Goal: Task Accomplishment & Management: Manage account settings

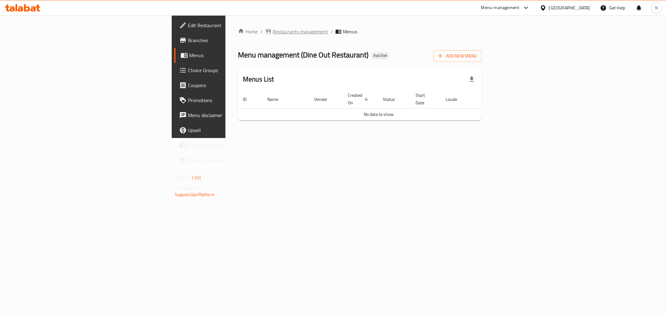
click at [272, 29] on span "Restaurants management" at bounding box center [300, 31] width 56 height 7
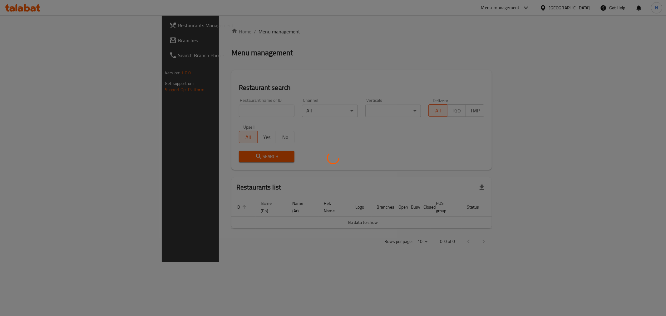
click at [18, 40] on div at bounding box center [333, 158] width 666 height 316
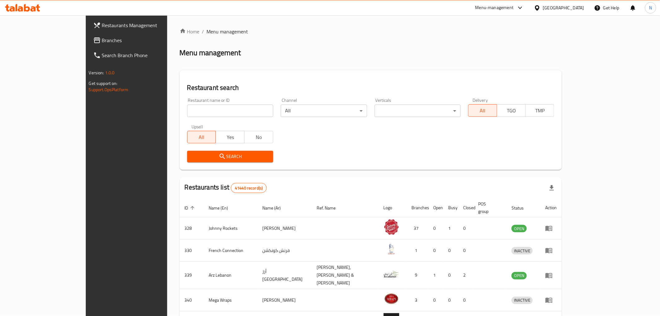
click at [102, 40] on span "Branches" at bounding box center [146, 40] width 89 height 7
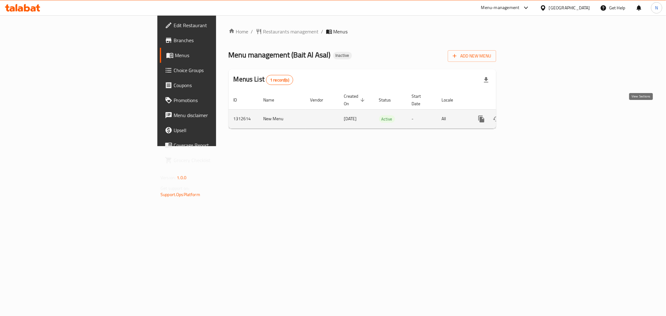
click at [534, 111] on link "enhanced table" at bounding box center [526, 118] width 15 height 15
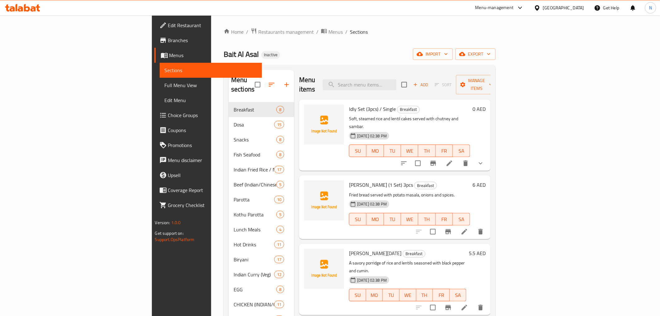
click at [349, 104] on span "Idly Set (3pcs) / Single" at bounding box center [372, 108] width 47 height 9
copy span "Idly"
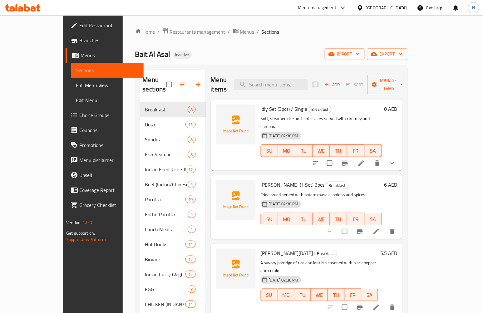
click at [382, 105] on h6 "Idly Set (3pcs) / Single Breakfast" at bounding box center [321, 109] width 121 height 9
click at [261, 180] on span "Poori Masala (1 Set) 3pcs" at bounding box center [293, 184] width 64 height 9
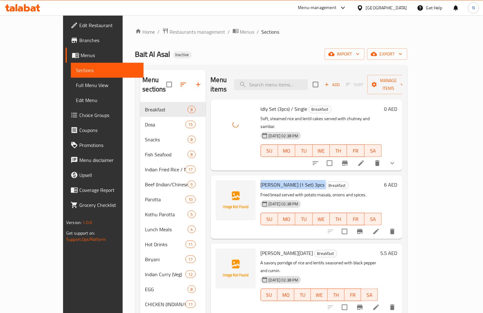
click at [261, 180] on span "Poori Masala (1 Set) 3pcs" at bounding box center [293, 184] width 64 height 9
copy h6 "Poori Masala (1 Set) 3pcs"
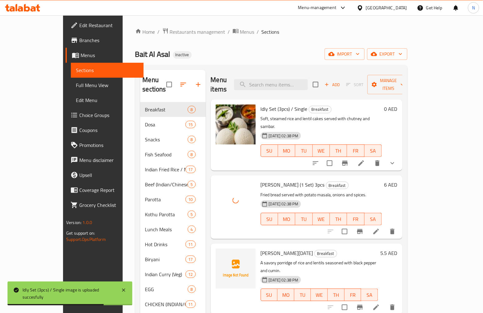
click at [261, 248] on span "Milagu Pongal" at bounding box center [287, 252] width 52 height 9
copy h6 "Milagu Pongal"
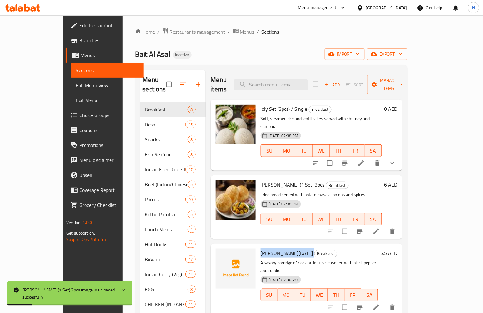
click at [224, 262] on div at bounding box center [236, 269] width 40 height 40
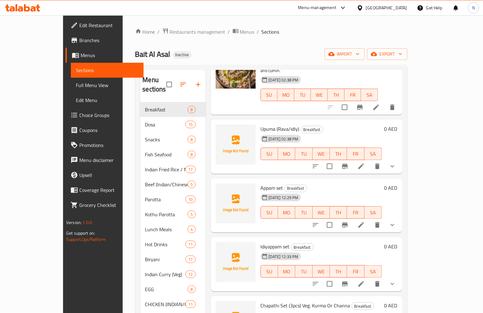
scroll to position [208, 0]
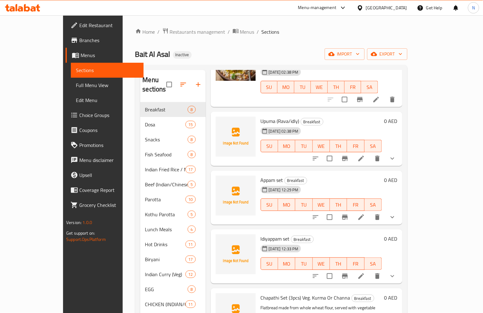
click at [261, 116] on span "Upuma (Rava/idly)" at bounding box center [280, 120] width 39 height 9
copy h6 "Upuma (Rava/idly)"
click at [268, 116] on span "Upuma (Rava/idly)" at bounding box center [280, 120] width 39 height 9
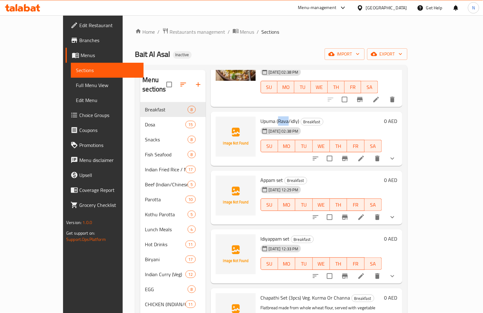
click at [268, 116] on span "Upuma (Rava/idly)" at bounding box center [280, 120] width 39 height 9
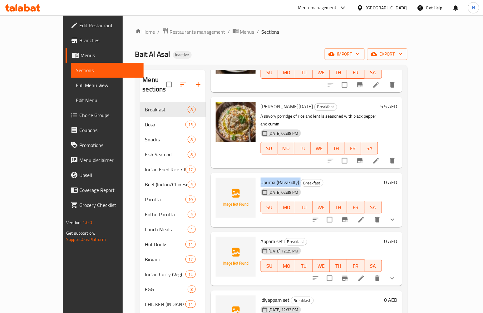
scroll to position [0, 0]
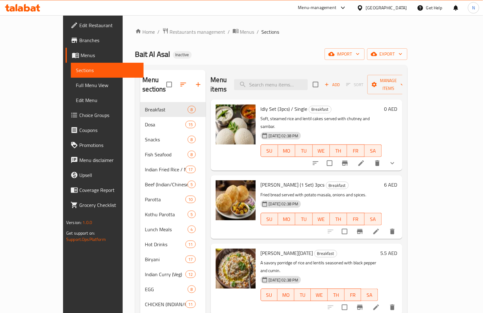
click at [288, 72] on div "Menu items Add Sort Manage items" at bounding box center [307, 85] width 192 height 30
paste input "Upuma (Rava/idly)"
click at [287, 79] on input "Upuma (Rava/idly)" at bounding box center [271, 84] width 74 height 11
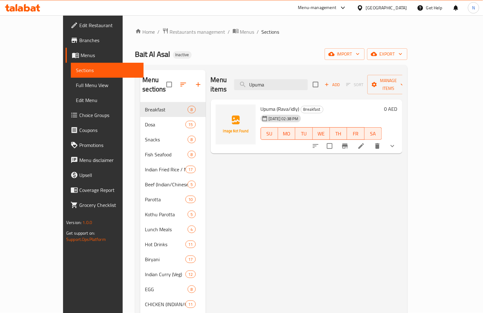
type input "Upuma"
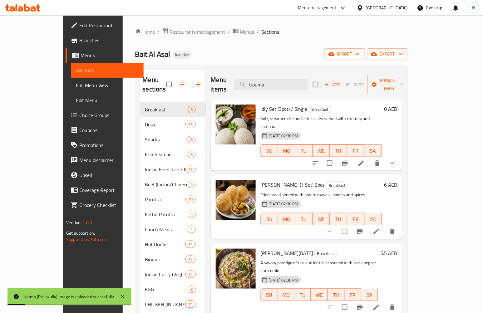
drag, startPoint x: 298, startPoint y: 80, endPoint x: 207, endPoint y: 86, distance: 91.6
click at [227, 83] on div "Menu items Upuma Add Sort Manage items" at bounding box center [307, 85] width 192 height 30
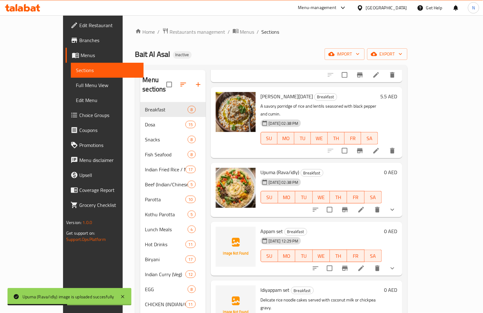
scroll to position [208, 0]
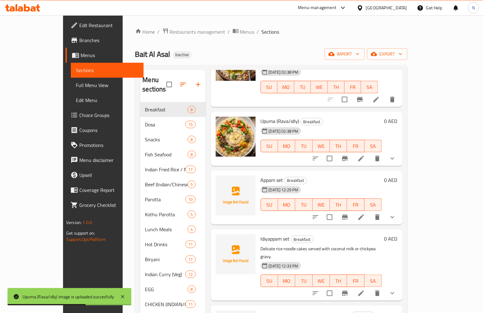
click at [261, 175] on span "Appam set" at bounding box center [272, 179] width 22 height 9
copy h6 "Appam set"
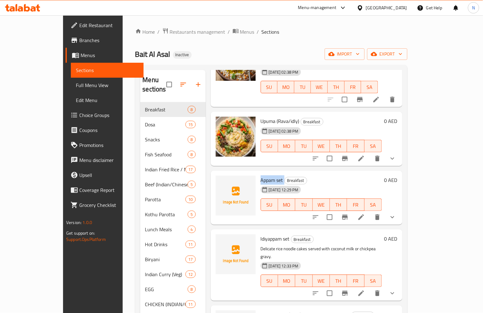
click at [261, 175] on span "Appam set" at bounding box center [272, 179] width 22 height 9
copy span "Appam"
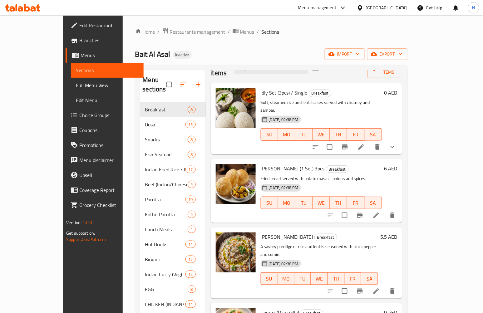
scroll to position [0, 0]
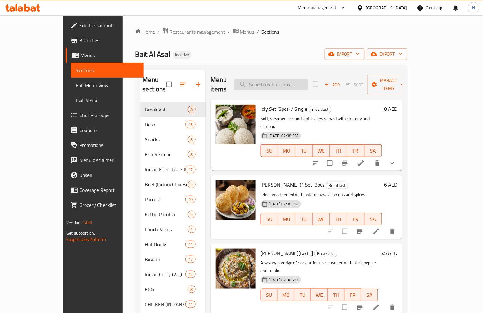
click at [282, 82] on input "search" at bounding box center [271, 84] width 74 height 11
paste input "Appam"
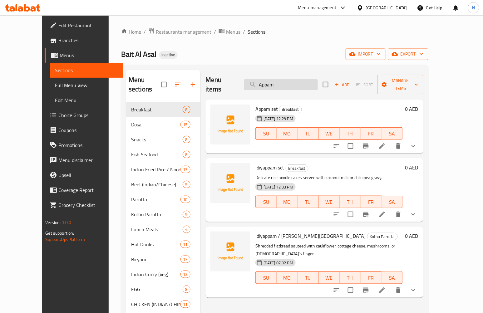
click at [291, 79] on input "Appam" at bounding box center [281, 84] width 74 height 11
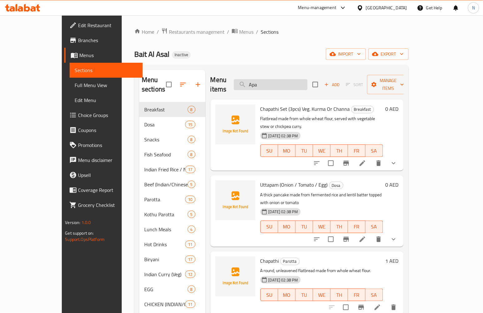
type input "Apam"
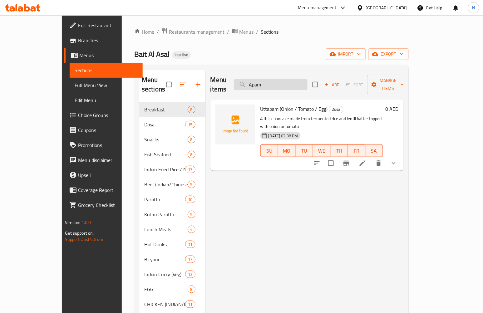
click at [281, 80] on input "Apam" at bounding box center [271, 84] width 74 height 11
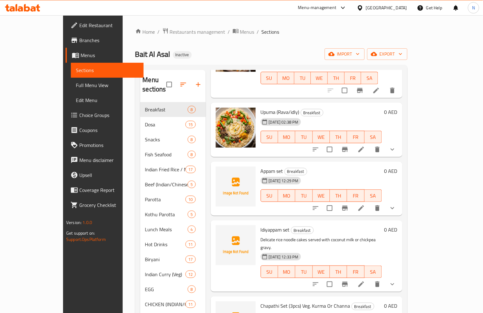
scroll to position [217, 0]
click at [270, 107] on span "Upuma (Rava/idly)" at bounding box center [280, 111] width 39 height 9
click at [269, 107] on span "Upuma (Rava/idly)" at bounding box center [280, 111] width 39 height 9
copy h6 "Upuma (Rava/idly)"
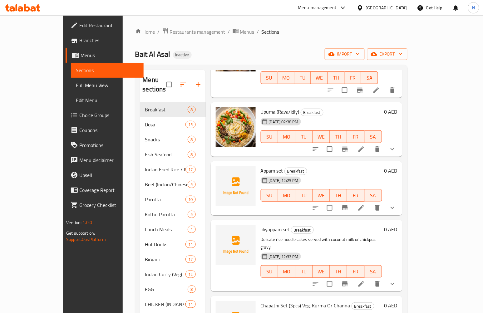
click at [261, 166] on span "Appam set" at bounding box center [272, 170] width 22 height 9
copy h6 "Appam set"
click at [261, 225] on span "Idiyappam set" at bounding box center [275, 229] width 29 height 9
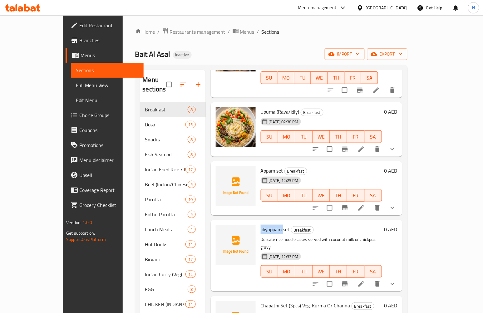
click at [261, 225] on span "Idiyappam set" at bounding box center [275, 229] width 29 height 9
copy h6 "Idiyappam set"
click at [271, 225] on span "Idiyappam set" at bounding box center [275, 229] width 29 height 9
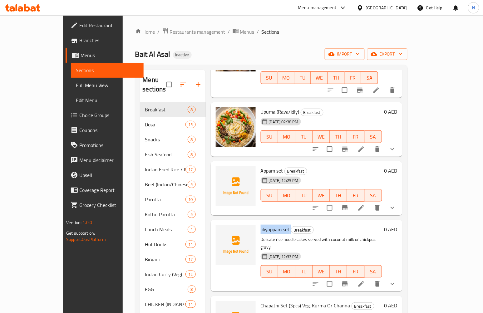
click at [271, 225] on span "Idiyappam set" at bounding box center [275, 229] width 29 height 9
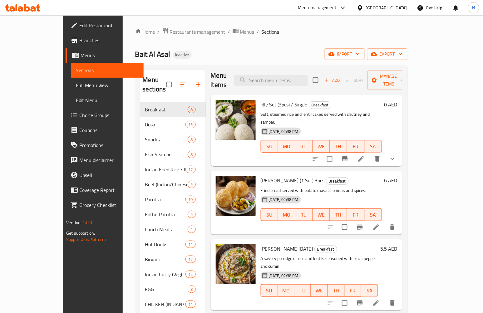
scroll to position [0, 0]
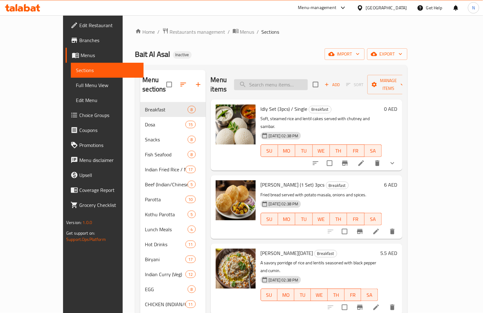
click at [279, 82] on input "search" at bounding box center [271, 84] width 74 height 11
paste input "Idiyappam set"
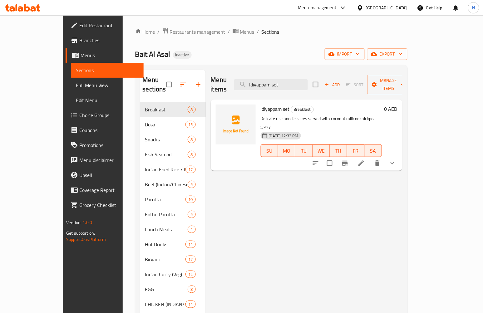
type input "Idiyappam set"
click at [314, 269] on div "Menu items Idiyappam set Add Sort Manage items Idiyappam set Breakfast Delicate…" at bounding box center [304, 237] width 197 height 334
click at [261, 104] on span "Idiyappam set" at bounding box center [275, 108] width 29 height 9
copy span "Idiyappam"
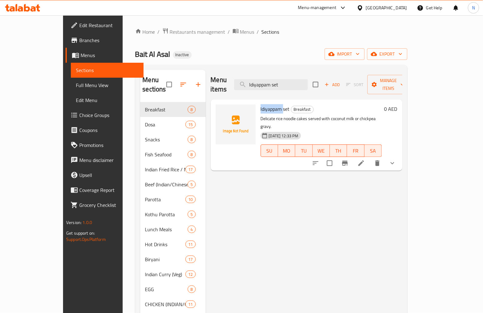
click at [261, 104] on span "Idiyappam set" at bounding box center [275, 108] width 29 height 9
click at [325, 115] on p "Delicate rice noodle cakes served with coconut milk or chickpea gravy." at bounding box center [321, 123] width 121 height 16
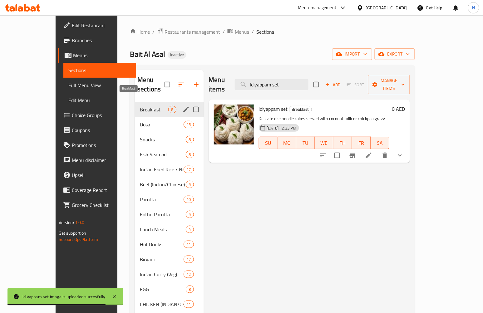
click at [140, 106] on span "Breakfast" at bounding box center [154, 109] width 28 height 7
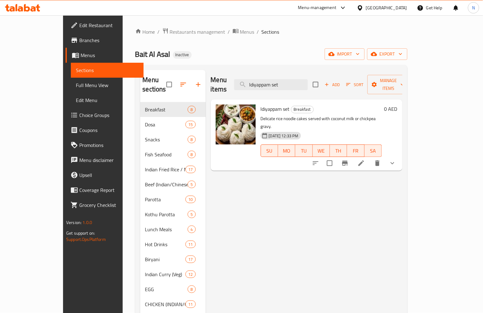
drag, startPoint x: 311, startPoint y: 79, endPoint x: 248, endPoint y: 88, distance: 63.3
click at [248, 88] on div "Menu items Idiyappam set Add Sort Manage items" at bounding box center [307, 85] width 192 height 30
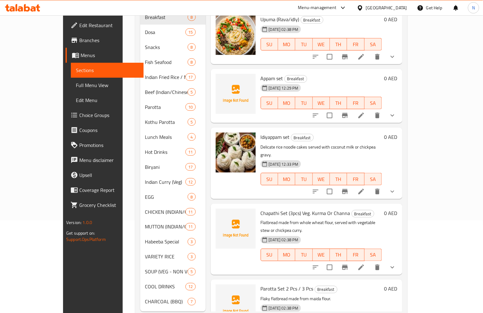
scroll to position [99, 0]
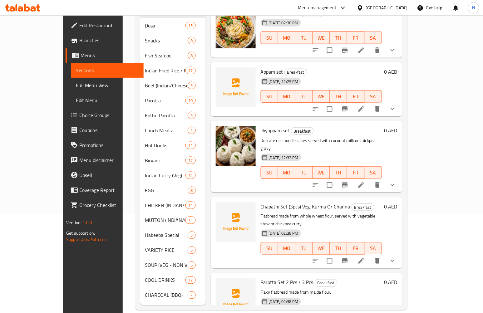
click at [261, 202] on span "Chapathi Set (3pcs) Veg. Kurma Or Channa" at bounding box center [306, 206] width 90 height 9
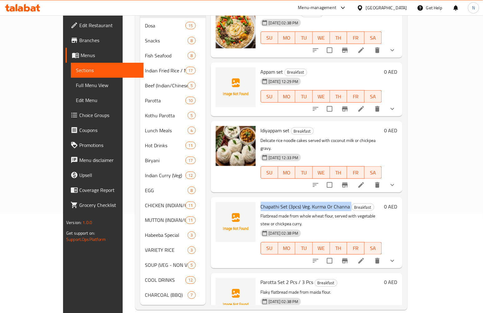
click at [261, 202] on span "Chapathi Set (3pcs) Veg. Kurma Or Channa" at bounding box center [306, 206] width 90 height 9
click at [261, 278] on span "Parotta Set 2 Pcs / 3 Pcs" at bounding box center [287, 282] width 53 height 9
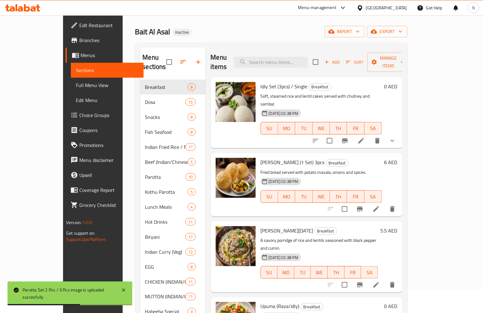
scroll to position [0, 0]
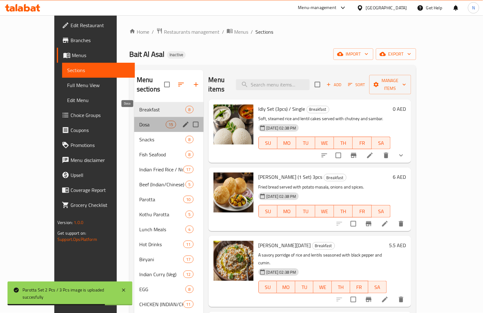
click at [139, 121] on span "Dosa" at bounding box center [152, 124] width 27 height 7
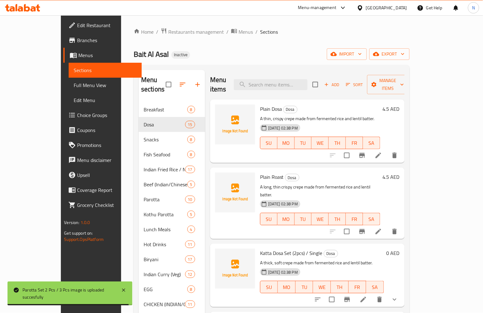
click at [260, 104] on span "Plain Dosa" at bounding box center [271, 108] width 22 height 9
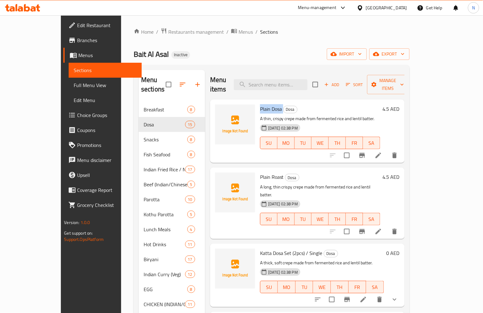
click at [260, 104] on span "Plain Dosa" at bounding box center [271, 108] width 22 height 9
click at [260, 172] on span "Plain Roast" at bounding box center [272, 176] width 24 height 9
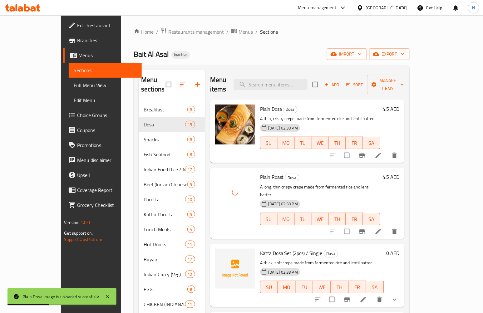
click at [260, 248] on span "Katta Dosa Set (2pcs) / Single" at bounding box center [291, 252] width 62 height 9
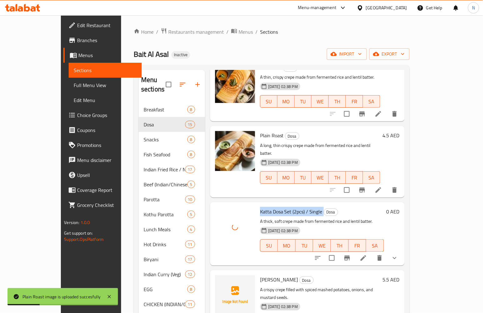
scroll to position [104, 0]
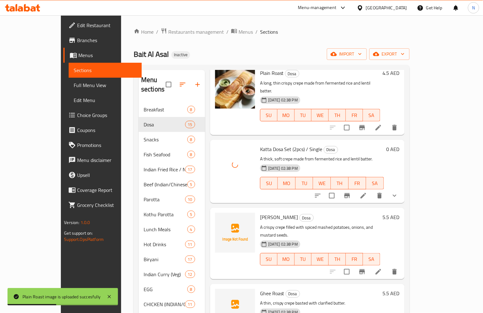
click at [260, 213] on span "Masala Dosa" at bounding box center [279, 217] width 38 height 9
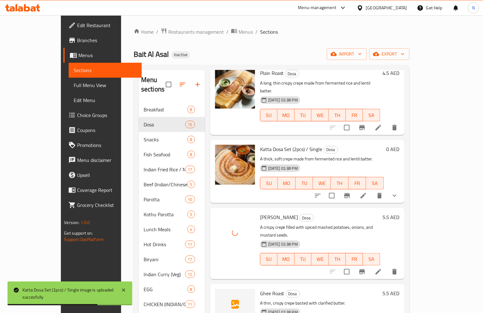
click at [260, 289] on span "Ghee Roast" at bounding box center [272, 293] width 24 height 9
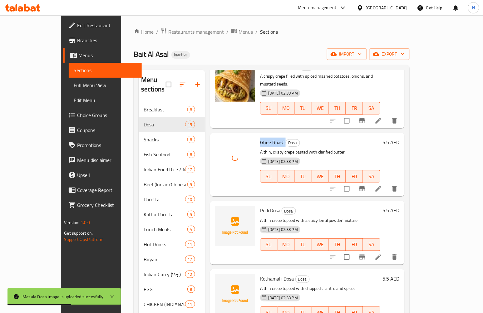
scroll to position [277, 0]
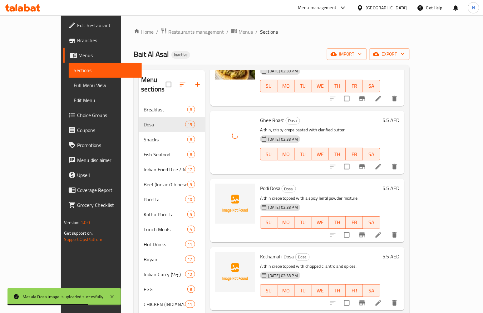
click at [260, 184] on span "Podi Dosa" at bounding box center [270, 188] width 20 height 9
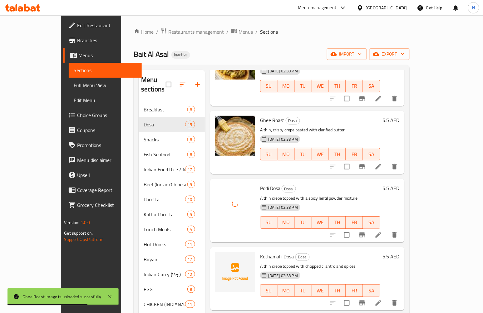
click at [260, 252] on span "Kothamalli Dosa" at bounding box center [277, 256] width 34 height 9
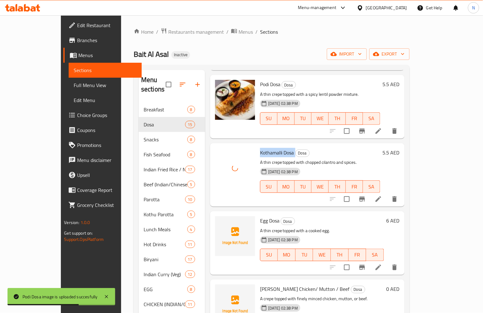
scroll to position [381, 0]
click at [260, 216] on span "Egg Dosa" at bounding box center [269, 220] width 19 height 9
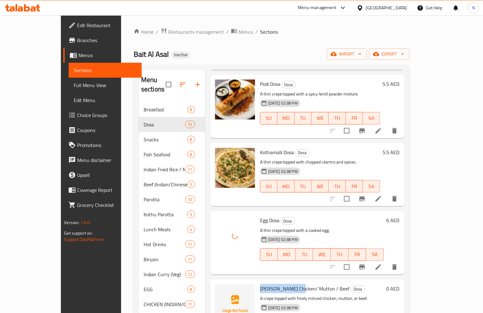
drag, startPoint x: 244, startPoint y: 263, endPoint x: 282, endPoint y: 261, distance: 37.6
click at [282, 284] on span "Kari Dosa Chicken/ Mutton / Beef" at bounding box center [305, 288] width 90 height 9
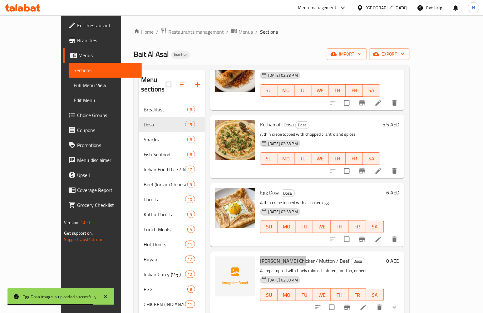
scroll to position [485, 0]
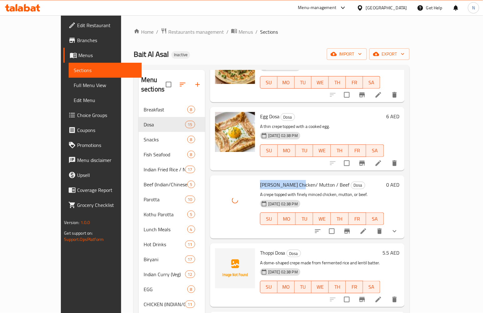
click at [264, 180] on span "Kari Dosa Chicken/ Mutton / Beef" at bounding box center [305, 184] width 90 height 9
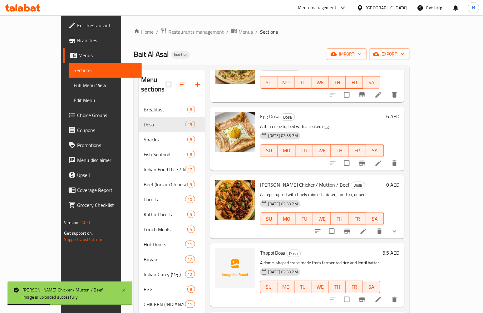
click at [260, 248] on span "Thoppi Dosa" at bounding box center [272, 252] width 25 height 9
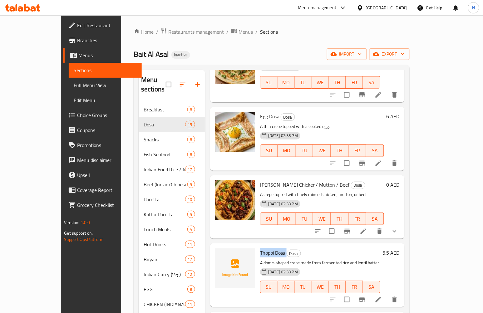
click at [260, 248] on span "Thoppi Dosa" at bounding box center [272, 252] width 25 height 9
click at [268, 248] on span "Thoppi Dosa" at bounding box center [272, 252] width 25 height 9
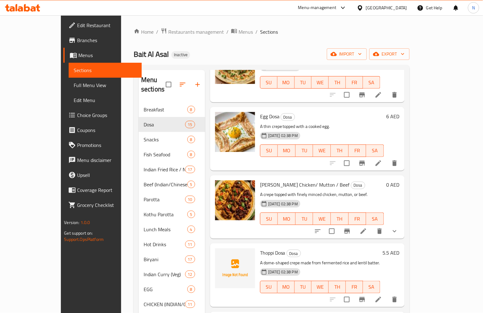
click at [260, 248] on span "Thoppi Dosa" at bounding box center [272, 252] width 25 height 9
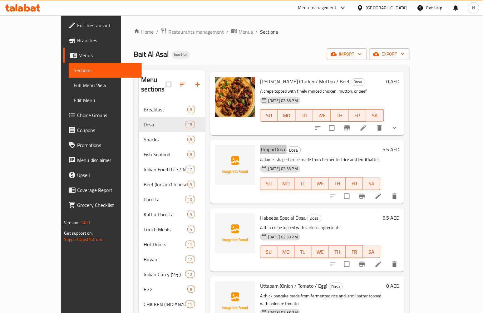
scroll to position [589, 0]
click at [260, 213] on span "Habeeba Special Dosa" at bounding box center [283, 217] width 46 height 9
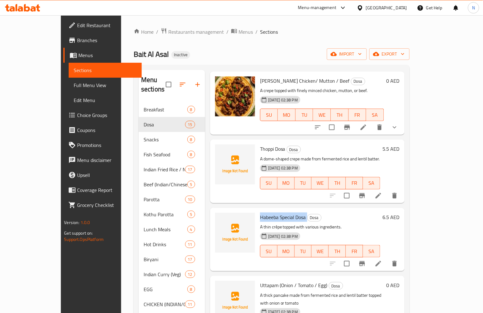
click at [260, 213] on span "Habeeba Special Dosa" at bounding box center [283, 217] width 46 height 9
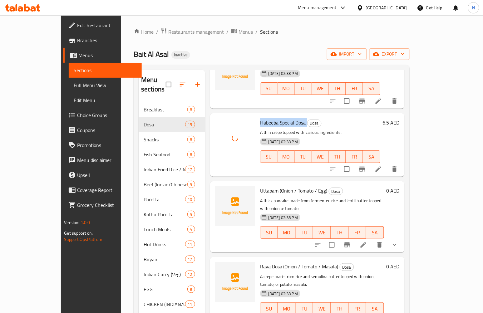
scroll to position [693, 0]
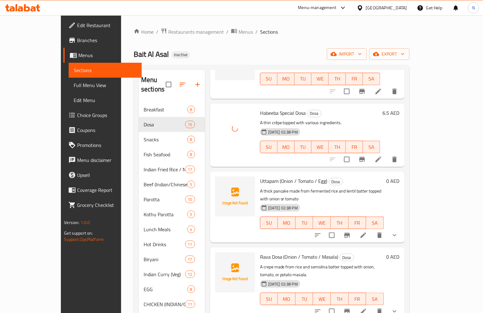
click at [260, 176] on span "Uttapam (Onion / Tomato / Egg)" at bounding box center [293, 180] width 67 height 9
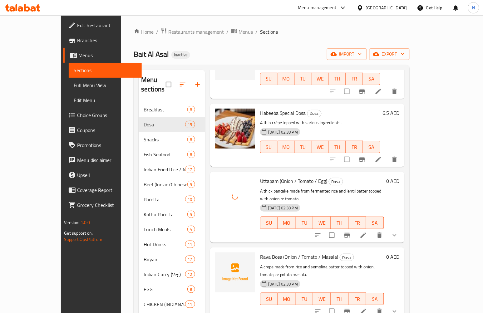
click at [260, 252] on span "Rava Dosa (Onion / Tomato / Masala)" at bounding box center [299, 256] width 78 height 9
drag, startPoint x: 266, startPoint y: 223, endPoint x: 246, endPoint y: 223, distance: 19.7
click at [260, 252] on span "Rava Dosa (Onion / Tomato / Masala)" at bounding box center [299, 256] width 78 height 9
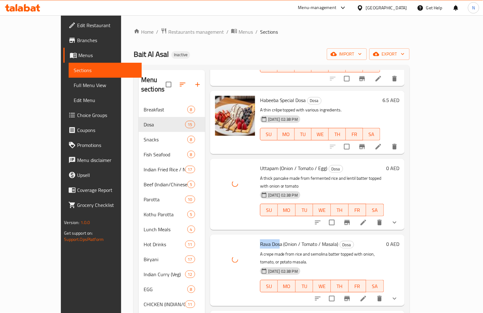
scroll to position [713, 0]
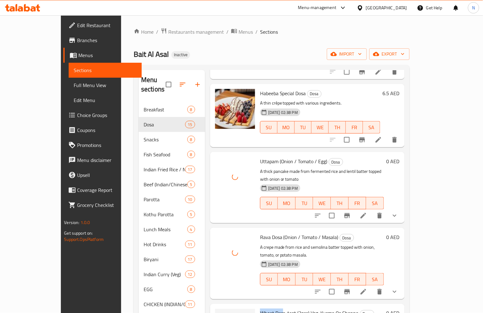
drag, startPoint x: 242, startPoint y: 273, endPoint x: 267, endPoint y: 274, distance: 25.3
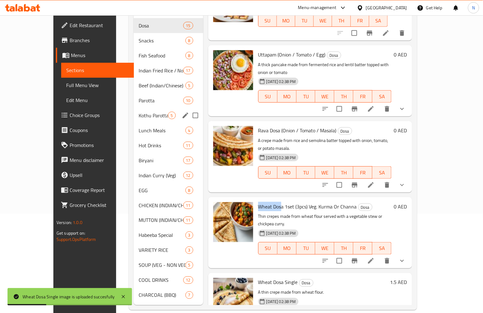
scroll to position [0, 0]
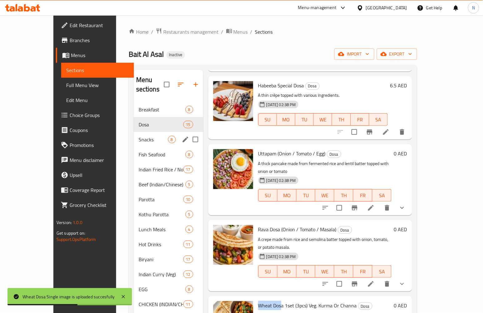
click at [139, 136] on span "Snacks" at bounding box center [153, 139] width 29 height 7
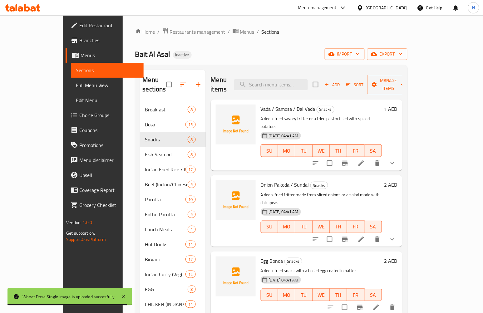
click at [261, 104] on span "Vada / Samosa / Dal Vada" at bounding box center [288, 108] width 55 height 9
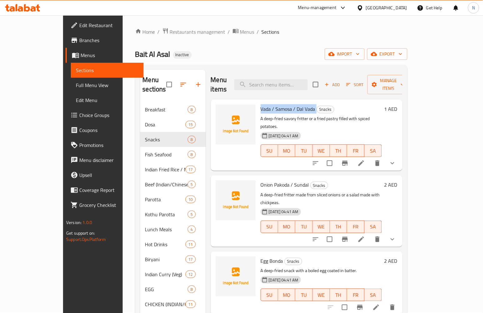
click at [261, 104] on span "Vada / Samosa / Dal Vada" at bounding box center [288, 108] width 55 height 9
click at [296, 80] on input "search" at bounding box center [271, 84] width 74 height 11
paste input "Vada"
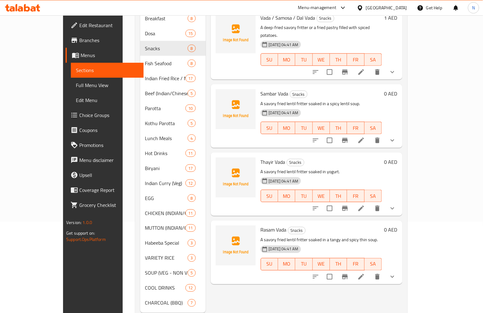
scroll to position [99, 0]
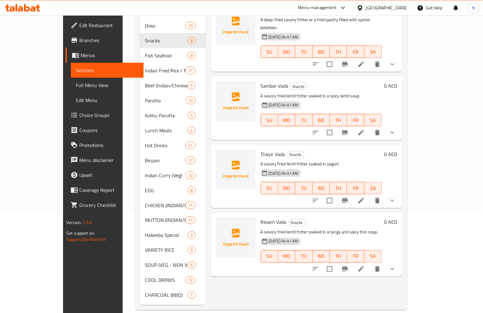
type input "Vada"
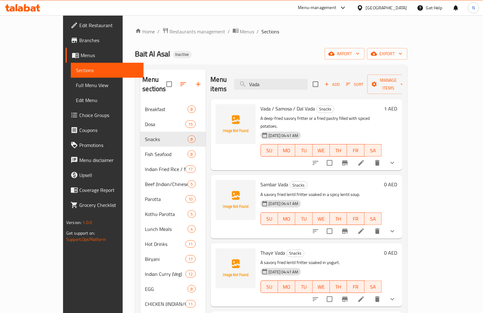
scroll to position [0, 0]
click at [264, 104] on span "Vada / Samosa / Dal Vada" at bounding box center [288, 108] width 55 height 9
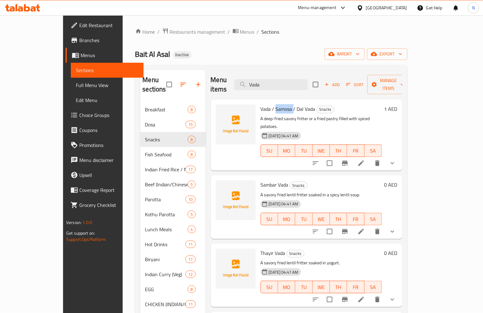
click at [264, 104] on span "Vada / Samosa / Dal Vada" at bounding box center [288, 108] width 55 height 9
drag, startPoint x: 280, startPoint y: 98, endPoint x: 284, endPoint y: 99, distance: 4.8
click at [284, 104] on span "Vada / Samosa / Dal Vada" at bounding box center [288, 108] width 55 height 9
click at [289, 104] on span "Vada / Samosa / Dal Vada" at bounding box center [288, 108] width 55 height 9
click at [295, 104] on span "Vada / Samosa / Dal Vada" at bounding box center [288, 108] width 55 height 9
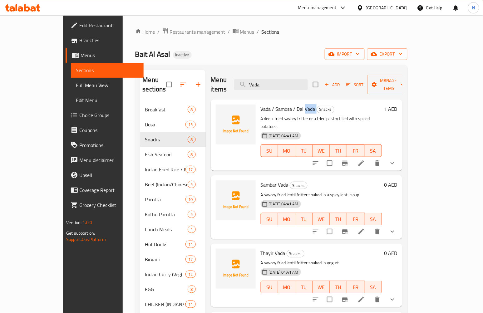
click at [295, 104] on span "Vada / Samosa / Dal Vada" at bounding box center [288, 108] width 55 height 9
click at [285, 104] on span "Vada / Samosa / Dal Vada" at bounding box center [288, 108] width 55 height 9
click at [261, 180] on span "Sambar Vada" at bounding box center [275, 184] width 28 height 9
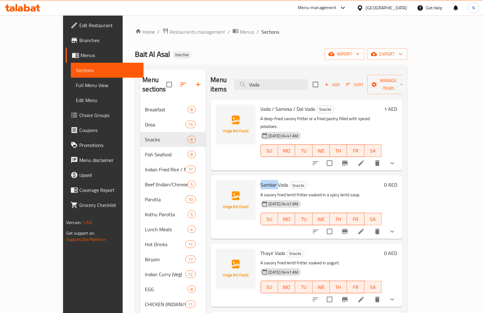
click at [261, 180] on span "Sambar Vada" at bounding box center [275, 184] width 28 height 9
click at [261, 248] on span "Thayir Vada" at bounding box center [273, 252] width 25 height 9
click at [263, 180] on span "Sambar Vada" at bounding box center [275, 184] width 28 height 9
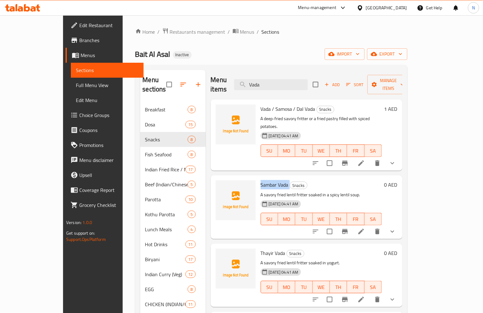
click at [263, 180] on span "Sambar Vada" at bounding box center [275, 184] width 28 height 9
click at [261, 248] on span "Thayir Vada" at bounding box center [273, 252] width 25 height 9
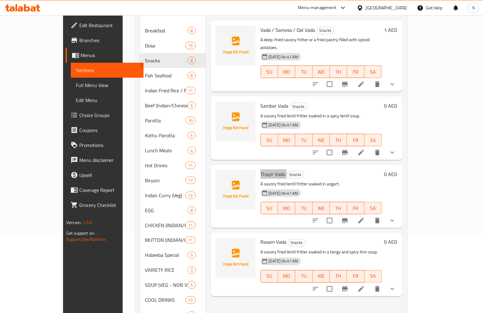
scroll to position [99, 0]
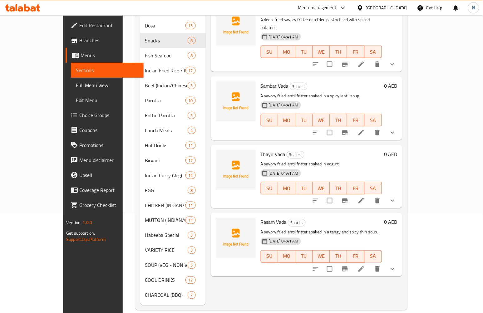
click at [261, 218] on span "Rasam Vada" at bounding box center [274, 222] width 26 height 9
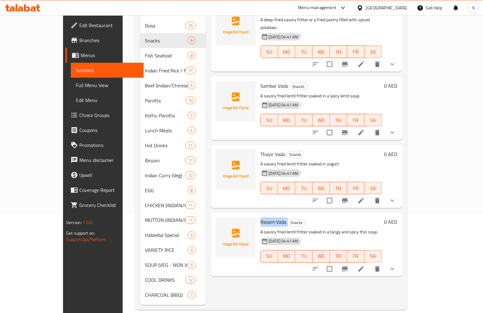
click at [261, 218] on span "Rasam Vada" at bounding box center [274, 222] width 26 height 9
click at [290, 278] on div "Menu items Vada Add Sort Manage items Vada / Samosa / Dal Vada Snacks A deep-fr…" at bounding box center [304, 138] width 197 height 334
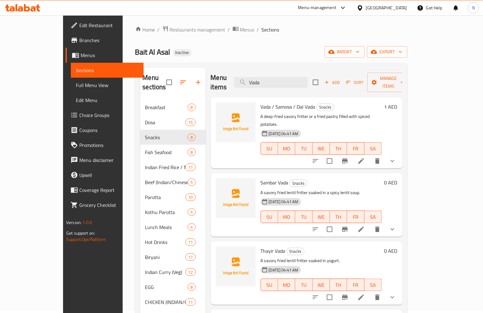
scroll to position [0, 0]
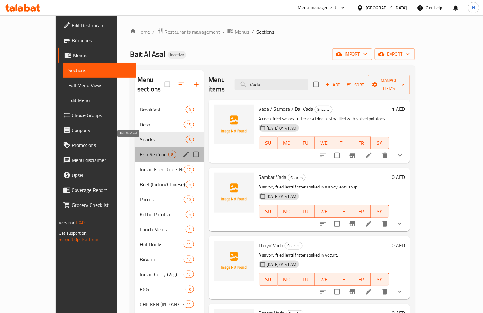
click at [140, 151] on span "Fish Seafood" at bounding box center [154, 154] width 28 height 7
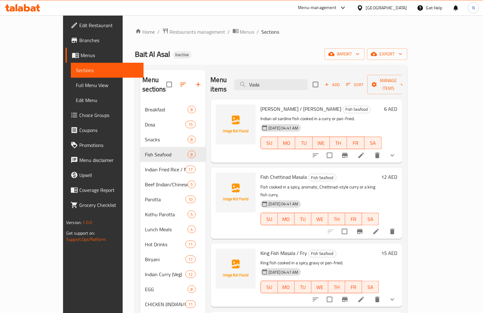
drag, startPoint x: 283, startPoint y: 80, endPoint x: 240, endPoint y: 86, distance: 43.6
click at [240, 86] on div "Menu items Vada Add Sort Manage items" at bounding box center [307, 85] width 192 height 30
drag, startPoint x: 244, startPoint y: 99, endPoint x: 257, endPoint y: 102, distance: 13.5
click at [258, 102] on div "Mathi Curry / Fry Fish Seafood Indian oil sardine fish cooked in a curry or pan…" at bounding box center [321, 131] width 126 height 58
click at [261, 104] on span "Mathi Curry / Fry" at bounding box center [301, 108] width 81 height 9
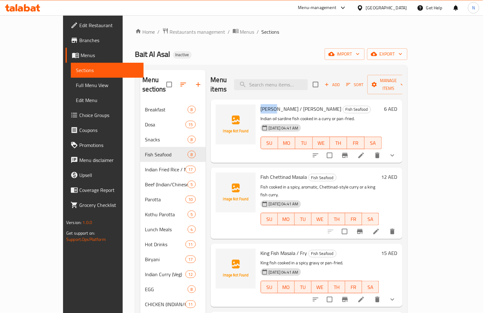
click at [261, 104] on span "Mathi Curry / Fry" at bounding box center [301, 108] width 81 height 9
click at [261, 172] on span "Fish Chettinad Masala" at bounding box center [284, 176] width 46 height 9
drag, startPoint x: 250, startPoint y: 167, endPoint x: 155, endPoint y: 166, distance: 95.5
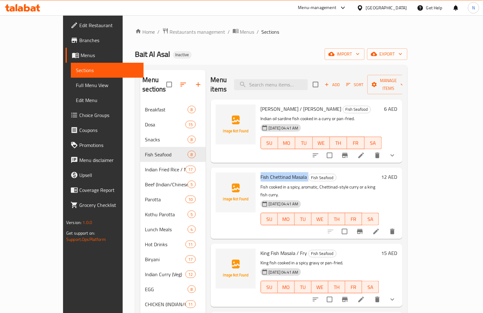
click at [261, 172] on span "Fish Chettinad Masala" at bounding box center [284, 176] width 46 height 9
click at [272, 172] on span "Fish Chettinad Masala" at bounding box center [284, 176] width 46 height 9
drag, startPoint x: 245, startPoint y: 234, endPoint x: 276, endPoint y: 239, distance: 31.6
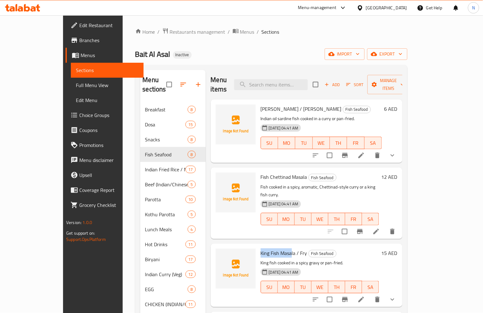
click at [276, 248] on span "King Fish Masala / Fry" at bounding box center [284, 252] width 46 height 9
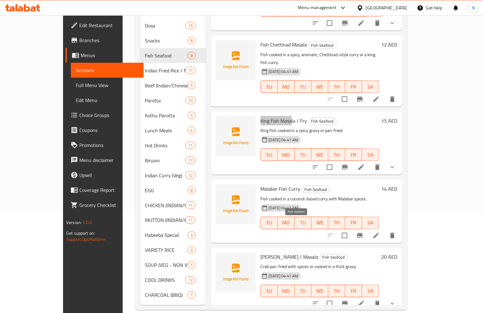
scroll to position [28, 0]
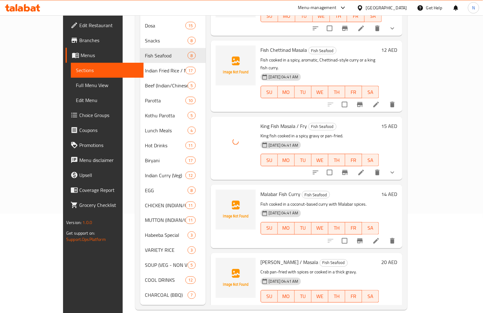
click at [261, 189] on span "Malabar Fish Curry" at bounding box center [281, 193] width 40 height 9
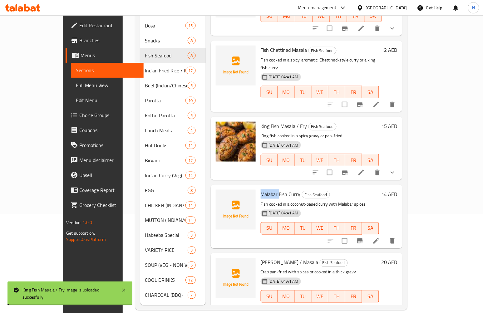
click at [261, 189] on span "Malabar Fish Curry" at bounding box center [281, 193] width 40 height 9
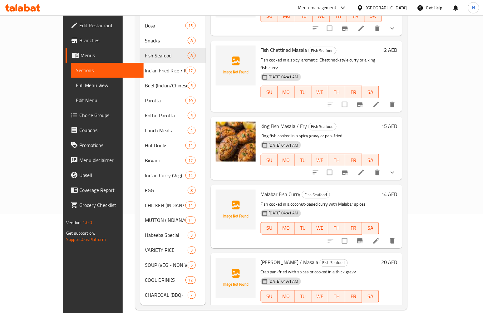
click at [270, 189] on span "Malabar Fish Curry" at bounding box center [281, 193] width 40 height 9
click at [268, 189] on span "Malabar Fish Curry" at bounding box center [281, 193] width 40 height 9
click at [226, 295] on div at bounding box center [235, 285] width 45 height 58
drag, startPoint x: 263, startPoint y: 174, endPoint x: 286, endPoint y: 179, distance: 23.6
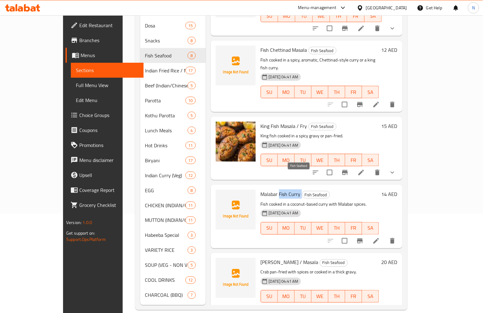
click at [286, 190] on h6 "Malabar Fish Curry Fish Seafood" at bounding box center [320, 194] width 118 height 9
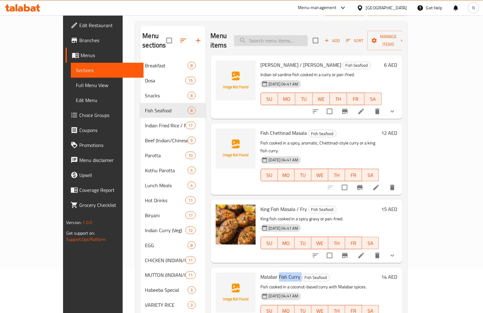
scroll to position [0, 0]
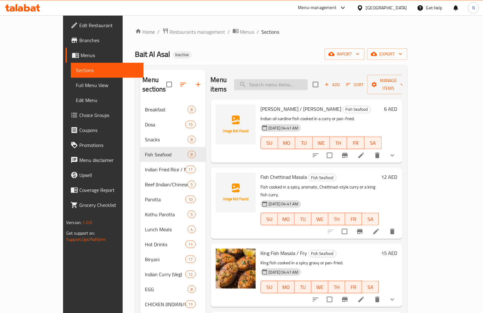
click at [288, 82] on input "search" at bounding box center [271, 84] width 74 height 11
paste input "Fish Curry"
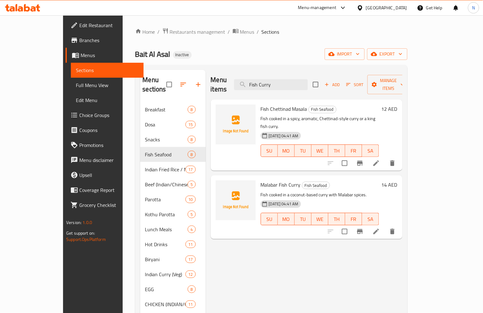
type input "Fish Curry"
drag, startPoint x: 298, startPoint y: 79, endPoint x: 211, endPoint y: 83, distance: 86.8
click at [211, 83] on div "Menu items Fish Curry Add Sort Manage items" at bounding box center [307, 85] width 192 height 30
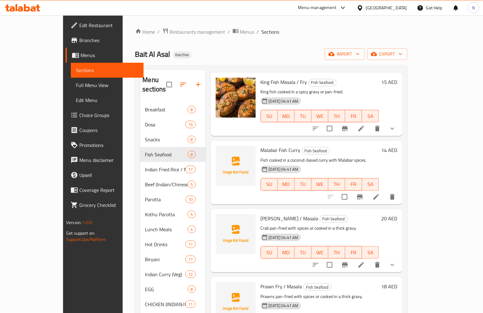
scroll to position [173, 0]
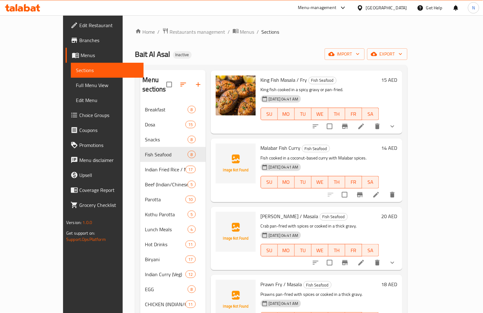
click at [258, 141] on div "Malabar Fish Curry Fish Seafood Fish cooked in a coconut-based curry with Malab…" at bounding box center [319, 170] width 123 height 58
click at [261, 143] on span "Malabar Fish Curry" at bounding box center [281, 147] width 40 height 9
click at [261, 212] on span "Crab Fry / Masala" at bounding box center [290, 216] width 58 height 9
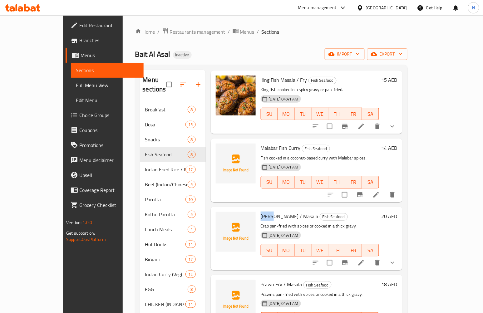
click at [261, 212] on span "Crab Fry / Masala" at bounding box center [290, 216] width 58 height 9
click at [273, 212] on span "Crab Fry / Masala" at bounding box center [290, 216] width 58 height 9
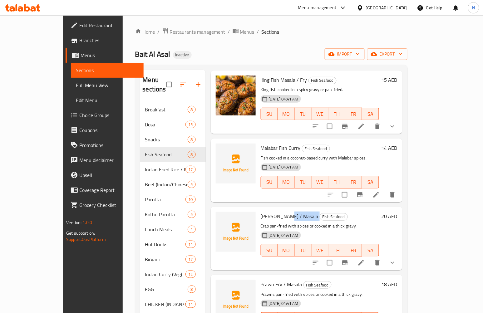
click at [273, 212] on span "Crab Fry / Masala" at bounding box center [290, 216] width 58 height 9
click at [261, 280] on span "Prawn Fry / Masala" at bounding box center [282, 284] width 42 height 9
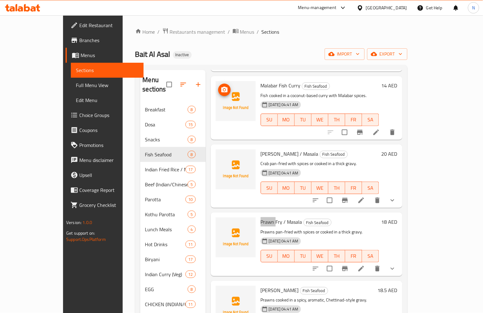
scroll to position [236, 0]
click at [261, 217] on span "Prawn Fry / Masala" at bounding box center [282, 221] width 42 height 9
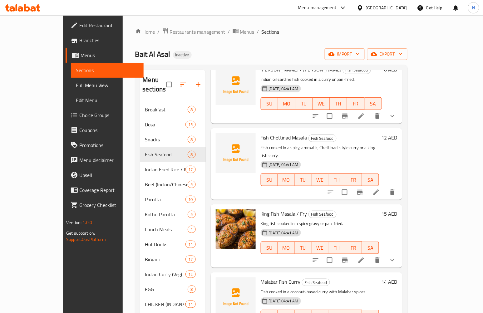
scroll to position [0, 0]
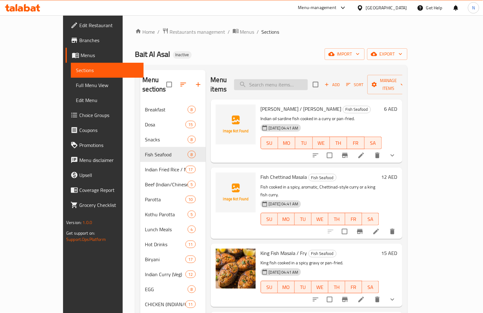
click at [286, 81] on input "search" at bounding box center [271, 84] width 74 height 11
paste input "Prawn"
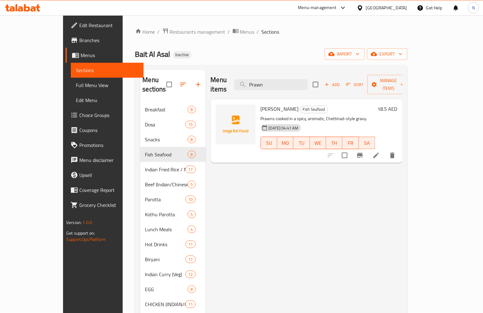
type input "Prawn"
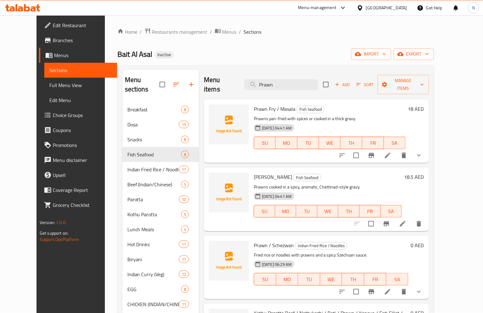
drag, startPoint x: 314, startPoint y: 79, endPoint x: 243, endPoint y: 80, distance: 70.2
click at [254, 80] on input "Prawn" at bounding box center [281, 84] width 74 height 11
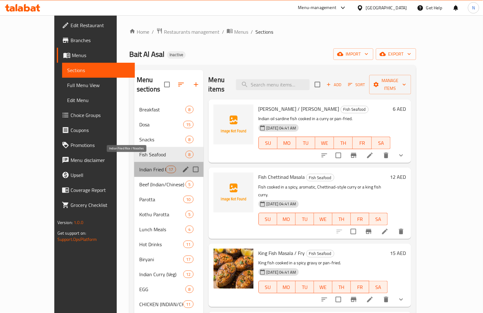
click at [139, 166] on span "Indian Fried Rice / Noodles" at bounding box center [152, 169] width 27 height 7
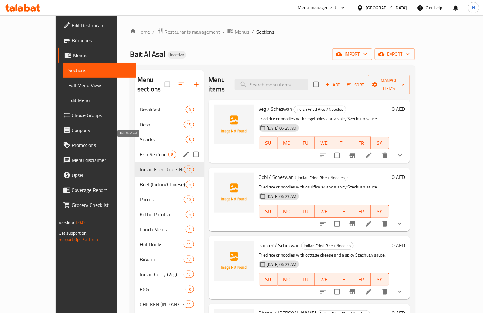
click at [140, 151] on span "Fish Seafood" at bounding box center [154, 154] width 28 height 7
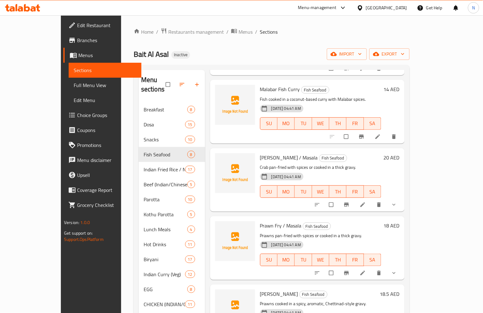
scroll to position [236, 0]
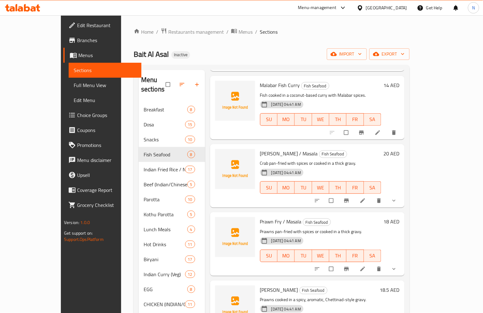
click at [260, 217] on span "Prawn Fry / Masala" at bounding box center [281, 221] width 42 height 9
copy h6 "Prawn Fry / Masala"
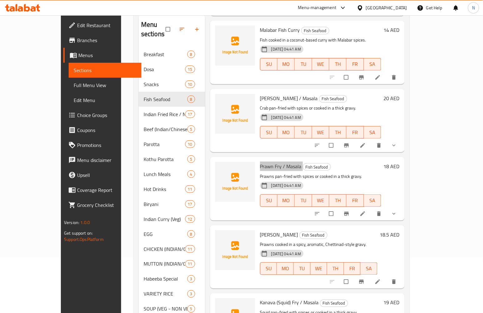
scroll to position [99, 0]
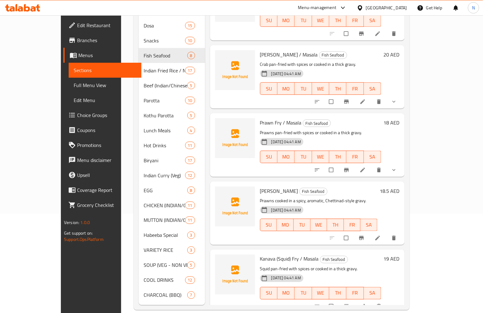
click at [260, 186] on span "Prawn Chettinad Masala" at bounding box center [279, 190] width 38 height 9
copy span "Prawn"
click at [272, 186] on span "Prawn Chettinad Masala" at bounding box center [279, 190] width 38 height 9
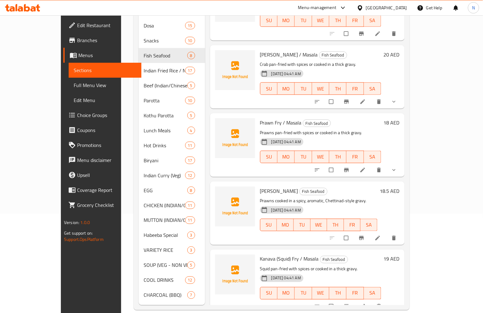
click at [272, 186] on span "Prawn Chettinad Masala" at bounding box center [279, 190] width 38 height 9
copy h6 "Prawn Chettinad Masala"
click at [260, 254] on span "Kanava (Squid) Fry / Masala" at bounding box center [289, 258] width 59 height 9
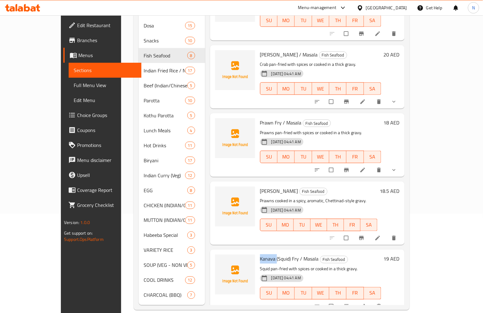
copy span "Kanava"
click at [272, 254] on span "Kanava (Squid) Fry / Masala" at bounding box center [289, 258] width 59 height 9
copy span "Squid"
click at [260, 254] on span "Kanava (Squid) Fry / Masala" at bounding box center [289, 258] width 59 height 9
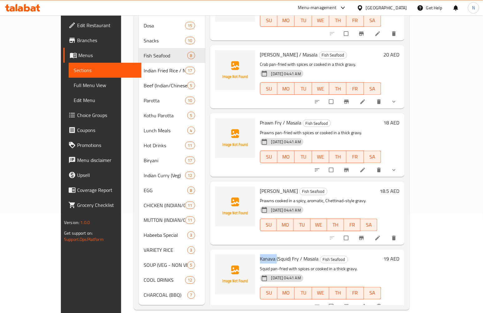
click at [260, 254] on span "Kanava (Squid) Fry / Masala" at bounding box center [289, 258] width 59 height 9
copy h6 "Kanava (Squid) Fry / Masala"
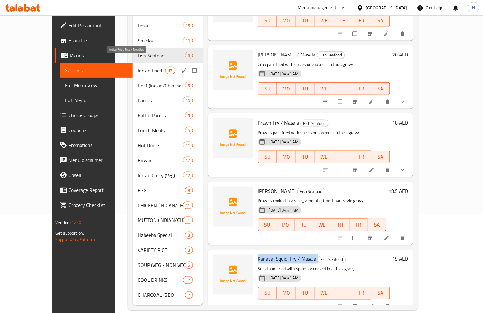
click at [138, 67] on span "Indian Fried Rice / Noodles" at bounding box center [151, 70] width 27 height 7
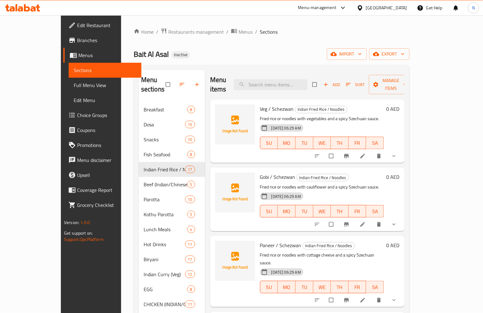
click at [260, 104] on span "Veg / Schezwan" at bounding box center [277, 108] width 34 height 9
click at [263, 104] on span "Veg / Schezwan" at bounding box center [277, 108] width 34 height 9
copy h6 "Schezwan"
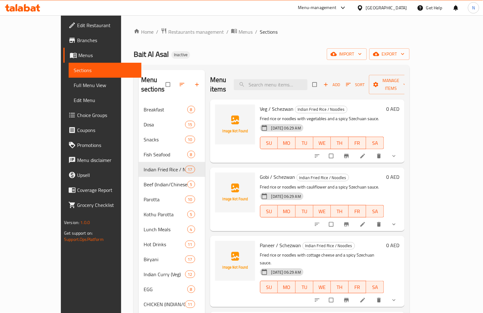
click at [260, 104] on span "Veg / Schezwan" at bounding box center [277, 108] width 34 height 9
copy span "Veg"
click at [284, 168] on div "Gobi / Schezwan Indian Fried Rice / Noodles Fried rice or noodles with cauliflo…" at bounding box center [307, 199] width 194 height 63
click at [260, 172] on span "Gobi / Schezwan" at bounding box center [277, 176] width 35 height 9
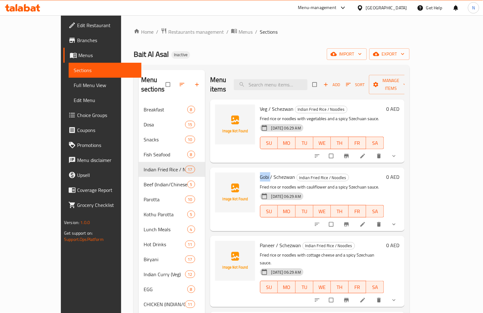
click at [260, 172] on span "Gobi / Schezwan" at bounding box center [277, 176] width 35 height 9
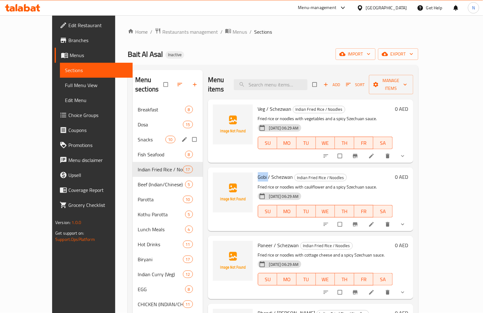
copy span "Gobi"
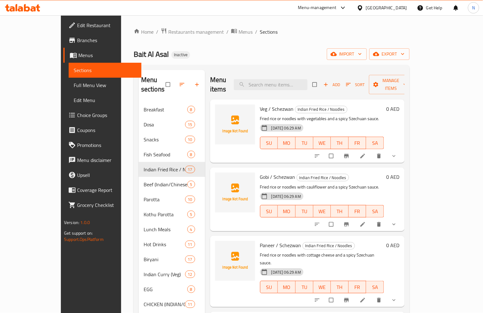
click at [264, 172] on span "Gobi / Schezwan" at bounding box center [277, 176] width 35 height 9
click at [360, 173] on h6 "Gobi / Schezwan Indian Fried Rice / Noodles" at bounding box center [322, 177] width 124 height 9
click at [326, 190] on div "18-09-2025 06:29 AM SU MO TU WE TH FR SA" at bounding box center [321, 207] width 129 height 34
click at [260, 104] on span "Veg / Schezwan" at bounding box center [277, 108] width 34 height 9
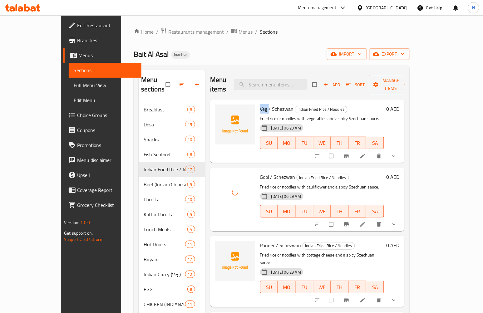
copy span "Veg"
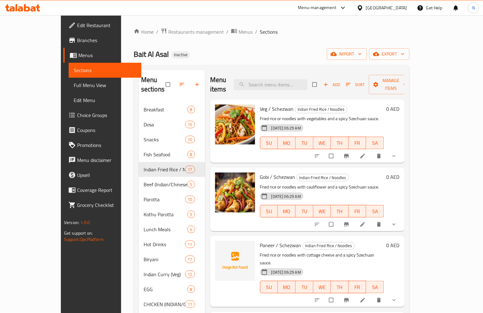
click at [276, 241] on span "Paneer / Schezwan" at bounding box center [280, 245] width 41 height 9
click at [260, 241] on span "Paneer / Schezwan" at bounding box center [280, 245] width 41 height 9
click at [277, 241] on span "Paneer / Schezwan" at bounding box center [280, 245] width 41 height 9
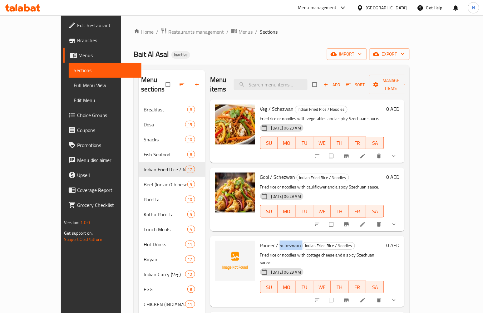
click at [277, 241] on span "Paneer / Schezwan" at bounding box center [280, 245] width 41 height 9
click at [260, 241] on span "Paneer / Schezwan" at bounding box center [280, 245] width 41 height 9
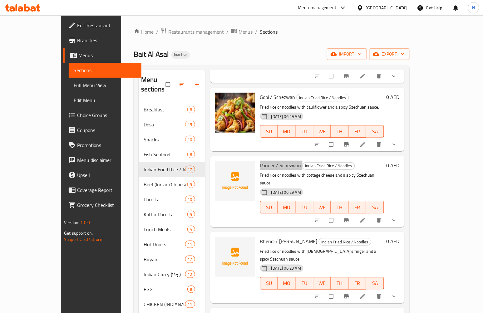
scroll to position [104, 0]
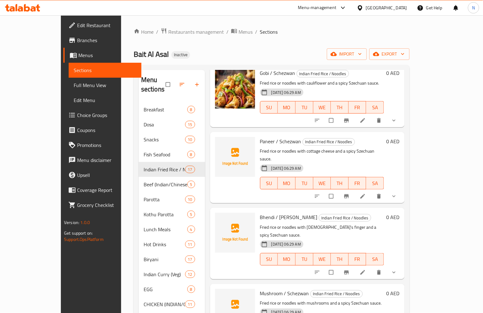
click at [260, 213] on span "Bhendi / Schezwan" at bounding box center [288, 217] width 57 height 9
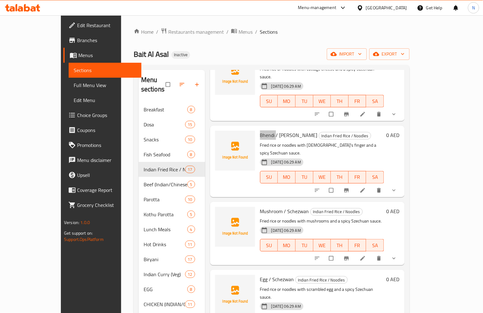
scroll to position [208, 0]
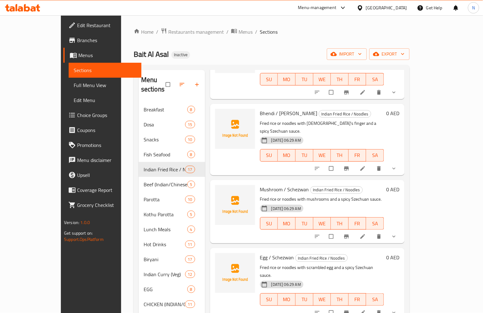
click at [260, 185] on span "Mushroom / Schezwan" at bounding box center [284, 189] width 49 height 9
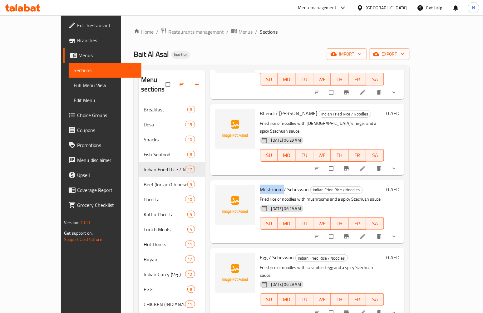
click at [260, 185] on span "Mushroom / Schezwan" at bounding box center [284, 189] width 49 height 9
click at [274, 195] on p "Fried rice or noodles with mushrooms and a spicy Szechuan sauce." at bounding box center [322, 199] width 124 height 8
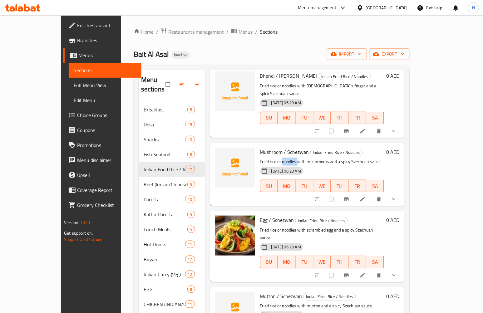
scroll to position [277, 0]
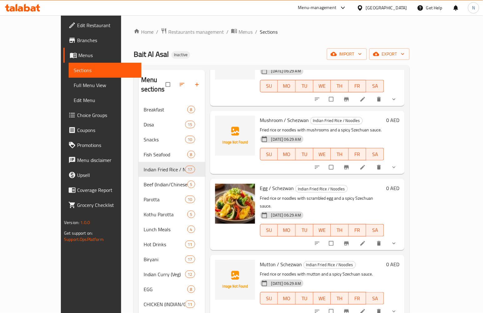
click at [260, 260] on span "Mutton / Schezwan" at bounding box center [281, 264] width 42 height 9
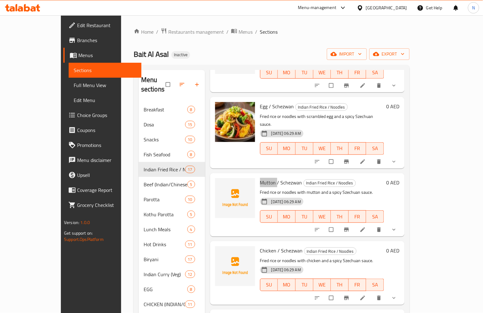
scroll to position [416, 0]
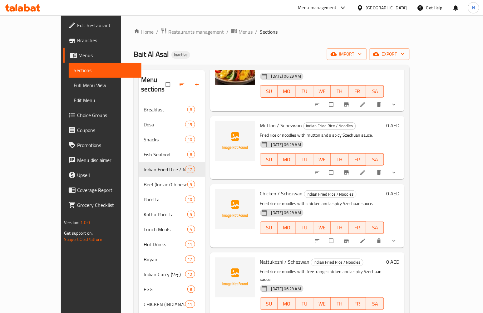
click at [260, 189] on span "Chicken / Schezwan" at bounding box center [281, 193] width 43 height 9
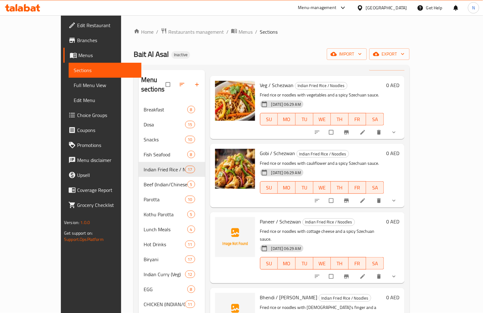
scroll to position [0, 0]
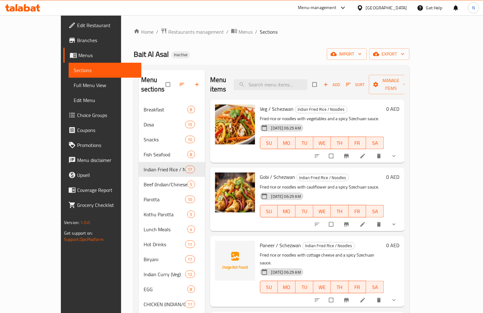
click at [260, 241] on span "Paneer / Schezwan" at bounding box center [280, 245] width 41 height 9
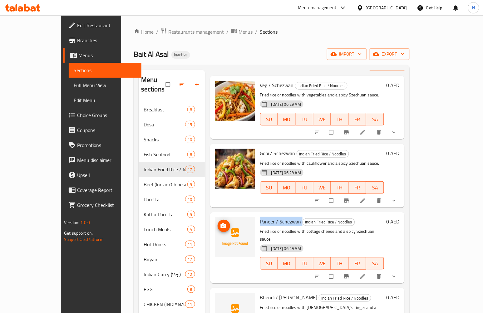
scroll to position [35, 0]
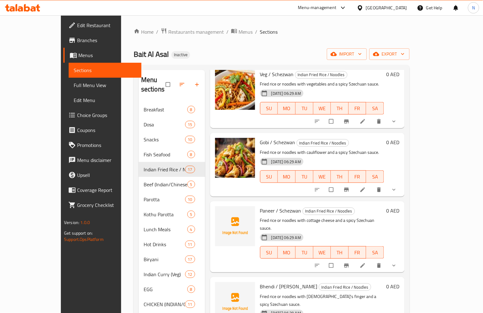
click at [261, 282] on span "Bhendi / Schezwan" at bounding box center [288, 286] width 57 height 9
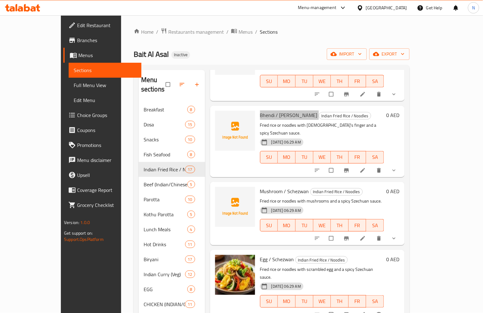
scroll to position [208, 0]
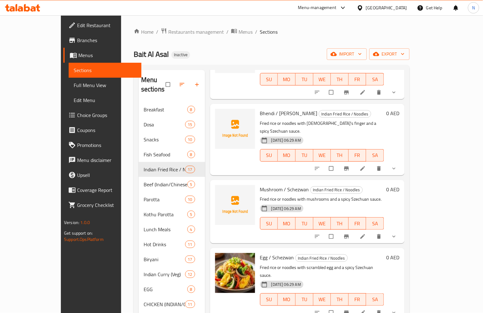
click at [260, 185] on span "Mushroom / Schezwan" at bounding box center [284, 189] width 49 height 9
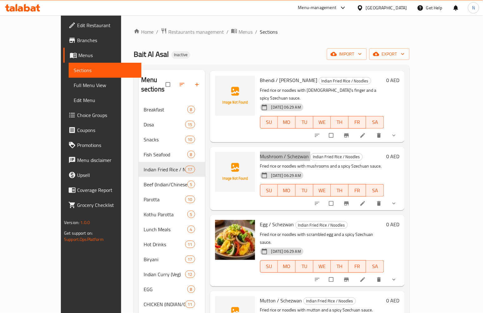
scroll to position [277, 0]
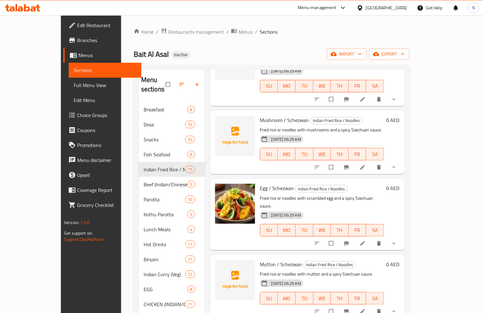
click at [260, 260] on span "Mutton / Schezwan" at bounding box center [281, 264] width 42 height 9
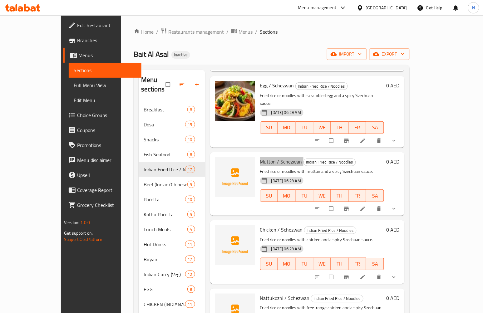
scroll to position [381, 0]
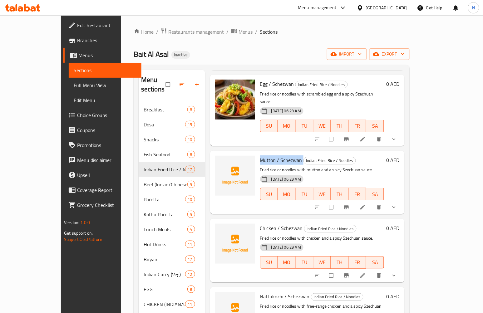
click at [260, 223] on span "Chicken / Schezwan" at bounding box center [281, 227] width 43 height 9
click at [260, 292] on span "Nattukozhi / Schezwan" at bounding box center [285, 296] width 50 height 9
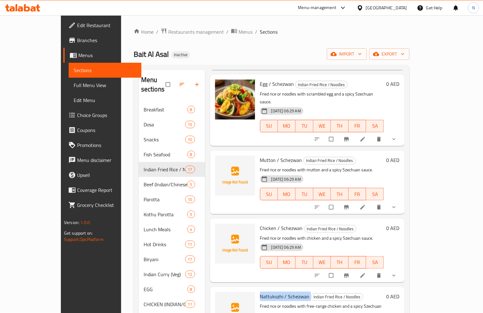
click at [260, 292] on span "Nattukozhi / Schezwan" at bounding box center [285, 296] width 50 height 9
click at [275, 234] on p "Fried rice or noodles with chicken and a spicy Szechuan sauce." at bounding box center [322, 238] width 124 height 8
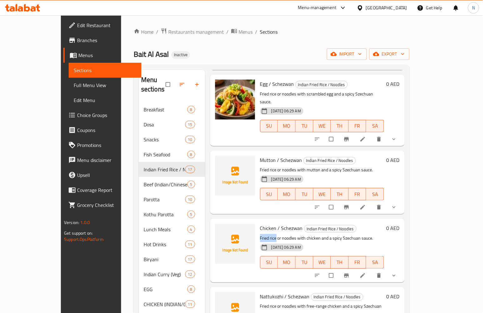
drag, startPoint x: 244, startPoint y: 203, endPoint x: 261, endPoint y: 207, distance: 17.0
click at [261, 234] on p "Fried rice or noodles with chicken and a spicy Szechuan sauce." at bounding box center [322, 238] width 124 height 8
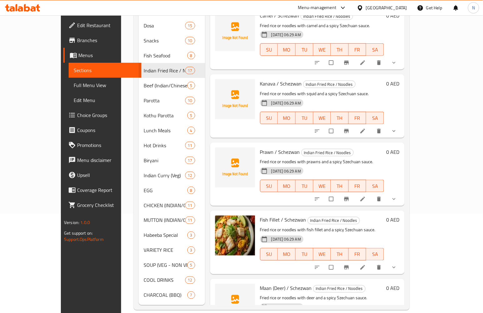
scroll to position [745, 0]
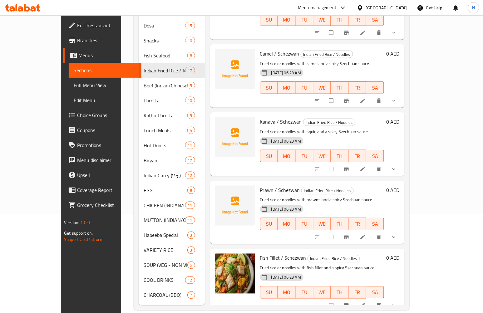
click at [260, 185] on span "Prawn / Schezwan" at bounding box center [280, 189] width 40 height 9
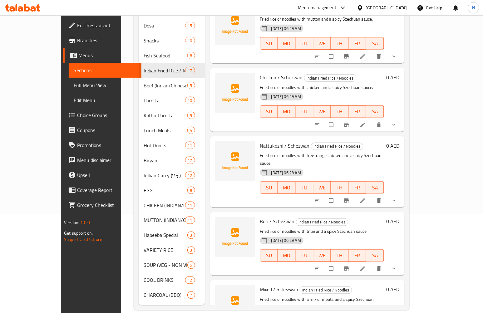
scroll to position [503, 0]
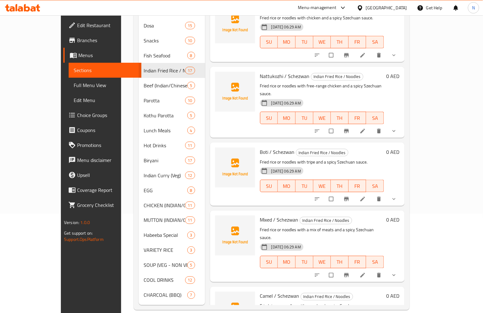
click at [260, 147] on span "Boti / Schezwan" at bounding box center [277, 151] width 35 height 9
click at [260, 291] on span "Camel / Schezwan" at bounding box center [279, 295] width 39 height 9
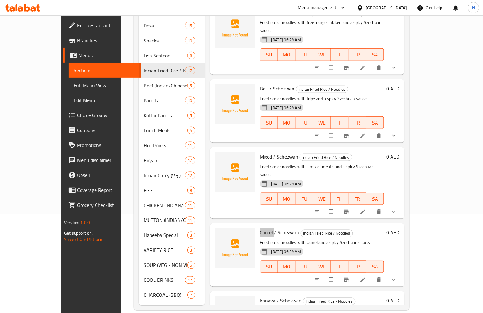
scroll to position [607, 0]
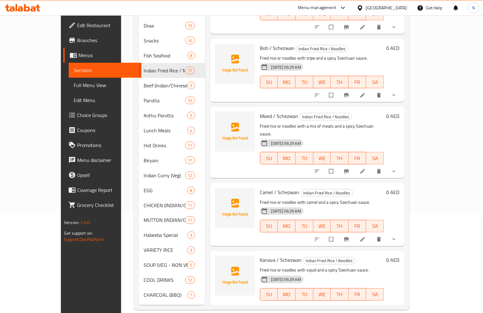
click at [260, 256] on span "Kanava / Schezwan" at bounding box center [281, 260] width 42 height 9
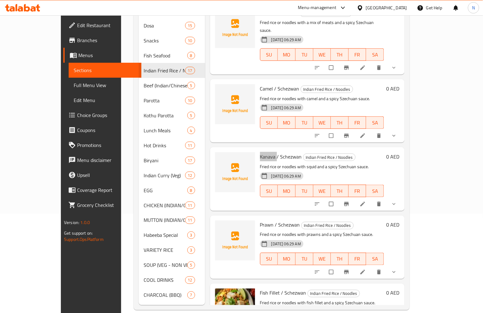
scroll to position [711, 0]
click at [260, 220] on span "Prawn / Schezwan" at bounding box center [280, 224] width 40 height 9
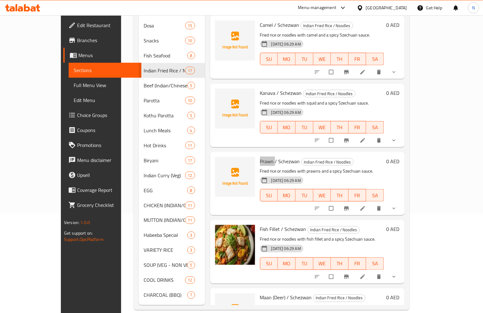
scroll to position [849, 0]
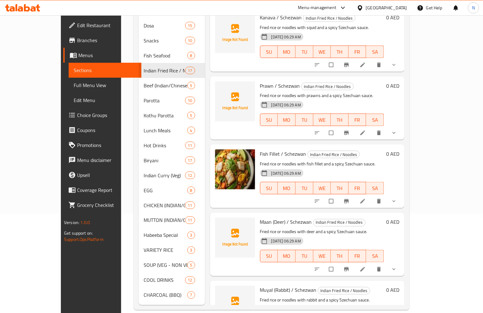
drag, startPoint x: 238, startPoint y: 167, endPoint x: 245, endPoint y: 176, distance: 10.9
click at [238, 215] on div at bounding box center [235, 244] width 45 height 58
click at [260, 218] on span "Maan (Deer) / Schezwan" at bounding box center [286, 222] width 52 height 9
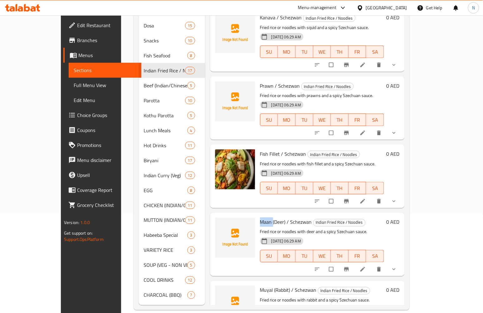
click at [260, 218] on span "Maan (Deer) / Schezwan" at bounding box center [286, 222] width 52 height 9
click at [262, 218] on span "Maan (Deer) / Schezwan" at bounding box center [286, 222] width 52 height 9
click at [260, 286] on span "Muyal (Rabbit) / Schezwan" at bounding box center [288, 290] width 56 height 9
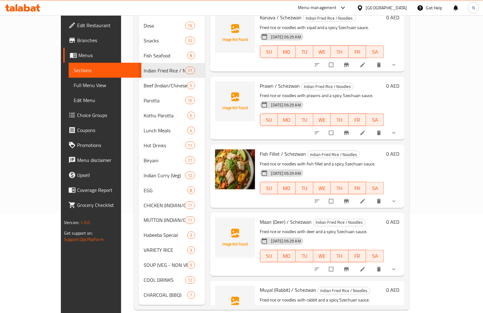
click at [267, 286] on span "Muyal (Rabbit) / Schezwan" at bounding box center [288, 290] width 56 height 9
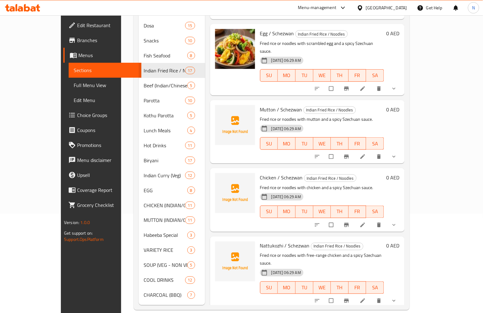
scroll to position [329, 0]
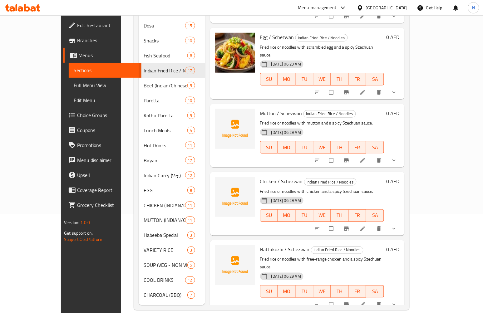
click at [260, 245] on span "Nattukozhi / Schezwan" at bounding box center [285, 249] width 50 height 9
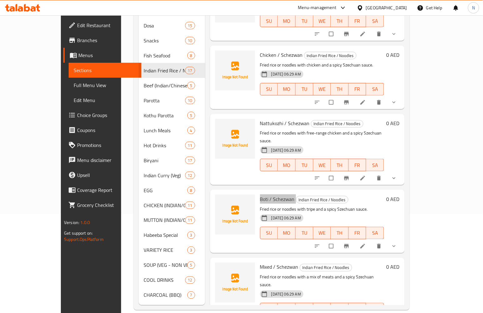
scroll to position [503, 0]
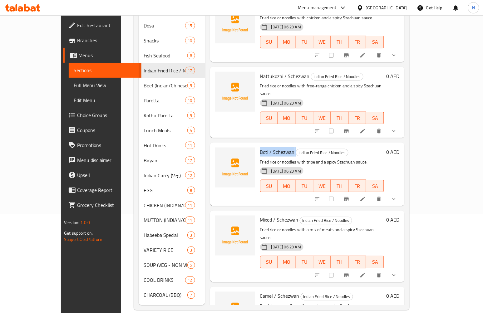
click at [260, 215] on span "Mixed / Schezwan" at bounding box center [279, 219] width 38 height 9
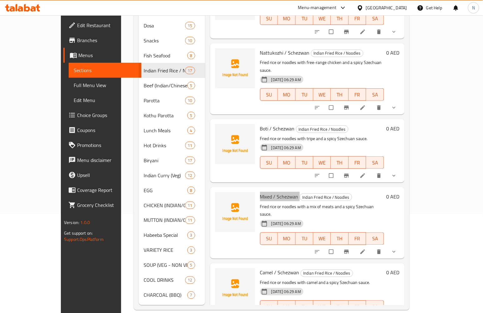
scroll to position [537, 0]
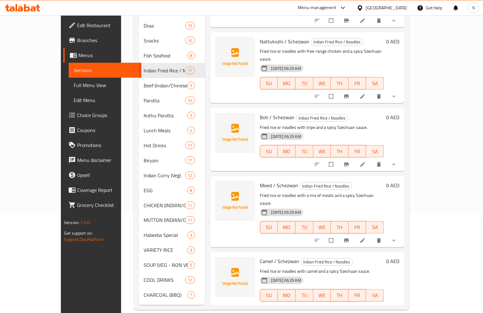
click at [260, 257] on span "Camel / Schezwan" at bounding box center [279, 261] width 39 height 9
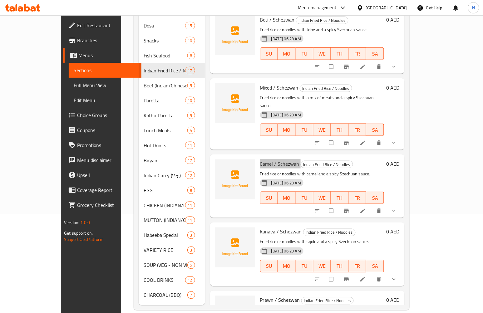
scroll to position [676, 0]
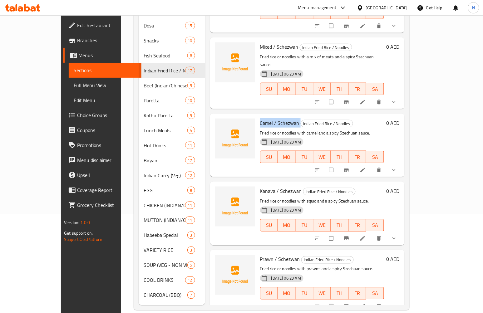
click at [260, 186] on span "Kanava / Schezwan" at bounding box center [281, 190] width 42 height 9
click at [260, 255] on span "Prawn / Schezwan" at bounding box center [280, 259] width 40 height 9
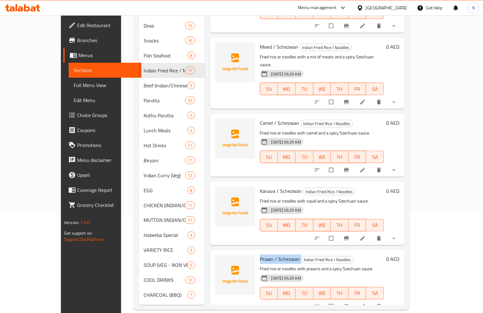
click at [260, 255] on span "Prawn / Schezwan" at bounding box center [280, 259] width 40 height 9
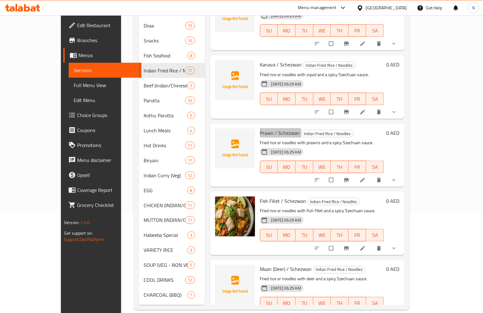
scroll to position [815, 0]
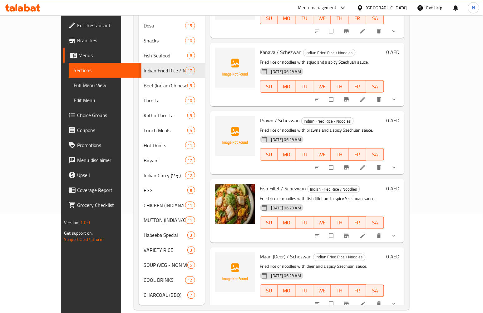
click at [263, 252] on span "Maan (Deer) / Schezwan" at bounding box center [286, 256] width 52 height 9
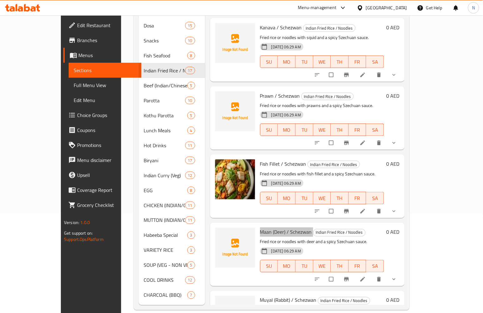
scroll to position [849, 0]
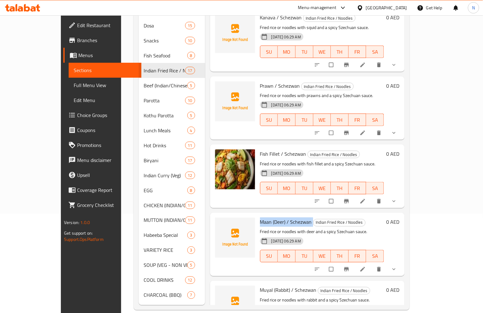
click at [268, 286] on span "Muyal (Rabbit) / Schezwan" at bounding box center [288, 290] width 56 height 9
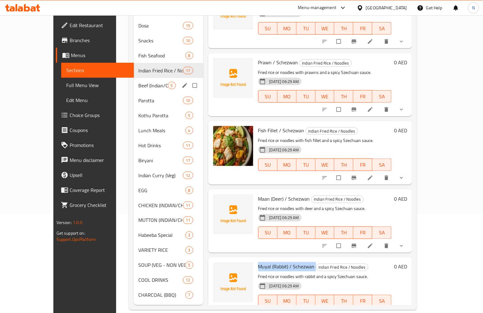
drag, startPoint x: 135, startPoint y: 71, endPoint x: 142, endPoint y: 77, distance: 8.8
click at [135, 78] on div "Beef (Indian/Chinese) 5" at bounding box center [169, 85] width 70 height 15
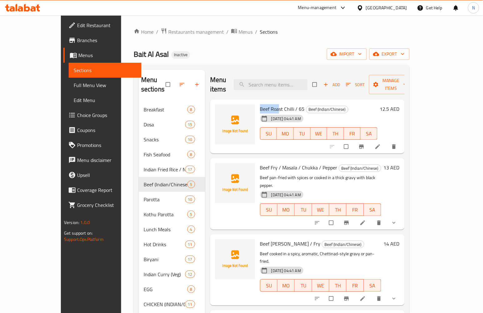
drag, startPoint x: 244, startPoint y: 99, endPoint x: 265, endPoint y: 99, distance: 20.9
click at [265, 102] on div "Beef Roast Chilli / 65 Beef (Indian/Chinese) 18-09-2025 04:41 AM SU MO TU WE TH…" at bounding box center [318, 126] width 122 height 49
click at [276, 104] on span "Beef Roast Chilli / 65" at bounding box center [282, 108] width 45 height 9
click at [261, 104] on span "Beef Roast Chilli / 65" at bounding box center [282, 108] width 45 height 9
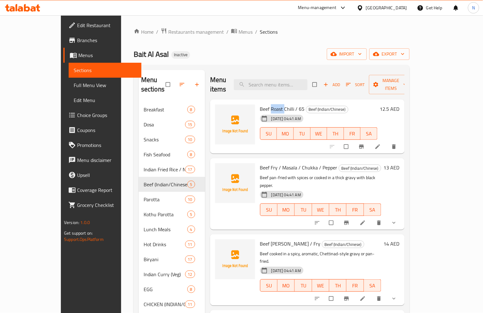
click at [261, 104] on span "Beef Roast Chilli / 65" at bounding box center [282, 108] width 45 height 9
click at [267, 104] on span "Beef Roast Chilli / 65" at bounding box center [282, 108] width 45 height 9
click at [286, 104] on span "Beef Roast Chilli / 65" at bounding box center [282, 108] width 45 height 9
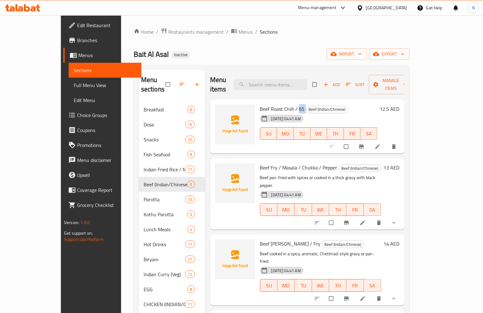
click at [286, 104] on span "Beef Roast Chilli / 65" at bounding box center [282, 108] width 45 height 9
click at [257, 102] on div "Beef Roast Chilli / 65 Beef (Indian/Chinese) 18-09-2025 04:41 AM SU MO TU WE TH…" at bounding box center [318, 126] width 122 height 49
click at [260, 104] on span "Beef Roast Chilli / 65" at bounding box center [282, 108] width 45 height 9
click at [270, 102] on div "Beef Roast Chilli / 65 Beef (Indian/Chinese) 18-09-2025 04:41 AM SU MO TU WE TH…" at bounding box center [318, 126] width 122 height 49
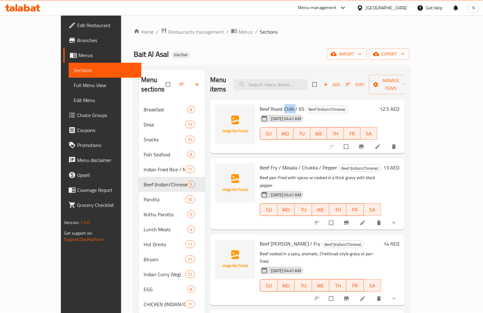
click at [270, 102] on div "Beef Roast Chilli / 65 Beef (Indian/Chinese) 18-09-2025 04:41 AM SU MO TU WE TH…" at bounding box center [318, 126] width 122 height 49
click at [281, 205] on span "MO" at bounding box center [286, 209] width 12 height 9
click at [272, 163] on span "Beef Fry / Masala / Chukka / Pepper" at bounding box center [298, 167] width 77 height 9
click at [260, 163] on span "Beef Fry / Masala / Chukka / Pepper" at bounding box center [298, 167] width 77 height 9
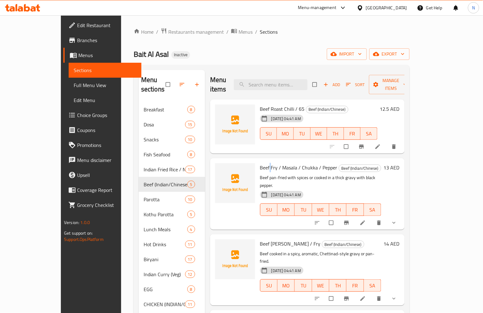
click at [260, 163] on span "Beef Fry / Masala / Chukka / Pepper" at bounding box center [298, 167] width 77 height 9
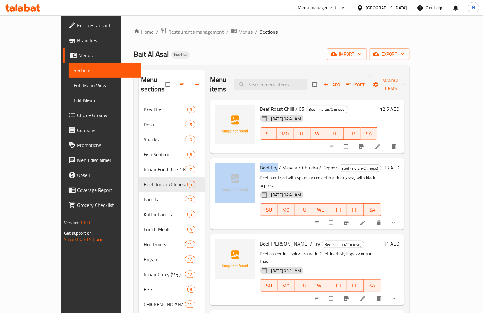
drag, startPoint x: 241, startPoint y: 158, endPoint x: 261, endPoint y: 159, distance: 20.3
click at [261, 161] on div "Beef Fry / Masala / Chukka / Pepper Beef (Indian/Chinese) Beef pan-fried with s…" at bounding box center [307, 194] width 189 height 66
click at [260, 163] on span "Beef Fry / Masala / Chukka / Pepper" at bounding box center [298, 167] width 77 height 9
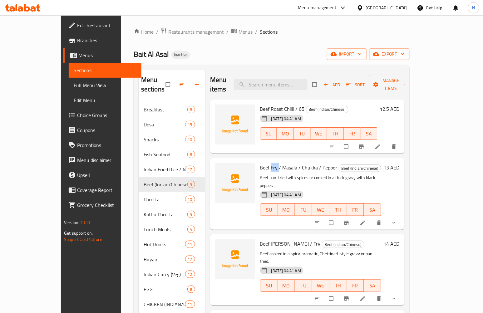
click at [260, 163] on span "Beef Fry / Masala / Chukka / Pepper" at bounding box center [298, 167] width 77 height 9
click at [292, 163] on span "Beef Fry / Masala / Chukka / Pepper" at bounding box center [298, 167] width 77 height 9
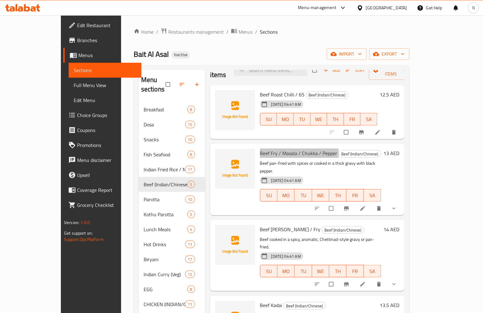
scroll to position [22, 0]
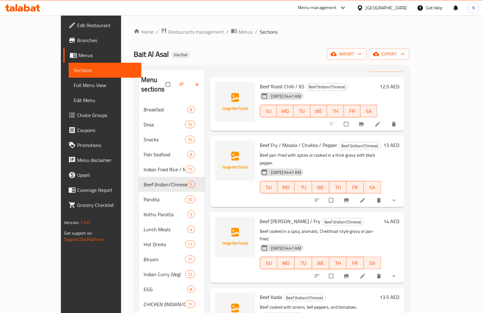
click at [260, 217] on span "Beef Chettinad Masala / Fry" at bounding box center [290, 221] width 61 height 9
click at [286, 217] on span "Beef Chettinad Masala / Fry" at bounding box center [290, 221] width 61 height 9
click at [260, 217] on span "Beef Chettinad Masala / Fry" at bounding box center [290, 221] width 61 height 9
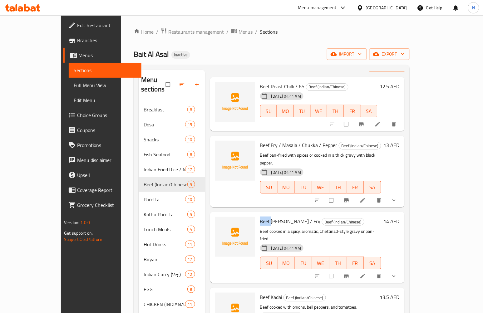
click at [260, 217] on span "Beef Chettinad Masala / Fry" at bounding box center [290, 221] width 61 height 9
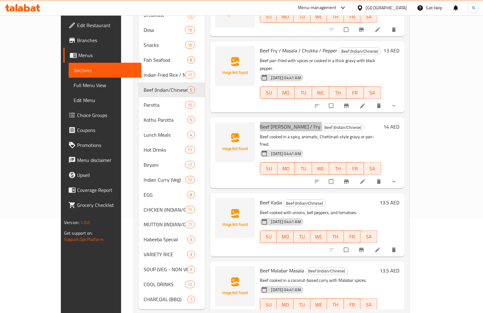
scroll to position [99, 0]
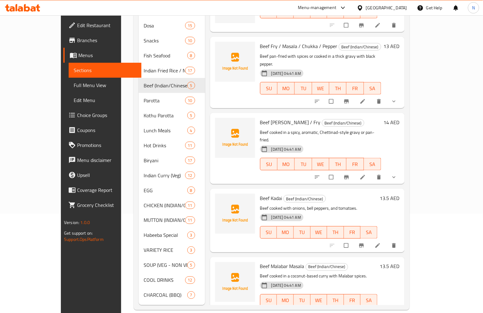
click at [260, 193] on span "Beef Kadai" at bounding box center [271, 197] width 22 height 9
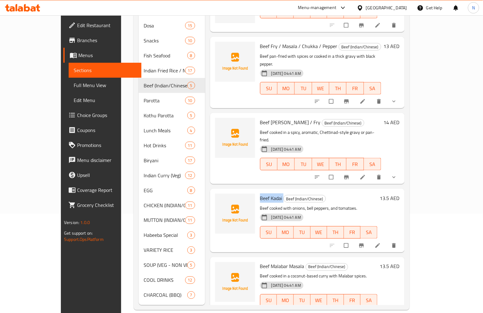
click at [260, 193] on span "Beef Kadai" at bounding box center [271, 197] width 22 height 9
click at [260, 262] on span "Beef Malabar Masala" at bounding box center [282, 266] width 44 height 9
click at [261, 262] on span "Beef Malabar Masala" at bounding box center [282, 266] width 44 height 9
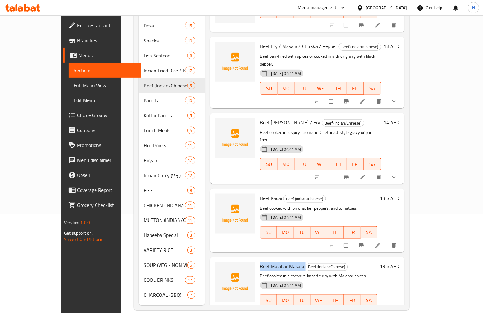
click at [261, 262] on span "Beef Malabar Masala" at bounding box center [282, 266] width 44 height 9
click at [257, 292] on div "Beef Malabar Masala Beef (Indian/Chinese) Beef cooked in a coconut-based curry …" at bounding box center [318, 289] width 122 height 58
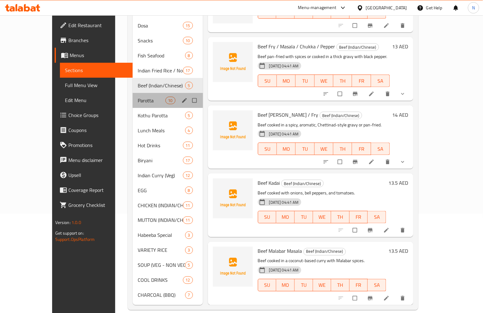
click at [133, 93] on div "Parotta 10" at bounding box center [168, 100] width 70 height 15
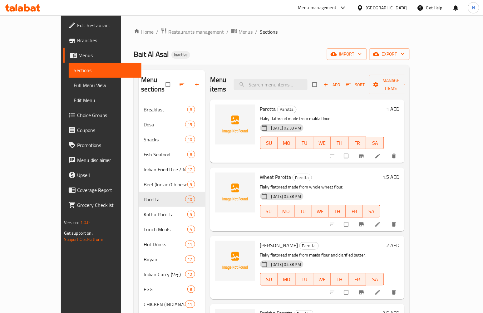
click at [260, 104] on span "Parotta" at bounding box center [268, 108] width 16 height 9
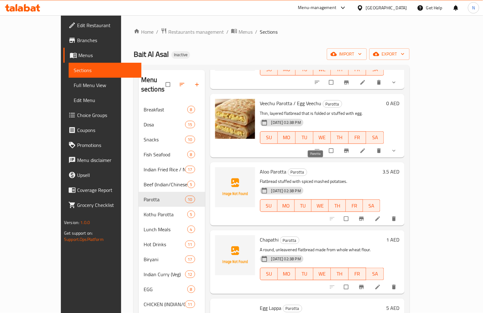
scroll to position [347, 0]
click at [260, 167] on span "Aloo Parotta" at bounding box center [273, 171] width 27 height 9
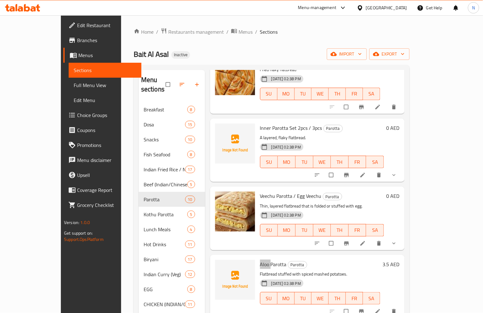
scroll to position [242, 0]
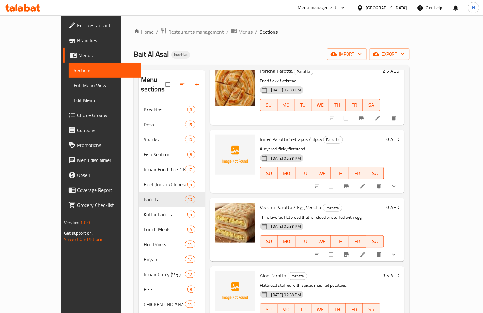
click at [260, 135] on span "Inner Parotta Set 2pcs / 3pcs" at bounding box center [291, 139] width 62 height 9
click at [267, 135] on div "Inner Parotta Set 2pcs / 3pcs Parotta A layered, flaky flatbread. 17-09-2025 02…" at bounding box center [321, 161] width 129 height 58
click at [266, 135] on span "Inner Parotta Set 2pcs / 3pcs" at bounding box center [291, 139] width 62 height 9
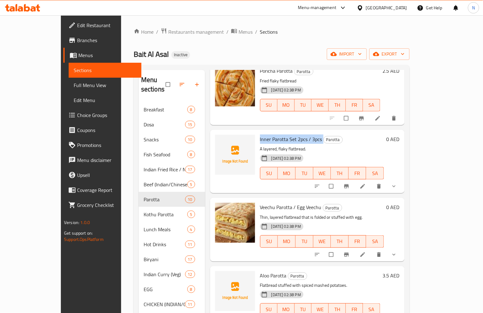
click at [266, 135] on span "Inner Parotta Set 2pcs / 3pcs" at bounding box center [291, 139] width 62 height 9
click at [260, 271] on span "Aloo Parotta" at bounding box center [273, 275] width 27 height 9
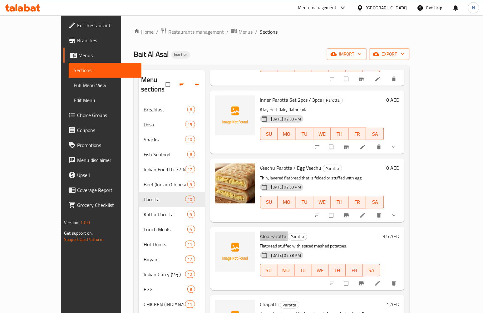
scroll to position [347, 0]
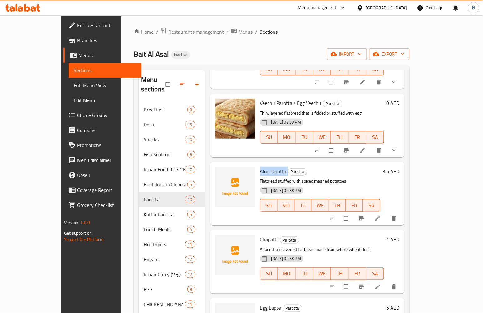
click at [260, 235] on span "Chapathi" at bounding box center [269, 239] width 19 height 9
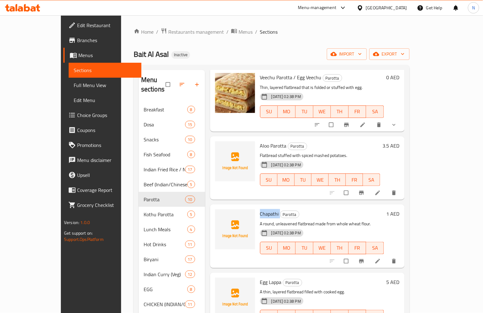
click at [260, 209] on span "Chapathi" at bounding box center [269, 213] width 19 height 9
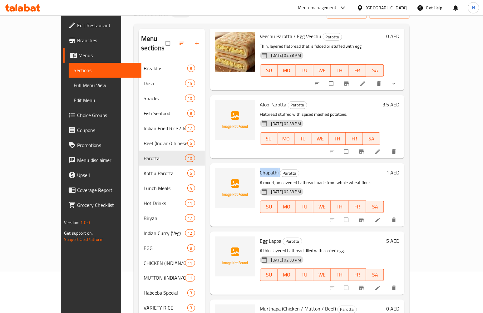
scroll to position [99, 0]
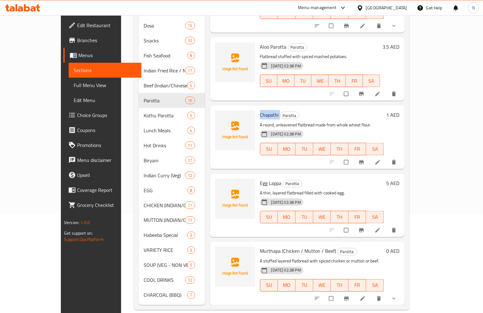
click at [260, 179] on span "Egg Lappa" at bounding box center [271, 183] width 22 height 9
click at [260, 247] on span "Murthapa (Chicken / Mutton / Beef)" at bounding box center [298, 251] width 76 height 9
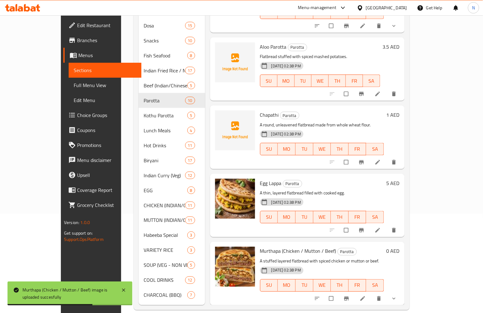
click at [314, 196] on div "17-09-2025 02:38 PM SU MO TU WE TH FR SA" at bounding box center [321, 213] width 129 height 34
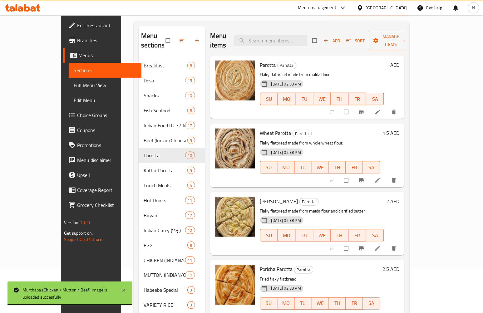
scroll to position [0, 0]
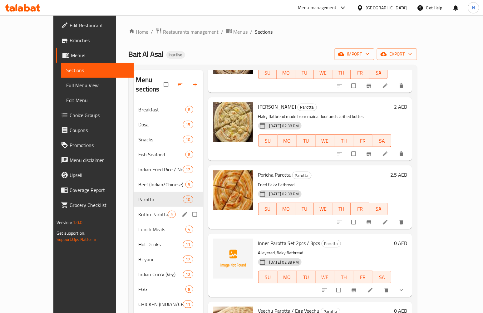
click at [139, 211] on span "Kothu Parotta" at bounding box center [153, 214] width 29 height 7
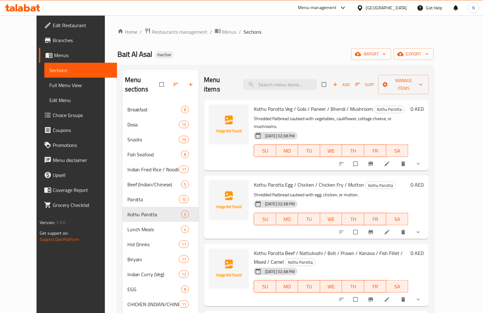
click at [254, 104] on span "Kothu Parotta Veg / Gobi / Paneer / Bhendi / Mushroom" at bounding box center [313, 108] width 119 height 9
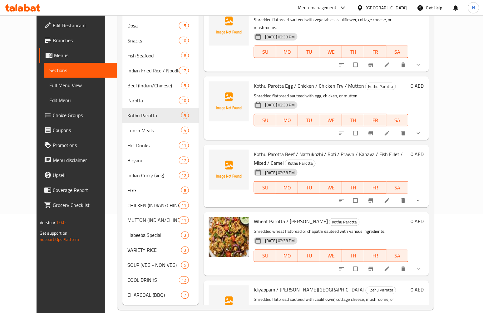
click at [262, 285] on span "Idiyappam / Idly Kothu" at bounding box center [309, 289] width 110 height 9
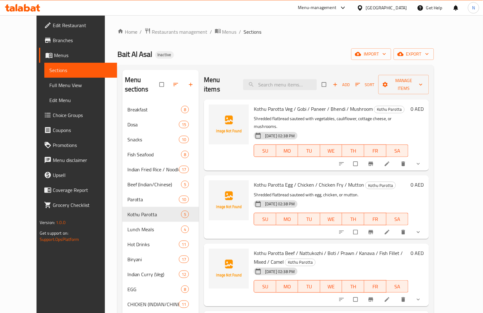
click at [254, 104] on span "Kothu Parotta Veg / Gobi / Paneer / Bhendi / Mushroom" at bounding box center [313, 108] width 119 height 9
click at [267, 104] on span "Kothu Parotta Veg / Gobi / Paneer / Bhendi / Mushroom" at bounding box center [313, 108] width 119 height 9
click at [254, 104] on span "Kothu Parotta Veg / Gobi / Paneer / Bhendi / Mushroom" at bounding box center [313, 108] width 119 height 9
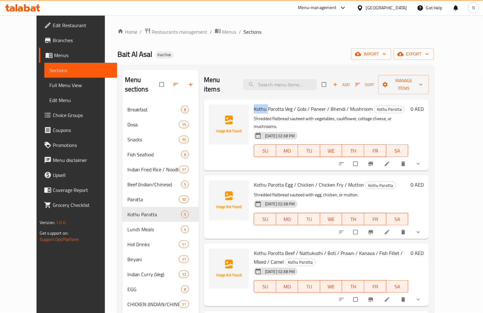
click at [254, 104] on span "Kothu Parotta Veg / Gobi / Paneer / Bhendi / Mushroom" at bounding box center [313, 108] width 119 height 9
click at [258, 180] on span "Kothu Parotta Egg / Chicken / Chicken Fry / Mutton" at bounding box center [309, 184] width 110 height 9
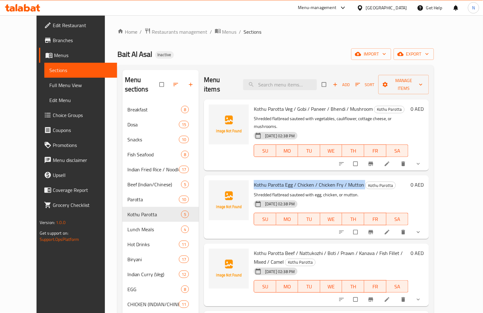
click at [254, 248] on span "Kothu Parotta Beef / Nattukozhi / Boti / Prawn / Kanava / Fish Fillet / Mixed /…" at bounding box center [328, 257] width 149 height 18
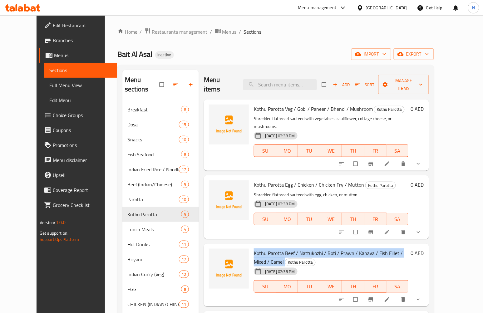
click at [254, 248] on span "Kothu Parotta Beef / Nattukozhi / Boti / Prawn / Kanava / Fish Fillet / Mixed /…" at bounding box center [328, 257] width 149 height 18
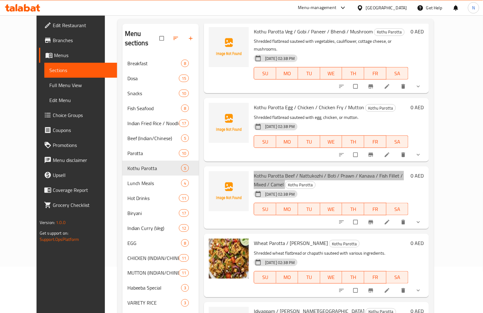
scroll to position [99, 0]
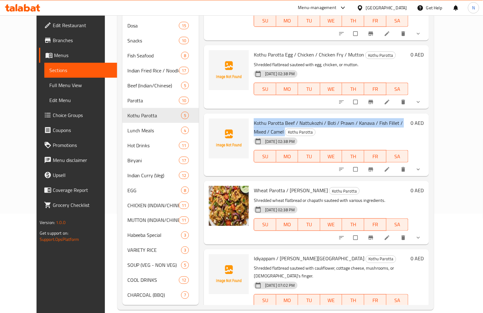
click at [254, 254] on span "Idiyappam / Idly Kothu" at bounding box center [309, 258] width 110 height 9
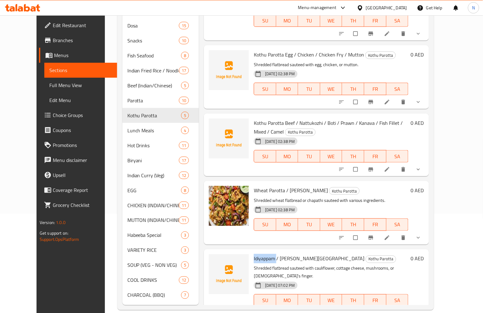
click at [254, 254] on span "Idiyappam / Idly Kothu" at bounding box center [309, 258] width 110 height 9
click at [270, 254] on span "Idiyappam / Idly Kothu" at bounding box center [309, 258] width 110 height 9
click at [275, 254] on span "Idiyappam / Idly Kothu" at bounding box center [309, 258] width 110 height 9
click at [254, 254] on span "Idiyappam / Idly Kothu" at bounding box center [309, 258] width 110 height 9
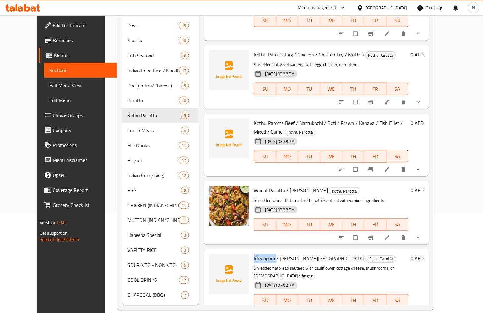
click at [254, 254] on span "Idiyappam / Idly Kothu" at bounding box center [309, 258] width 110 height 9
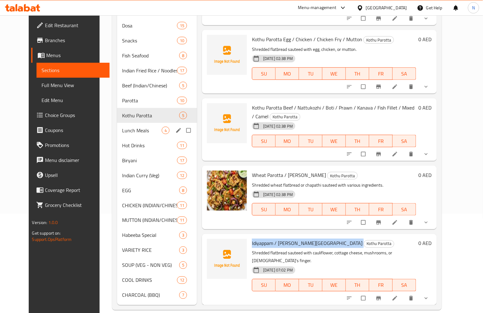
click at [125, 127] on span "Lunch Meals" at bounding box center [142, 130] width 40 height 7
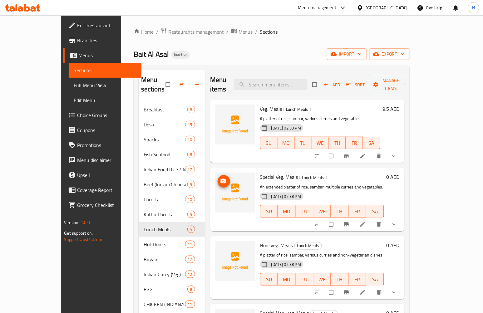
click at [260, 104] on span "Veg. Meals" at bounding box center [271, 108] width 22 height 9
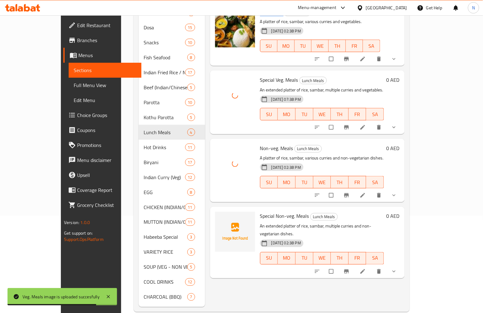
scroll to position [99, 0]
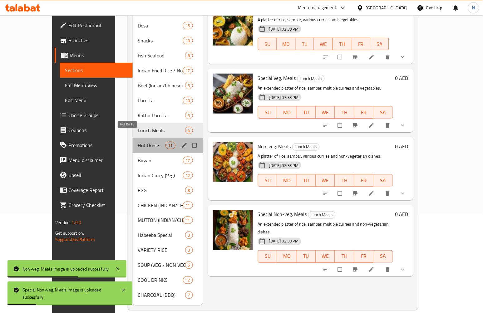
click at [138, 142] on span "Hot Drinks" at bounding box center [151, 145] width 27 height 7
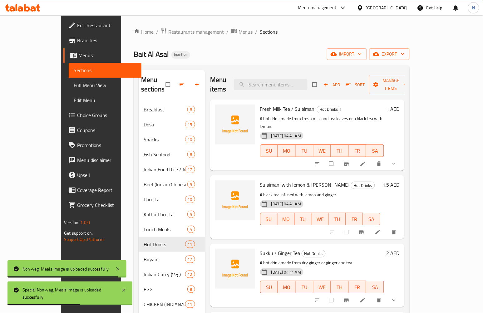
click at [260, 104] on span "Fresh Milk Tea / Sulaimani" at bounding box center [288, 108] width 56 height 9
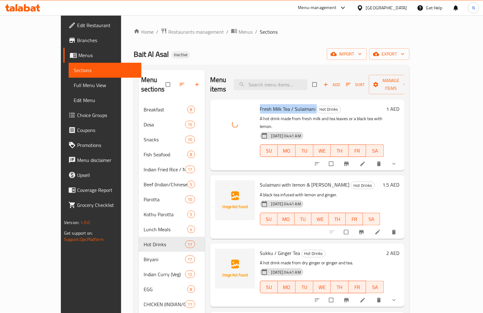
click at [296, 104] on span "Fresh Milk Tea / Sulaimani" at bounding box center [288, 108] width 56 height 9
click at [260, 180] on span "Sulaimani with lemon & Ginger" at bounding box center [305, 184] width 90 height 9
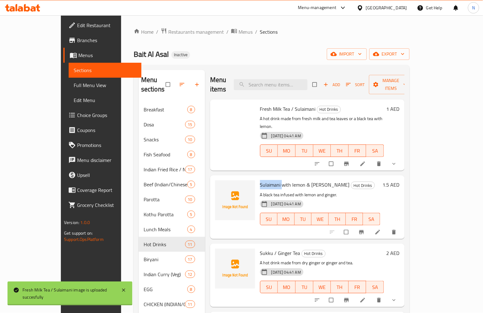
click at [260, 180] on span "Sulaimani with lemon & Ginger" at bounding box center [305, 184] width 90 height 9
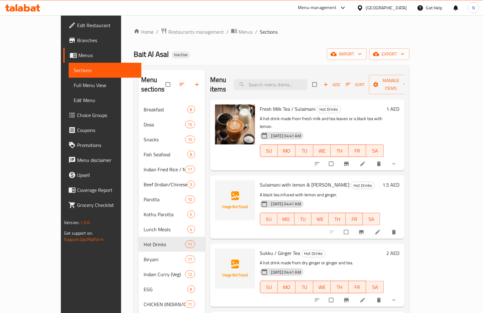
click at [301, 180] on span "Sulaimani with lemon & Ginger" at bounding box center [305, 184] width 90 height 9
click at [272, 180] on span "Sulaimani with lemon & Ginger" at bounding box center [305, 184] width 90 height 9
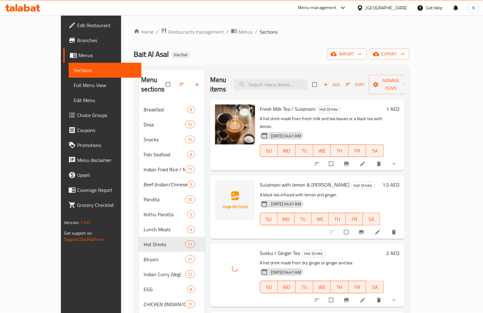
click at [260, 248] on span "Sukku / Ginger Tea" at bounding box center [280, 252] width 40 height 9
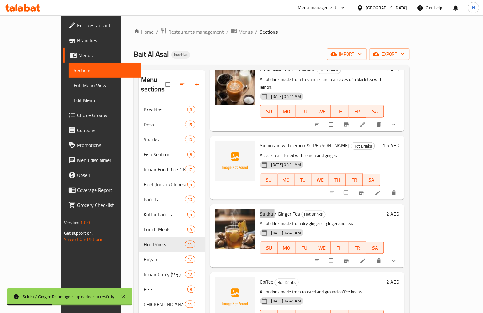
scroll to position [173, 0]
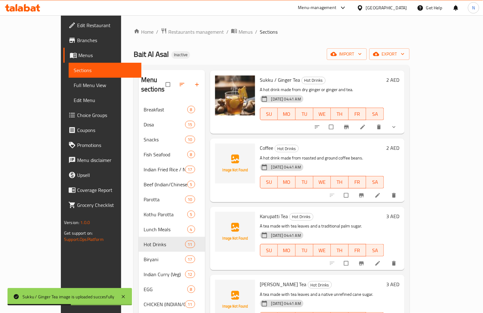
click at [260, 143] on span "Coffee" at bounding box center [266, 147] width 13 height 9
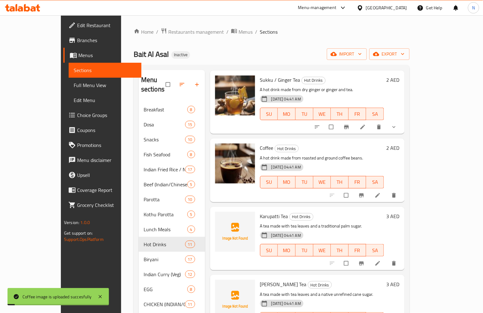
click at [260, 212] on span "Karupatti Tea" at bounding box center [274, 216] width 28 height 9
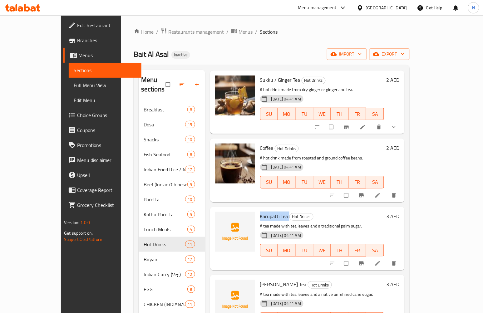
click at [260, 212] on span "Karupatti Tea" at bounding box center [274, 216] width 28 height 9
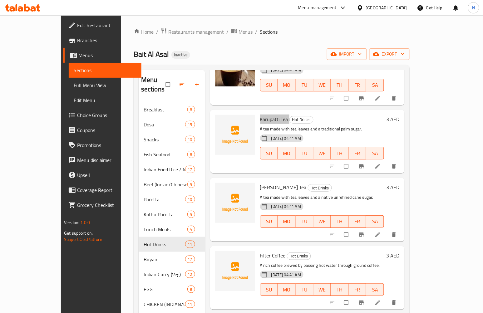
scroll to position [277, 0]
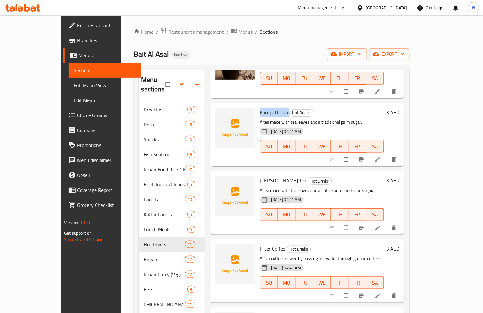
click at [260, 176] on span "Nattu Sakkarai Tea" at bounding box center [283, 180] width 46 height 9
click at [269, 176] on span "Nattu Sakkarai Tea" at bounding box center [283, 180] width 46 height 9
click at [264, 176] on span "Nattu Sakkarai Tea" at bounding box center [283, 180] width 46 height 9
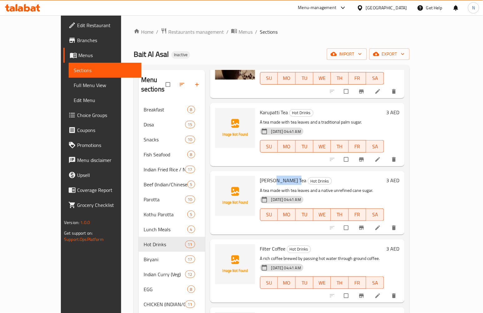
click at [264, 176] on span "Nattu Sakkarai Tea" at bounding box center [283, 180] width 46 height 9
click at [261, 244] on span "Filter Coffee" at bounding box center [273, 248] width 26 height 9
click at [260, 244] on span "Filter Coffee" at bounding box center [273, 248] width 26 height 9
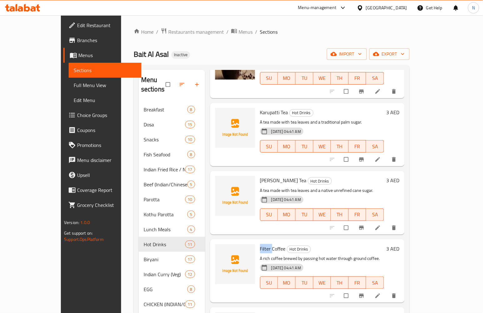
click at [260, 244] on span "Filter Coffee" at bounding box center [273, 248] width 26 height 9
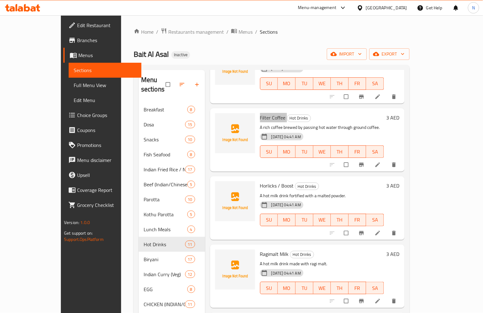
scroll to position [416, 0]
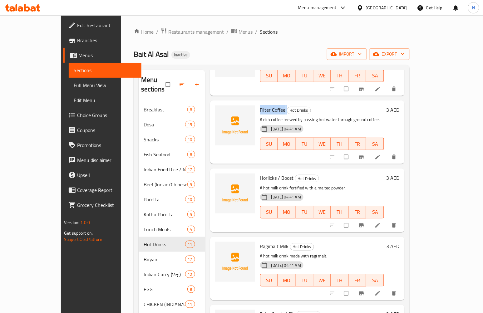
click at [260, 173] on span "Horlicks / Boost" at bounding box center [277, 177] width 34 height 9
click at [260, 242] on span "Ragimalt Milk" at bounding box center [274, 246] width 29 height 9
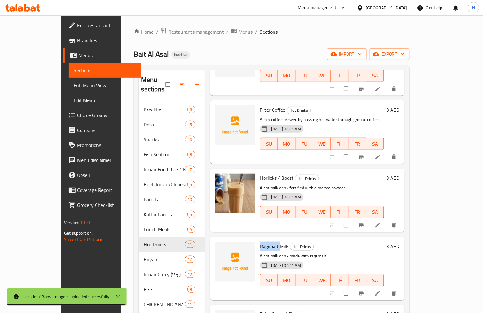
click at [260, 242] on span "Ragimalt Milk" at bounding box center [274, 246] width 29 height 9
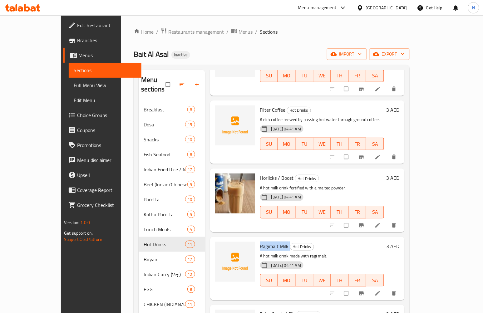
click at [260, 242] on span "Ragimalt Milk" at bounding box center [274, 246] width 29 height 9
click at [268, 242] on span "Ragimalt Milk" at bounding box center [274, 246] width 29 height 9
click at [260, 173] on span "Horlicks / Boost" at bounding box center [277, 177] width 34 height 9
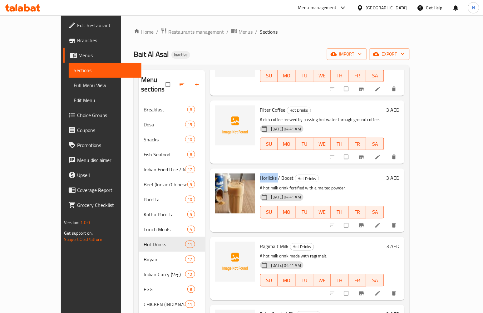
click at [254, 147] on div at bounding box center [254, 147] width 0 height 0
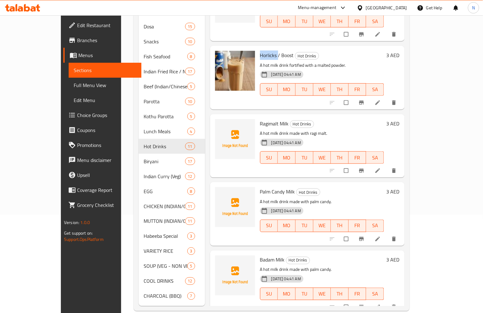
scroll to position [99, 0]
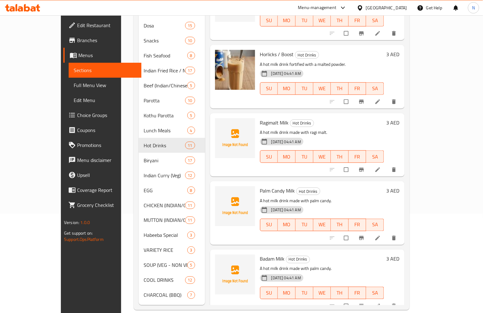
drag, startPoint x: 251, startPoint y: 105, endPoint x: 257, endPoint y: 129, distance: 24.7
click at [260, 118] on span "Ragimalt Milk" at bounding box center [274, 122] width 29 height 9
click at [260, 186] on span "Palm Candy Milk" at bounding box center [277, 190] width 35 height 9
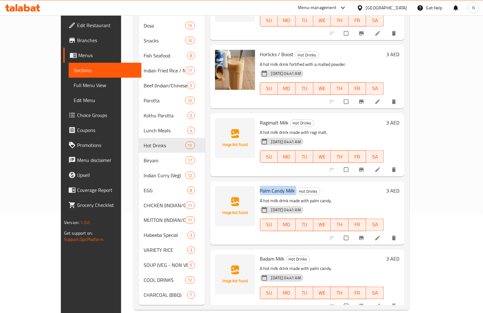
click at [262, 254] on span "Badam Milk" at bounding box center [272, 258] width 25 height 9
click at [260, 118] on span "Ragimalt Milk" at bounding box center [274, 122] width 29 height 9
click at [260, 186] on span "Palm Candy Milk" at bounding box center [277, 190] width 35 height 9
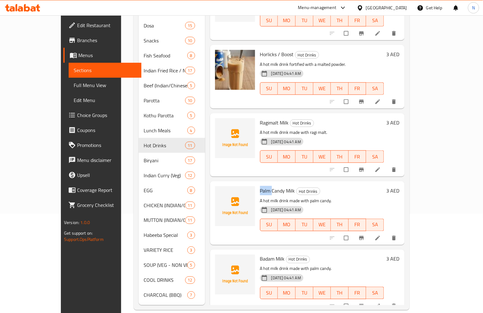
click at [260, 186] on span "Palm Candy Milk" at bounding box center [277, 190] width 35 height 9
click at [255, 250] on div "Badam Milk Hot Drinks A hot milk drink made with palm candy. 18-09-2025 04:41 A…" at bounding box center [307, 281] width 194 height 63
click at [260, 254] on span "Badam Milk" at bounding box center [272, 258] width 25 height 9
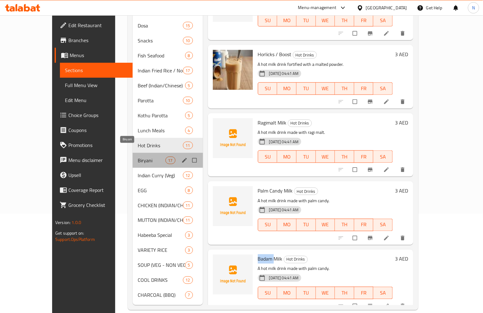
click at [138, 157] on span "Biryani" at bounding box center [151, 160] width 27 height 7
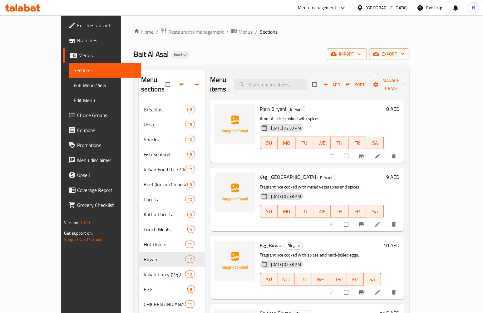
click at [260, 104] on span "Plain Biryani" at bounding box center [273, 108] width 26 height 9
click at [260, 172] on span "Veg. Biryani" at bounding box center [288, 176] width 56 height 9
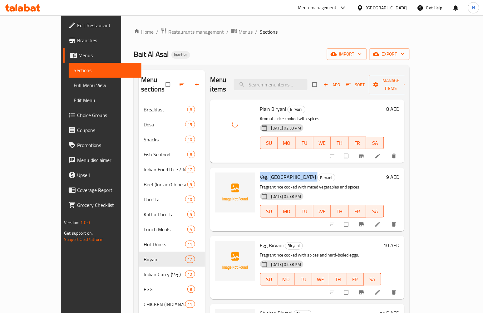
click at [260, 172] on span "Veg. Biryani" at bounding box center [288, 176] width 56 height 9
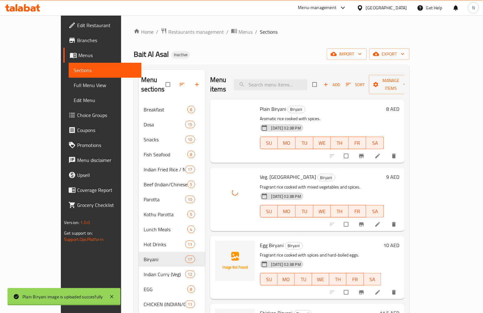
click at [260, 241] on span "Egg Biryani" at bounding box center [272, 245] width 24 height 9
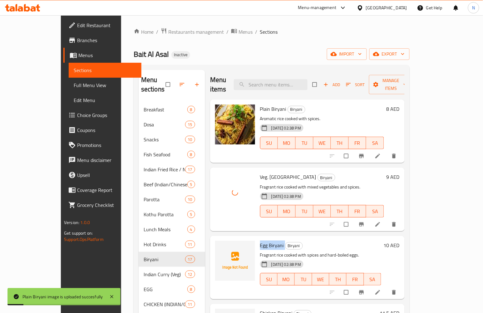
click at [260, 241] on span "Egg Biryani" at bounding box center [272, 245] width 24 height 9
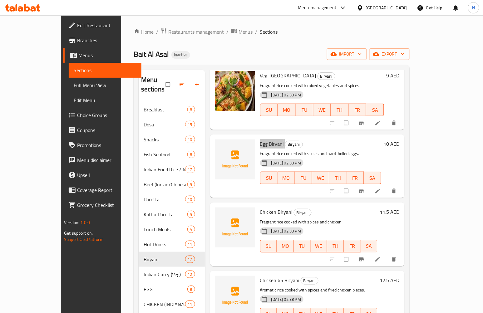
scroll to position [104, 0]
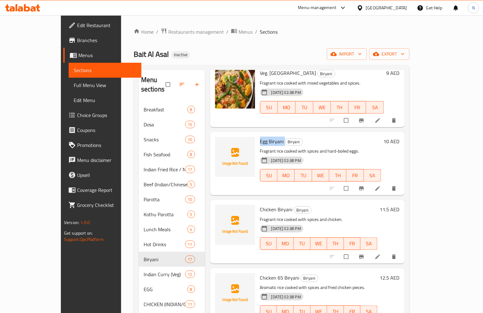
click at [260, 137] on span "Egg Biryani" at bounding box center [272, 141] width 24 height 9
click at [261, 205] on span "Chicken Biryani" at bounding box center [276, 209] width 32 height 9
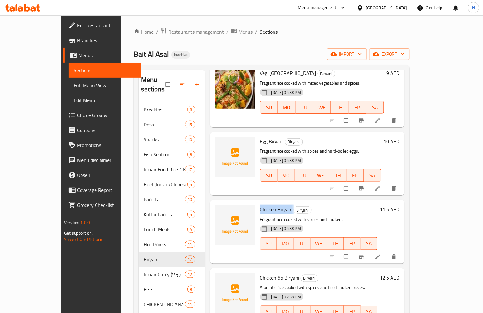
click at [261, 205] on span "Chicken Biryani" at bounding box center [276, 209] width 32 height 9
click at [269, 205] on span "Chicken Biryani" at bounding box center [276, 209] width 32 height 9
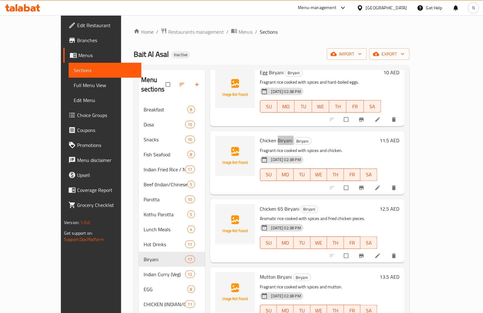
scroll to position [173, 0]
click at [306, 178] on div "Chicken Biryani Biryani Fragrant rice cooked with spices and chicken. 17-09-202…" at bounding box center [318, 162] width 122 height 58
click at [328, 272] on h6 "Mutton Biryani Biryani" at bounding box center [318, 276] width 117 height 9
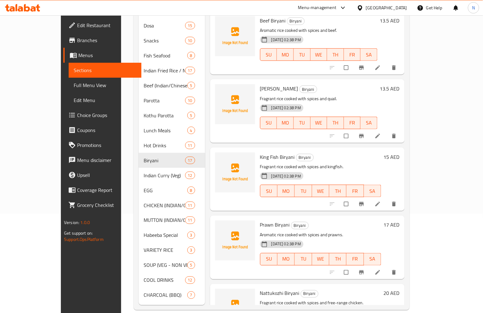
scroll to position [364, 0]
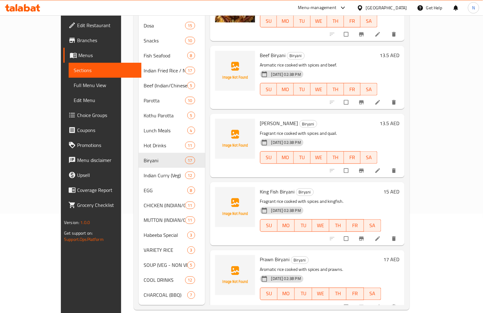
click at [327, 103] on div "Menu items Add Sort Manage items Plain Biryani Biryani Aromatic rice cooked wit…" at bounding box center [304, 138] width 199 height 334
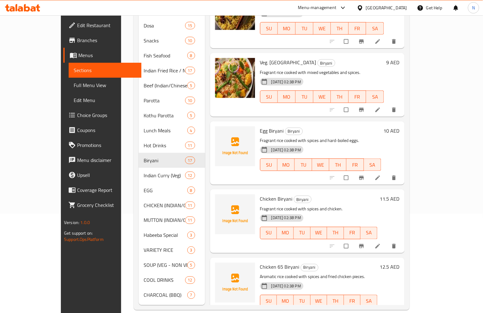
scroll to position [0, 0]
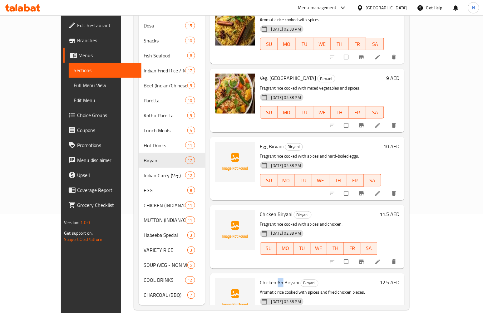
drag, startPoint x: 262, startPoint y: 274, endPoint x: 267, endPoint y: 275, distance: 5.8
click at [267, 278] on span "Chicken 65 Biryani" at bounding box center [279, 282] width 39 height 9
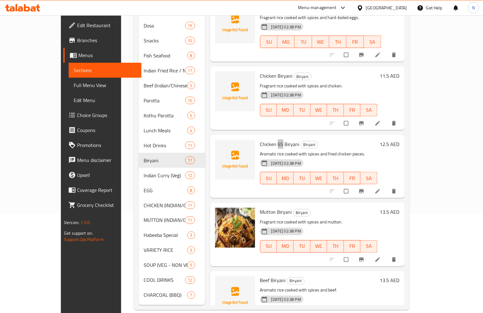
scroll to position [69, 0]
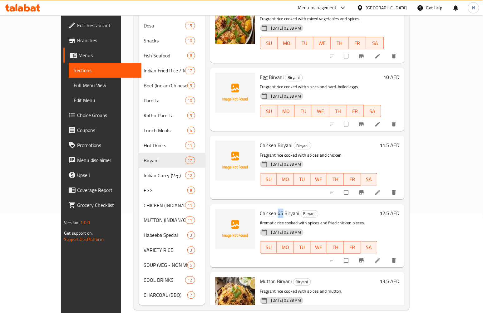
click at [260, 140] on span "Chicken Biryani" at bounding box center [276, 144] width 32 height 9
click at [260, 209] on span "Chicken 65 Biryani" at bounding box center [279, 213] width 39 height 9
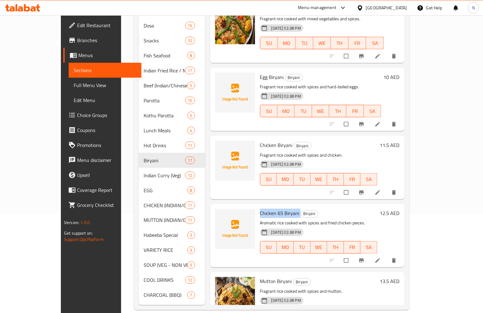
click at [260, 209] on span "Chicken 65 Biryani" at bounding box center [279, 213] width 39 height 9
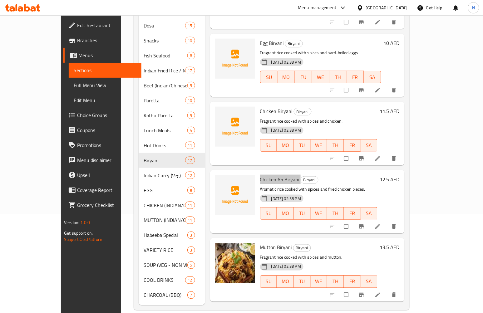
scroll to position [208, 0]
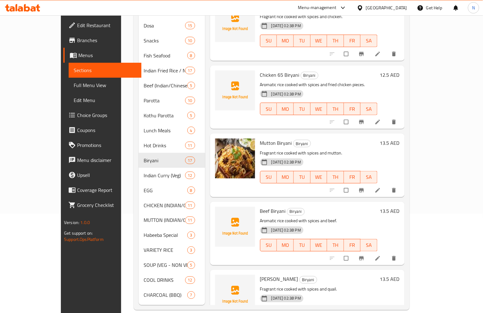
click at [260, 207] on span "Beef Biryani" at bounding box center [273, 211] width 26 height 9
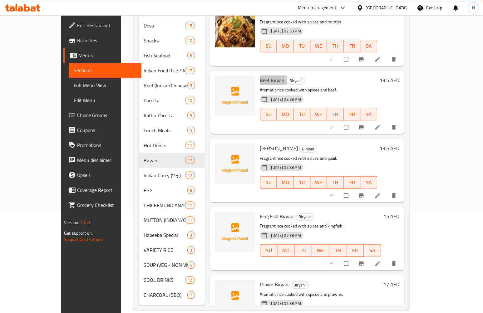
scroll to position [347, 0]
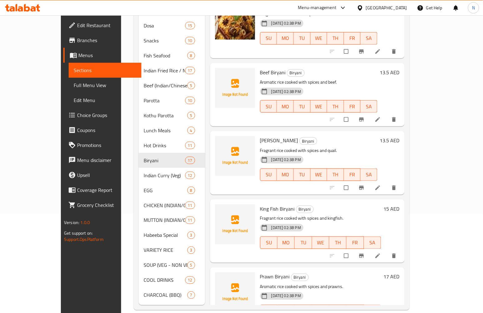
click at [257, 134] on div "Kaadai Biryani Biryani Fragrant rice cooked with spices and quail. 17-09-2025 0…" at bounding box center [318, 163] width 122 height 58
click at [249, 118] on div at bounding box center [249, 118] width 0 height 0
click at [260, 136] on span "Kaadai Biryani" at bounding box center [279, 140] width 38 height 9
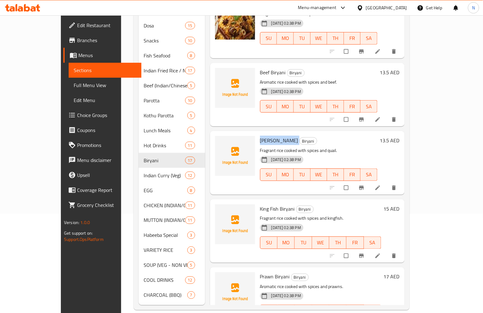
click at [260, 136] on span "Kaadai Biryani" at bounding box center [279, 140] width 38 height 9
click at [260, 204] on span "King Fish Biryani" at bounding box center [277, 208] width 35 height 9
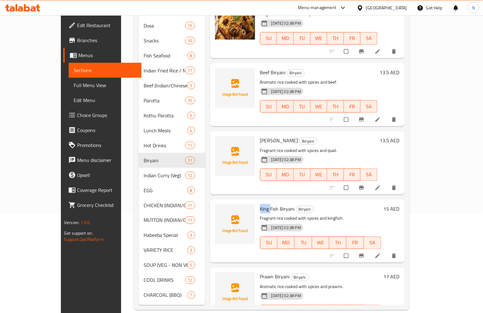
click at [260, 204] on span "King Fish Biryani" at bounding box center [277, 208] width 35 height 9
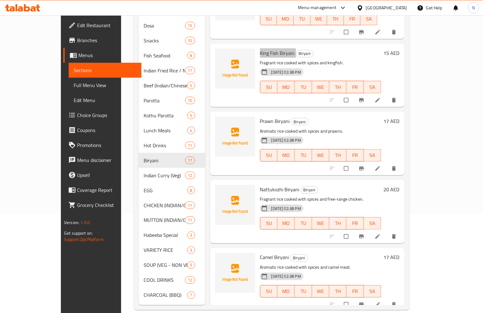
scroll to position [520, 0]
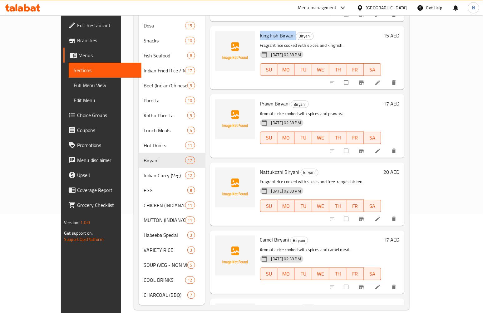
click at [260, 99] on span "Prawn Biryani" at bounding box center [275, 103] width 30 height 9
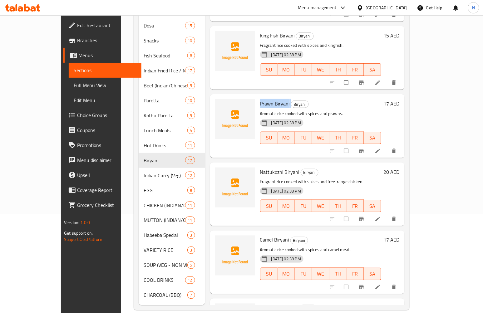
click at [260, 99] on span "Prawn Biryani" at bounding box center [275, 103] width 30 height 9
click at [261, 167] on span "Nattukozhi Biryani" at bounding box center [279, 171] width 39 height 9
click at [272, 167] on span "Nattukozhi Biryani" at bounding box center [279, 171] width 39 height 9
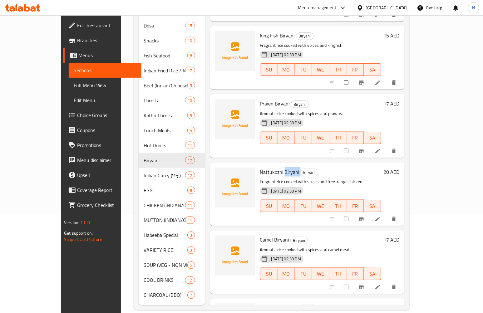
click at [272, 167] on span "Nattukozhi Biryani" at bounding box center [279, 171] width 39 height 9
click at [260, 235] on span "Camel Biryani" at bounding box center [274, 239] width 29 height 9
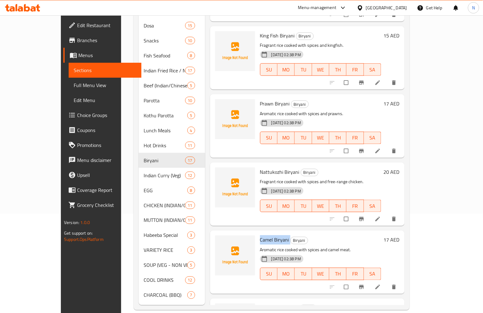
click at [263, 235] on span "Camel Biryani" at bounding box center [274, 239] width 29 height 9
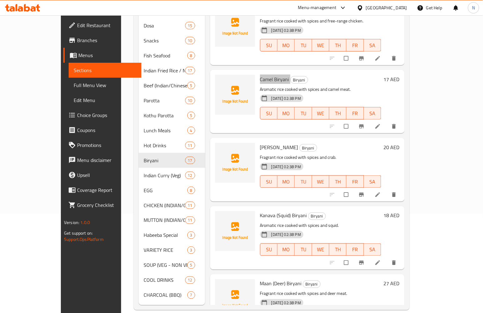
scroll to position [693, 0]
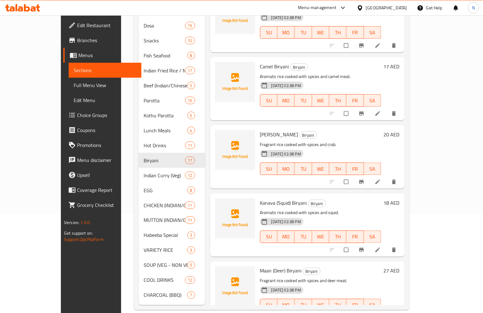
click at [260, 130] on span "Crab Biryani" at bounding box center [279, 134] width 38 height 9
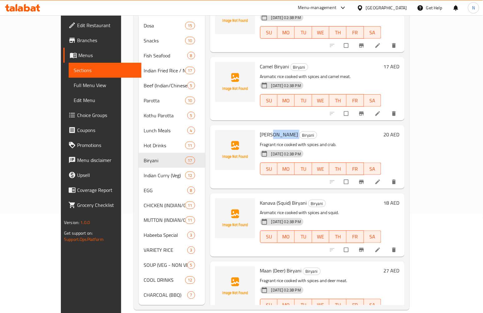
click at [260, 130] on span "Crab Biryani" at bounding box center [279, 134] width 38 height 9
click at [260, 198] on span "Kanava (Squid) Biryani" at bounding box center [283, 202] width 47 height 9
click at [268, 198] on span "Kanava (Squid) Biryani" at bounding box center [283, 202] width 47 height 9
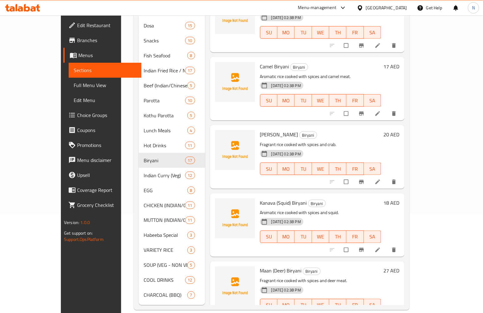
click at [268, 198] on span "Kanava (Squid) Biryani" at bounding box center [283, 202] width 47 height 9
click at [258, 196] on div "Kanava (Squid) Biryani Biryani Aromatic rice cooked with spices and squid. 17-0…" at bounding box center [320, 225] width 126 height 58
click at [260, 198] on span "Kanava (Squid) Biryani" at bounding box center [283, 202] width 47 height 9
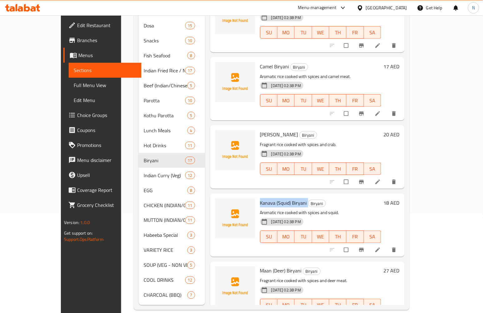
click at [260, 198] on span "Kanava (Squid) Biryani" at bounding box center [283, 202] width 47 height 9
click at [260, 266] on span "Maan (Deer) Biryani" at bounding box center [281, 270] width 42 height 9
click at [262, 266] on span "Maan (Deer) Biryani" at bounding box center [281, 270] width 42 height 9
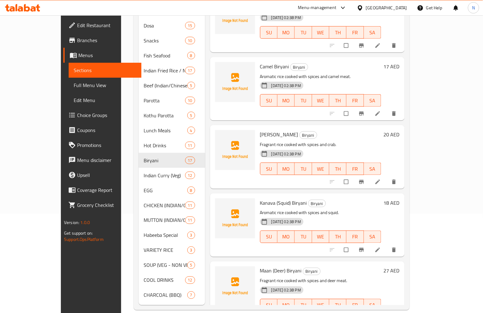
click at [260, 266] on span "Maan (Deer) Biryani" at bounding box center [281, 270] width 42 height 9
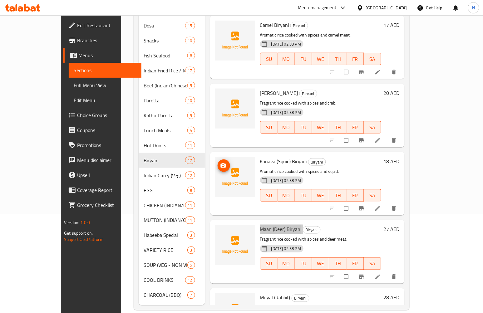
scroll to position [797, 0]
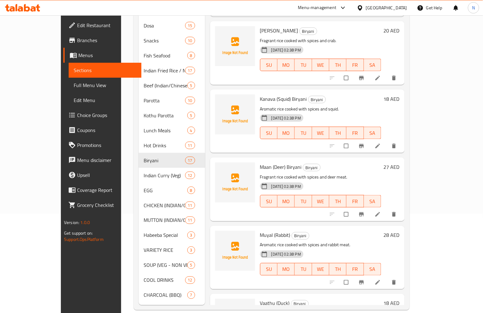
click at [260, 231] on span "Muyal (Rabbit)" at bounding box center [275, 235] width 30 height 9
click at [262, 231] on span "Muyal (Rabbit)" at bounding box center [275, 235] width 30 height 9
click at [257, 228] on div "Muyal (Rabbit) Biryani Aromatic rice cooked with spices and rabbit meat. 17-09-…" at bounding box center [320, 257] width 126 height 58
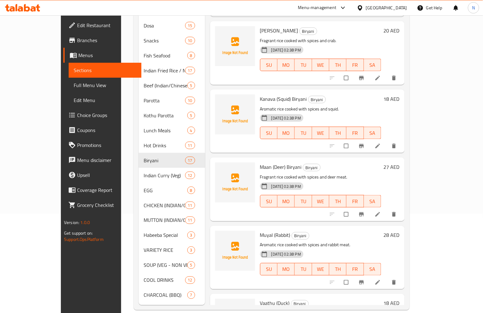
click at [260, 231] on span "Muyal (Rabbit)" at bounding box center [275, 235] width 30 height 9
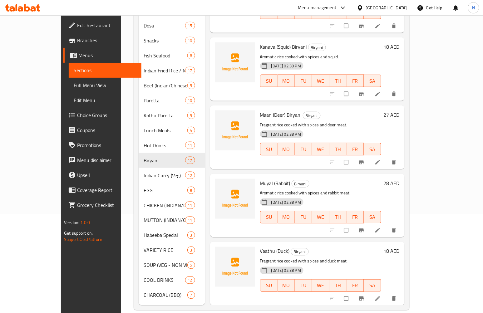
click at [260, 247] on span "Vaathu (Duck)" at bounding box center [275, 251] width 30 height 9
click at [268, 247] on span "Vaathu (Duck)" at bounding box center [275, 251] width 30 height 9
click at [270, 247] on span "Vaathu (Duck)" at bounding box center [275, 251] width 30 height 9
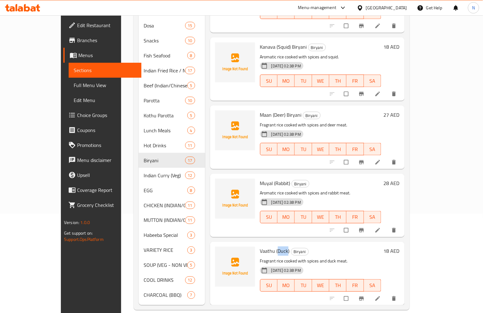
click at [270, 247] on span "Vaathu (Duck)" at bounding box center [275, 251] width 30 height 9
click at [260, 247] on span "Vaathu (Duck)" at bounding box center [275, 251] width 30 height 9
click at [273, 289] on div "Vaathu (Duck) Biryani Fragrant rice cooked with spices and duck meat. 17-09-202…" at bounding box center [320, 273] width 126 height 58
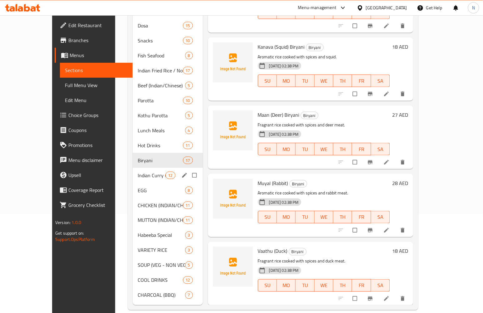
click at [138, 172] on span "Indian Curry (Veg)" at bounding box center [151, 175] width 27 height 7
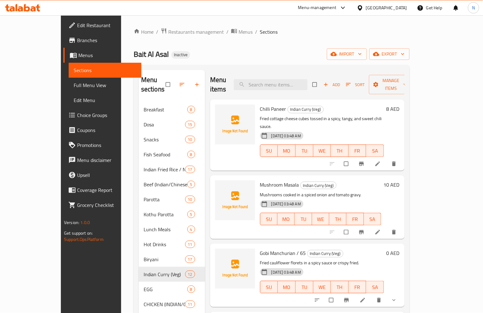
click at [260, 104] on span "Chilli Paneer" at bounding box center [273, 108] width 26 height 9
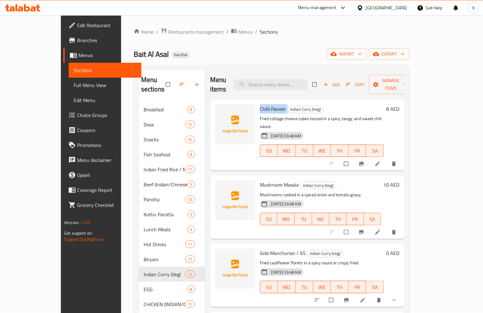
click at [260, 104] on span "Chilli Paneer" at bounding box center [273, 108] width 26 height 9
click at [260, 180] on span "Mushroom Masala" at bounding box center [279, 184] width 39 height 9
click at [266, 191] on p "Mushrooms cooked in a spiced onion and tomato gravy." at bounding box center [320, 195] width 121 height 8
click at [268, 180] on span "Mushroom Masala" at bounding box center [279, 184] width 39 height 9
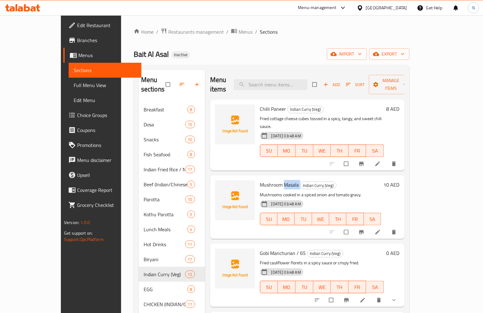
click at [268, 180] on span "Mushroom Masala" at bounding box center [279, 184] width 39 height 9
click at [260, 248] on span "Gobi Manchurian / 65" at bounding box center [283, 252] width 46 height 9
click at [285, 80] on input "search" at bounding box center [271, 84] width 74 height 11
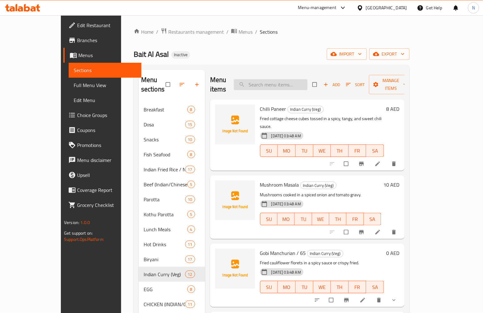
paste input "Gobi"
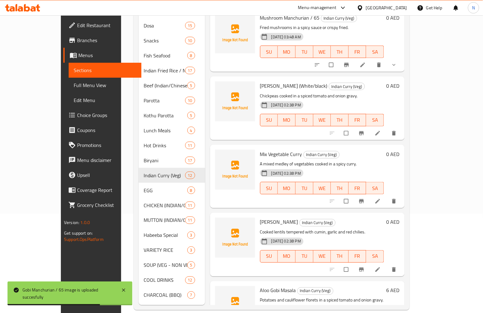
scroll to position [274, 0]
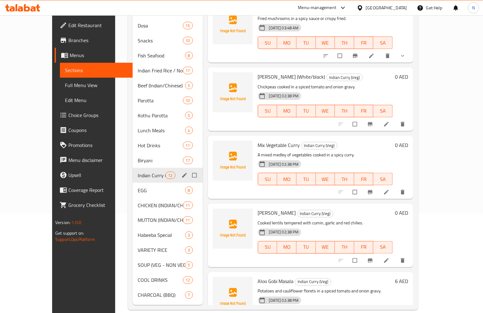
click at [133, 168] on div "Indian Curry (Veg) 12" at bounding box center [168, 175] width 70 height 15
click at [138, 157] on span "Biryani" at bounding box center [151, 160] width 27 height 7
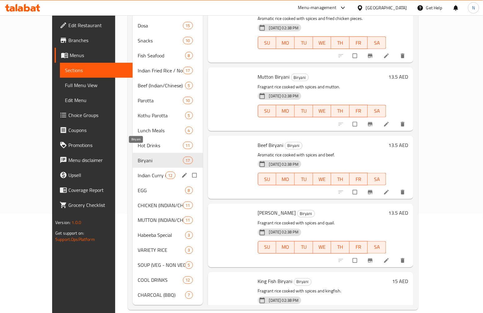
click at [138, 172] on span "Indian Curry (Veg)" at bounding box center [151, 175] width 27 height 7
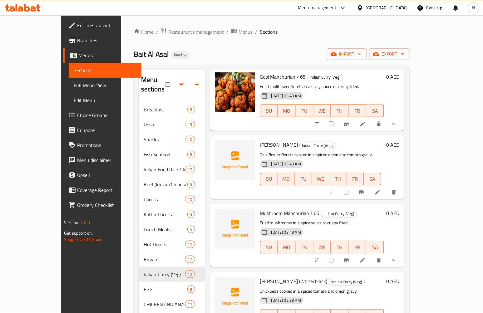
scroll to position [173, 0]
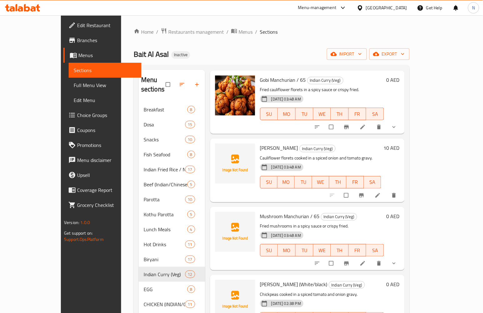
click at [260, 143] on span "Gobi Masala" at bounding box center [279, 147] width 38 height 9
click at [260, 212] on span "Mushroom Manchurian / 65" at bounding box center [290, 216] width 60 height 9
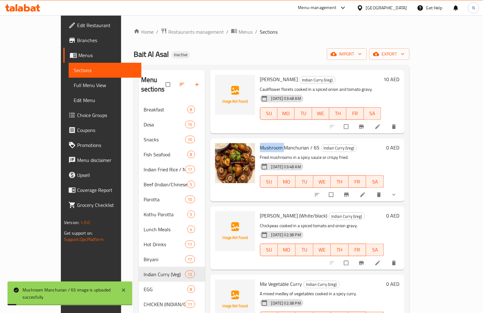
scroll to position [242, 0]
click at [260, 210] on span "Channa Masala (White/black)" at bounding box center [293, 214] width 67 height 9
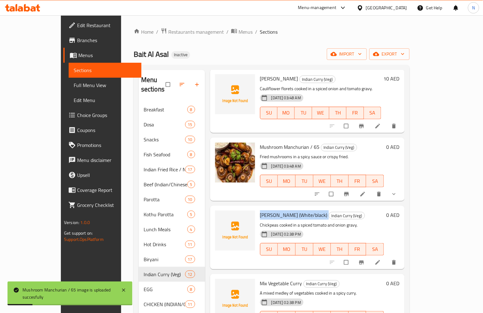
click at [260, 210] on span "Channa Masala (White/black)" at bounding box center [293, 214] width 67 height 9
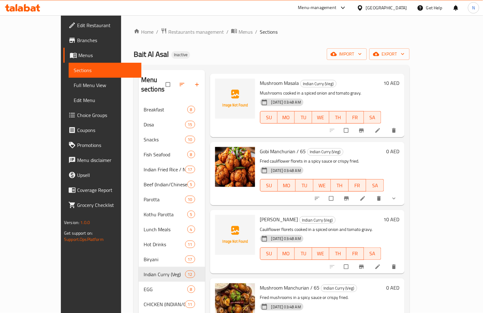
scroll to position [35, 0]
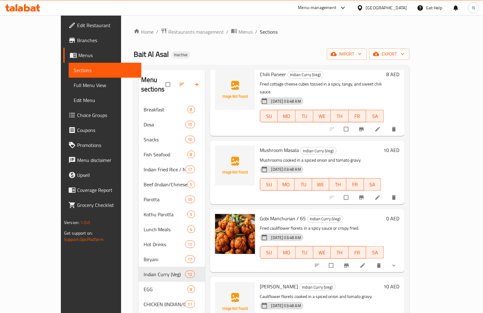
click at [260, 214] on span "Gobi Manchurian / 65" at bounding box center [283, 218] width 46 height 9
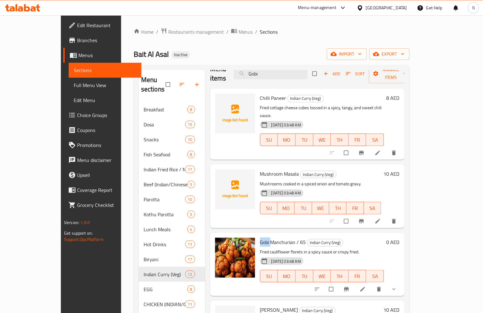
scroll to position [0, 0]
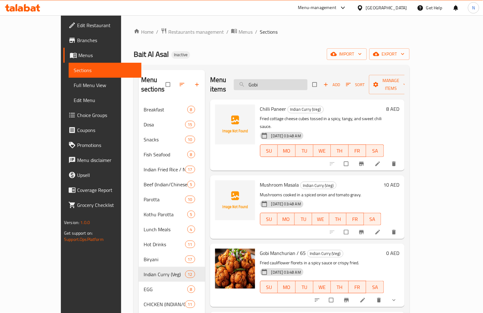
click at [286, 79] on input "Gobi" at bounding box center [271, 84] width 74 height 11
paste input "Gobi"
click at [286, 79] on input "GobiGobi" at bounding box center [271, 84] width 74 height 11
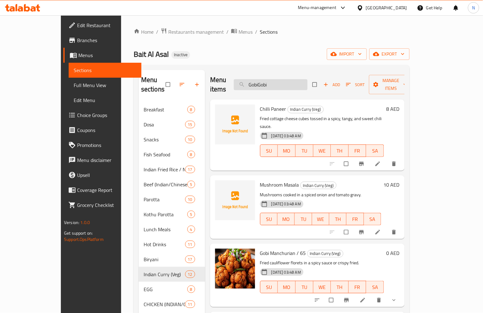
paste input "search"
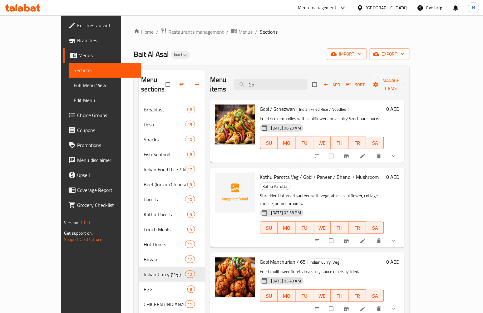
type input "G"
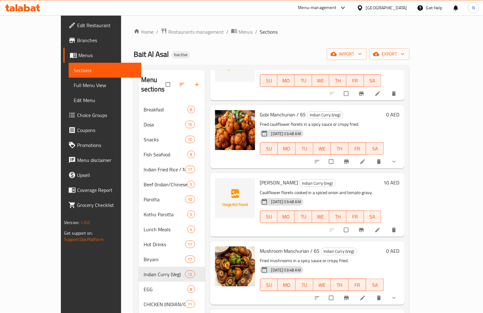
scroll to position [242, 0]
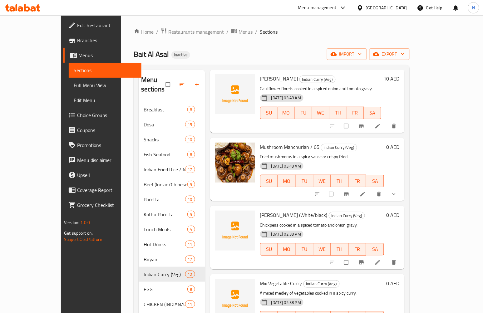
click at [260, 210] on span "Channa Masala (White/black)" at bounding box center [293, 214] width 67 height 9
click at [269, 210] on span "Channa Masala (White/black)" at bounding box center [293, 214] width 67 height 9
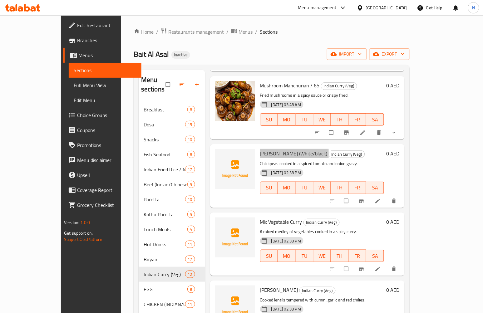
scroll to position [381, 0]
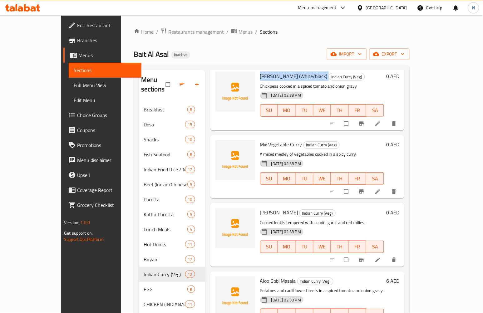
click at [260, 140] on span "Mix Vegetable Curry" at bounding box center [281, 144] width 42 height 9
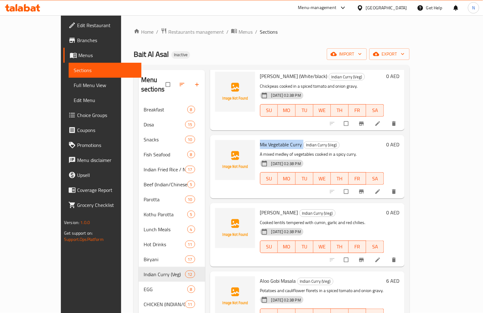
click at [260, 140] on span "Mix Vegetable Curry" at bounding box center [281, 144] width 42 height 9
click at [260, 208] on span "Dal Fry" at bounding box center [279, 212] width 38 height 9
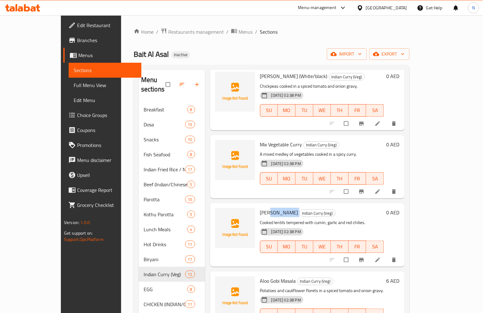
click at [260, 208] on span "Dal Fry" at bounding box center [279, 212] width 38 height 9
click at [260, 276] on span "Aloo Gobi Masala" at bounding box center [278, 280] width 36 height 9
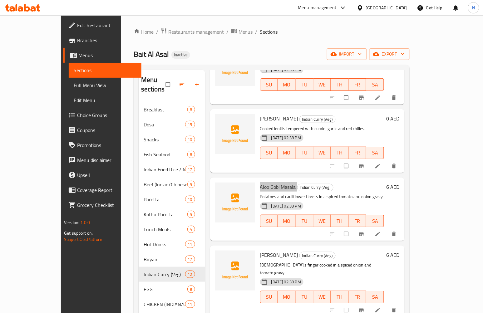
scroll to position [485, 0]
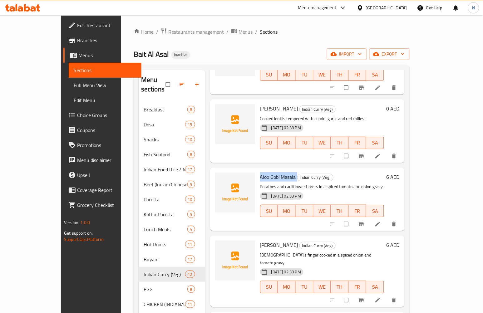
click at [260, 240] on span "Bhendi Masala" at bounding box center [279, 244] width 38 height 9
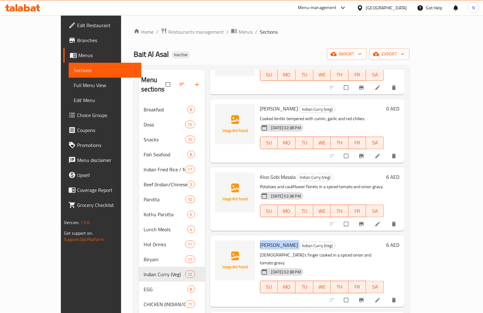
click at [260, 240] on span "Bhendi Masala" at bounding box center [279, 244] width 38 height 9
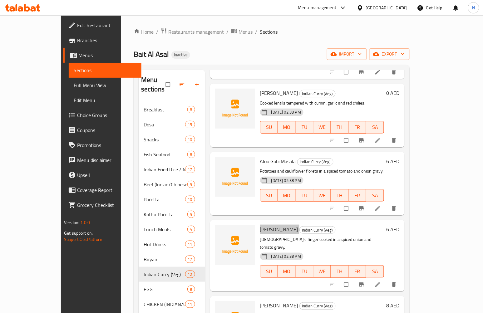
scroll to position [509, 0]
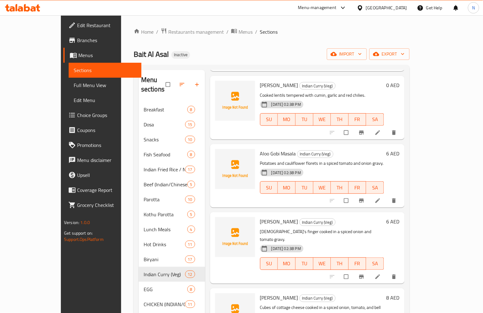
click at [260, 149] on span "Aloo Gobi Masala" at bounding box center [278, 153] width 36 height 9
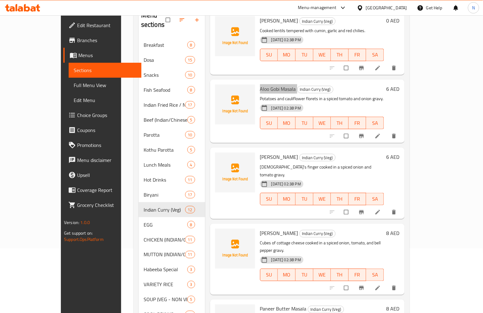
scroll to position [99, 0]
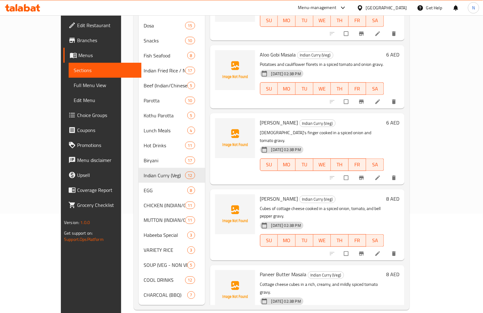
click at [260, 194] on span "Paneer Kadai" at bounding box center [279, 198] width 38 height 9
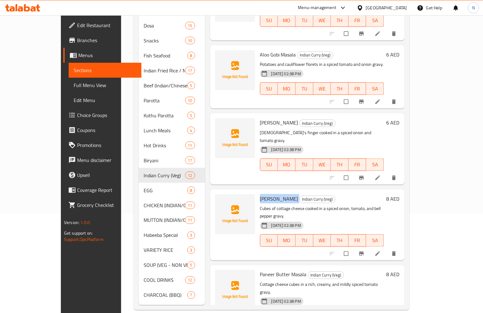
click at [260, 270] on span "Paneer Butter Masala" at bounding box center [283, 274] width 46 height 9
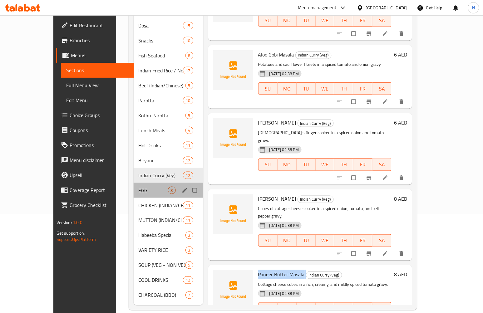
click at [134, 183] on div "EGG 8" at bounding box center [169, 190] width 70 height 15
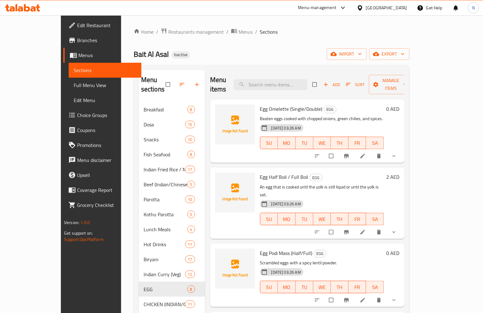
click at [260, 104] on span "Egg Omelette (Single/Double)" at bounding box center [291, 108] width 62 height 9
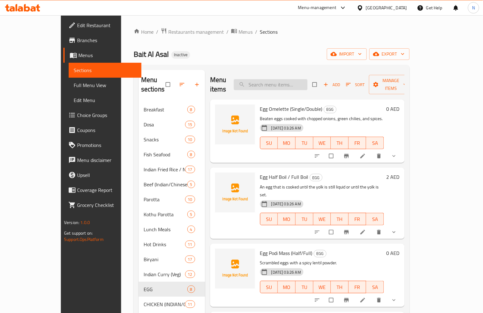
click at [280, 79] on input "search" at bounding box center [271, 84] width 74 height 11
paste input "Omelette"
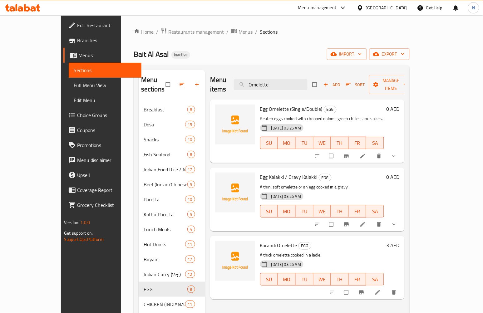
type input "Omelette"
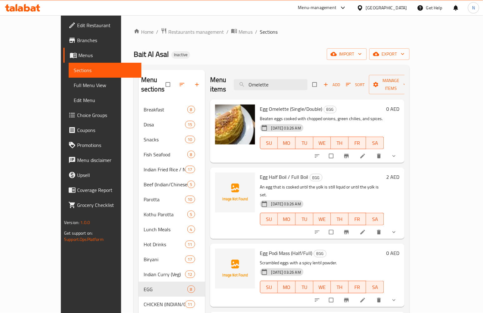
click at [260, 172] on span "Egg Half Boil / Full Boil" at bounding box center [284, 176] width 48 height 9
click at [357, 183] on p "An egg that is cooked until the yolk is still liquid or until the yolk is set." at bounding box center [322, 191] width 124 height 16
drag, startPoint x: 245, startPoint y: 167, endPoint x: 253, endPoint y: 169, distance: 8.6
click at [260, 172] on span "Egg Half Boil / Full Boil" at bounding box center [284, 176] width 48 height 9
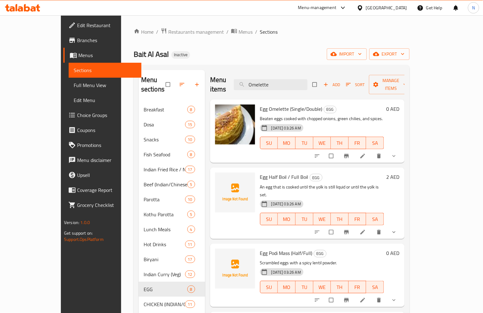
click at [264, 172] on span "Egg Half Boil / Full Boil" at bounding box center [284, 176] width 48 height 9
drag, startPoint x: 245, startPoint y: 235, endPoint x: 270, endPoint y: 238, distance: 25.5
click at [270, 248] on span "Egg Podi Mass (Half/Full)" at bounding box center [286, 252] width 52 height 9
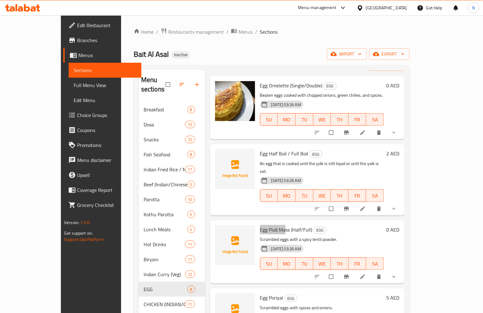
scroll to position [69, 0]
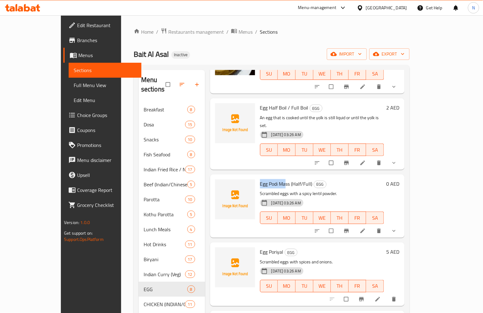
click at [260, 247] on span "Egg Poriyal" at bounding box center [271, 251] width 23 height 9
click at [260, 103] on span "Egg Half Boil / Full Boil" at bounding box center [284, 107] width 48 height 9
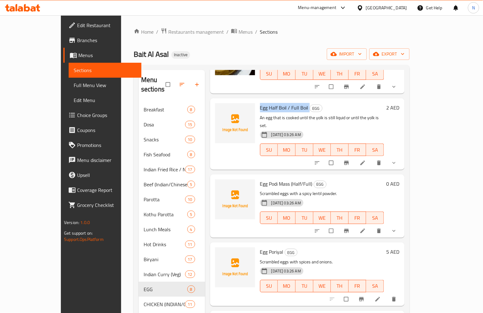
scroll to position [35, 0]
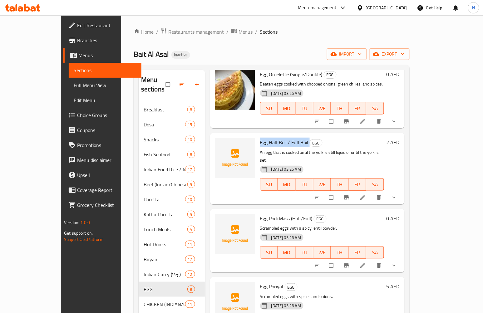
click at [260, 214] on span "Egg Podi Mass (Half/Full)" at bounding box center [286, 218] width 52 height 9
click at [260, 282] on span "Egg Poriyal" at bounding box center [271, 286] width 23 height 9
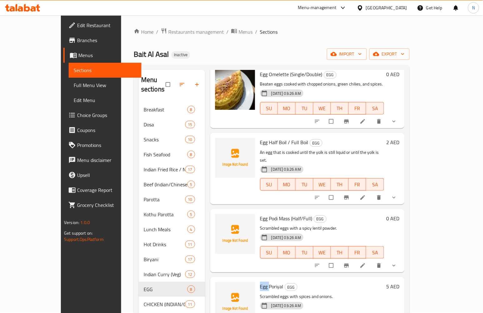
click at [260, 282] on span "Egg Poriyal" at bounding box center [271, 286] width 23 height 9
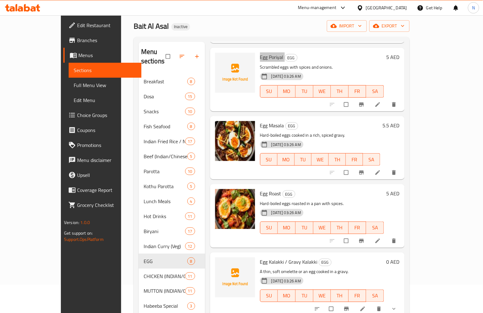
scroll to position [69, 0]
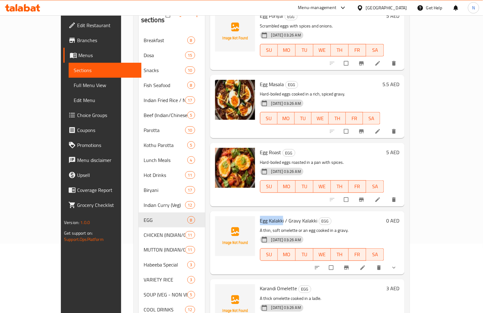
drag, startPoint x: 245, startPoint y: 202, endPoint x: 267, endPoint y: 204, distance: 21.7
click at [267, 216] on span "Egg Kalakki / Gravy Kalakki" at bounding box center [288, 220] width 57 height 9
click at [276, 216] on span "Egg Kalakki / Gravy Kalakki" at bounding box center [288, 220] width 57 height 9
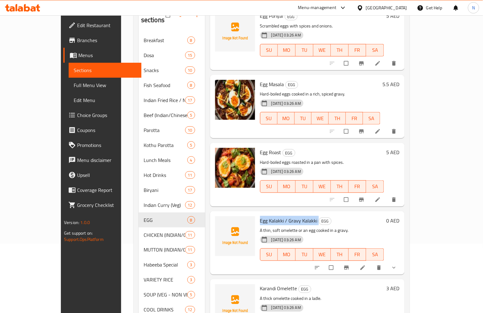
click at [276, 216] on span "Egg Kalakki / Gravy Kalakki" at bounding box center [288, 220] width 57 height 9
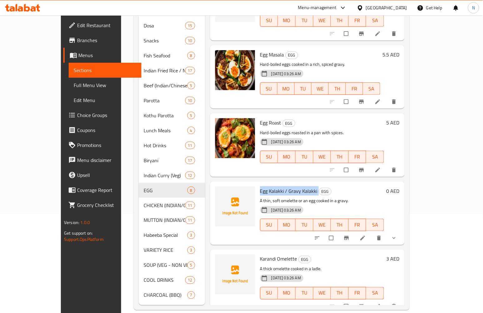
click at [260, 254] on span "Karandi Omelette" at bounding box center [278, 258] width 37 height 9
click at [264, 254] on span "Karandi Omelette" at bounding box center [278, 258] width 37 height 9
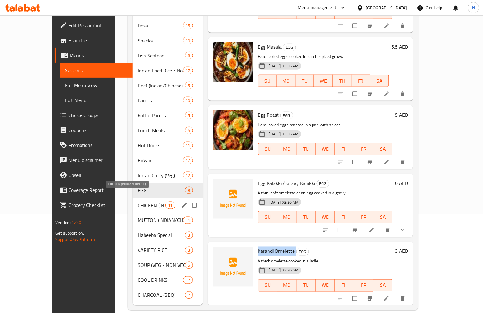
drag, startPoint x: 118, startPoint y: 197, endPoint x: 147, endPoint y: 197, distance: 29.3
click at [138, 202] on span "CHICKEN (INDIAN/CHINESE)" at bounding box center [151, 205] width 27 height 7
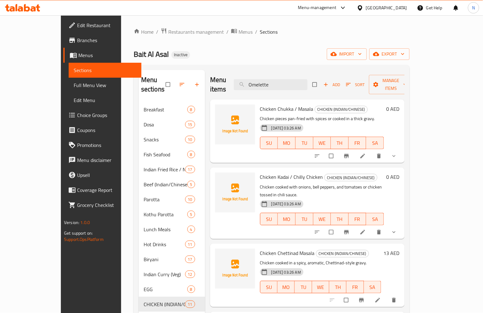
drag, startPoint x: 290, startPoint y: 76, endPoint x: 250, endPoint y: 82, distance: 40.7
click at [250, 82] on div "Menu items Omelette Add Sort Manage items" at bounding box center [307, 85] width 194 height 30
click at [260, 104] on span "Chicken Chukka / Masala" at bounding box center [286, 108] width 53 height 9
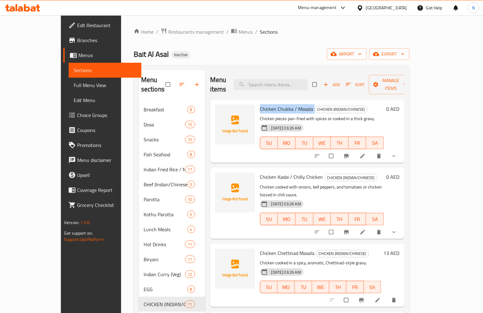
click at [266, 104] on span "Chicken Chukka / Masala" at bounding box center [286, 108] width 53 height 9
click at [281, 104] on span "Chicken Chukka / Masala" at bounding box center [286, 108] width 53 height 9
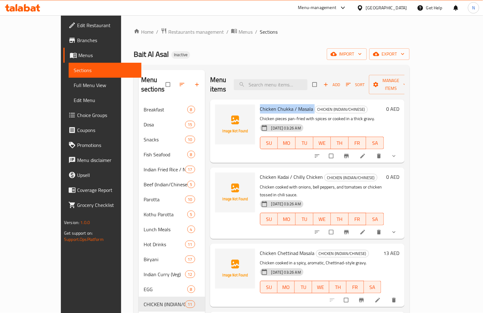
click at [266, 172] on span "Chicken Kadai / Chilly Chicken" at bounding box center [291, 176] width 63 height 9
click at [269, 172] on span "Chicken Kadai / Chilly Chicken" at bounding box center [291, 176] width 63 height 9
click at [263, 172] on span "Chicken Kadai / Chilly Chicken" at bounding box center [291, 176] width 63 height 9
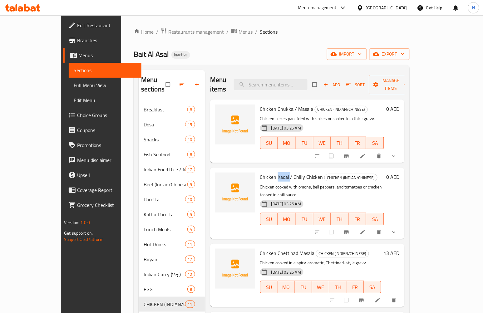
click at [263, 172] on span "Chicken Kadai / Chilly Chicken" at bounding box center [291, 176] width 63 height 9
click at [279, 172] on span "Chicken Kadai / Chilly Chicken" at bounding box center [291, 176] width 63 height 9
click at [257, 170] on div "Chicken Kadai / Chilly Chicken CHICKEN (INDIAN/CHINESE) Chicken cooked with oni…" at bounding box center [321, 203] width 129 height 66
click at [260, 172] on span "Chicken Kadai / Chilly Chicken" at bounding box center [291, 176] width 63 height 9
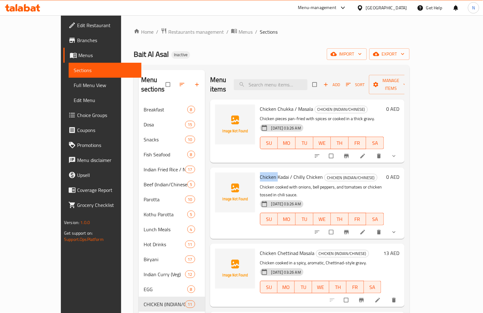
click at [260, 172] on span "Chicken Kadai / Chilly Chicken" at bounding box center [291, 176] width 63 height 9
click at [260, 104] on span "Chicken Chukka / Masala" at bounding box center [286, 108] width 53 height 9
click at [268, 104] on span "Chicken Chukka / Masala" at bounding box center [286, 108] width 53 height 9
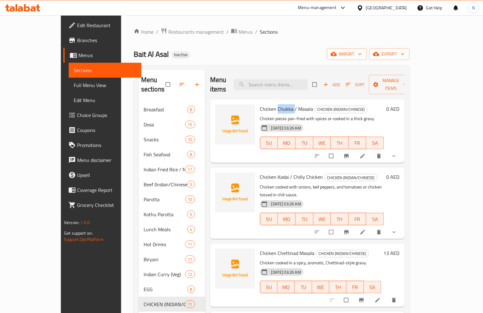
click at [268, 104] on span "Chicken Chukka / Masala" at bounding box center [286, 108] width 53 height 9
click at [260, 172] on span "Chicken Kadai / Chilly Chicken" at bounding box center [291, 176] width 63 height 9
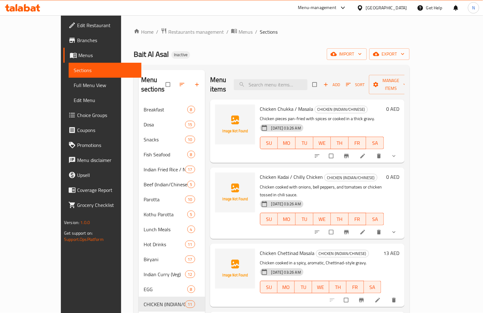
click at [260, 248] on span "Chicken Chettinad Masala" at bounding box center [287, 252] width 55 height 9
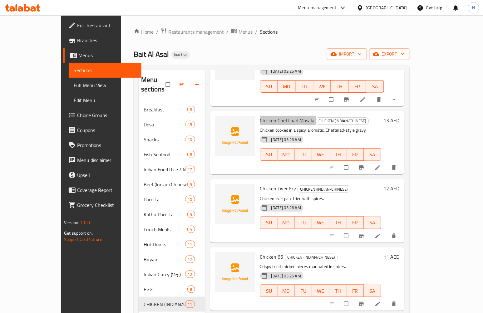
scroll to position [139, 0]
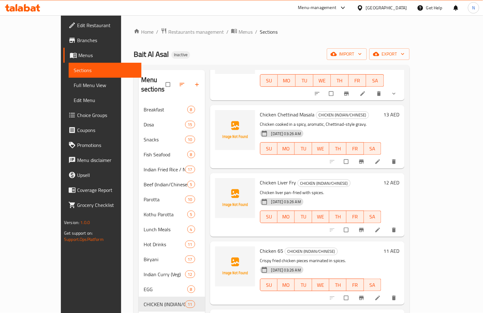
click at [260, 178] on span "Chicken Liver Fry" at bounding box center [278, 182] width 36 height 9
click at [263, 178] on span "Chicken Liver Fry" at bounding box center [278, 182] width 36 height 9
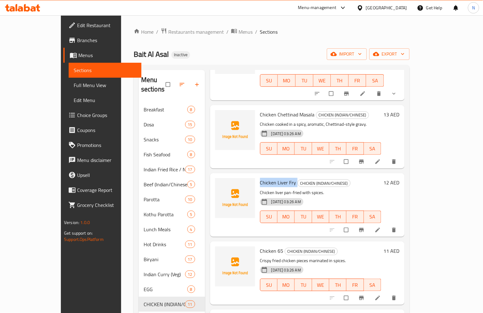
click at [263, 178] on span "Chicken Liver Fry" at bounding box center [278, 182] width 36 height 9
click at [260, 246] on span "Chicken 65" at bounding box center [271, 250] width 23 height 9
drag, startPoint x: 257, startPoint y: 233, endPoint x: 225, endPoint y: 229, distance: 32.1
click at [260, 246] on span "Chicken 65" at bounding box center [271, 250] width 23 height 9
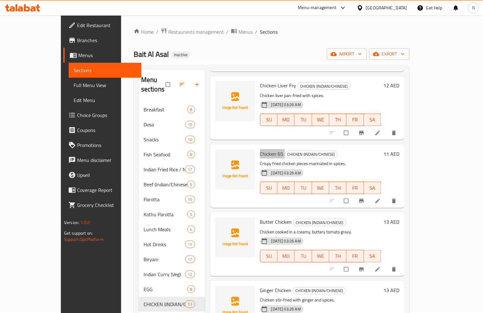
scroll to position [242, 0]
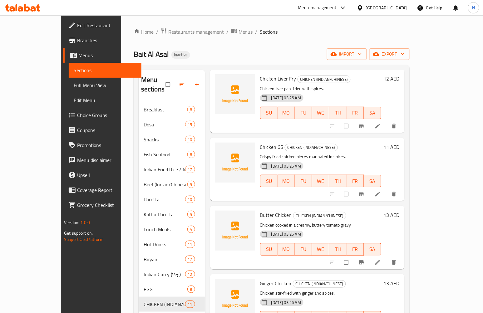
click at [260, 210] on span "Butter Chicken" at bounding box center [276, 214] width 32 height 9
click at [260, 142] on span "Chicken 65" at bounding box center [271, 146] width 23 height 9
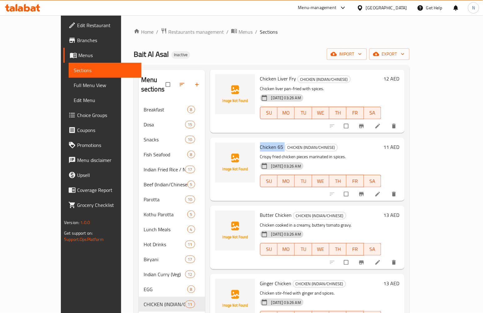
click at [260, 142] on span "Chicken 65" at bounding box center [271, 146] width 23 height 9
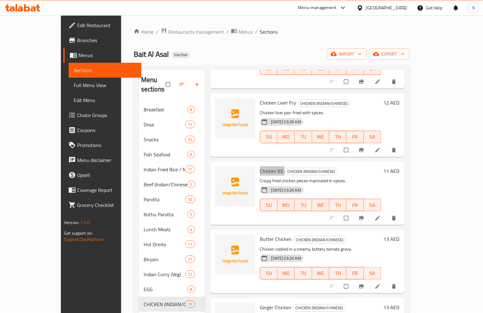
scroll to position [173, 0]
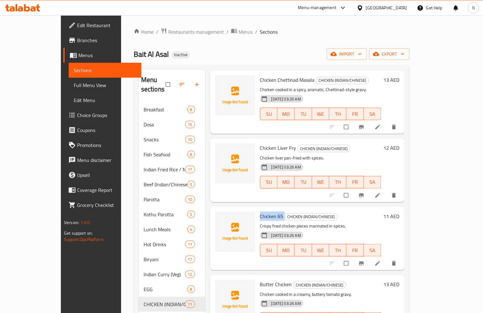
click at [266, 143] on span "Chicken Liver Fry" at bounding box center [278, 147] width 36 height 9
click at [260, 280] on span "Butter Chicken" at bounding box center [276, 284] width 32 height 9
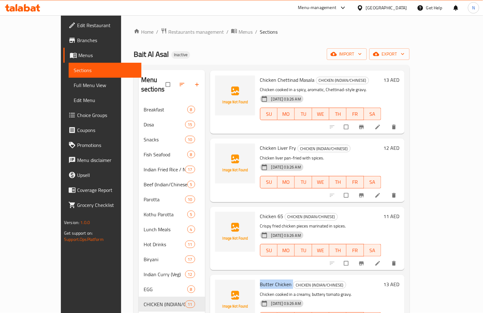
click at [260, 280] on span "Butter Chicken" at bounding box center [276, 284] width 32 height 9
click at [262, 280] on span "Butter Chicken" at bounding box center [276, 284] width 32 height 9
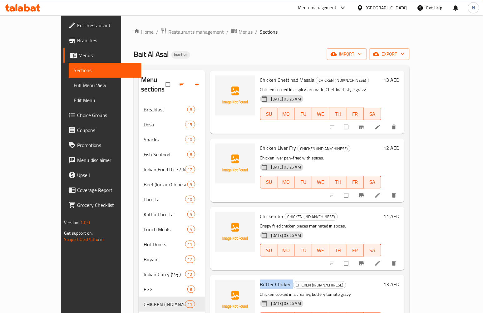
click at [262, 280] on span "Butter Chicken" at bounding box center [276, 284] width 32 height 9
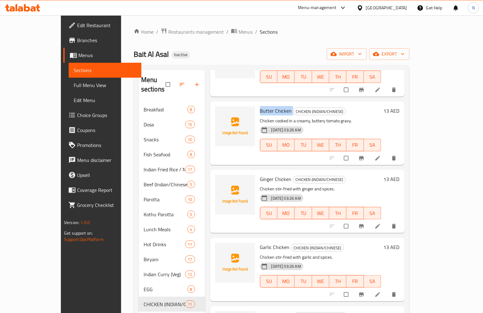
click at [260, 174] on span "Ginger Chicken" at bounding box center [276, 178] width 32 height 9
click at [260, 242] on span "Garlic Chicken" at bounding box center [275, 246] width 30 height 9
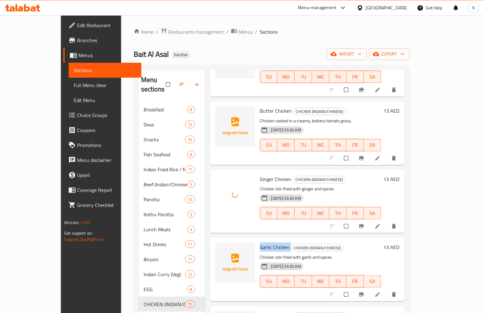
drag, startPoint x: 254, startPoint y: 230, endPoint x: 25, endPoint y: 179, distance: 234.8
click at [260, 242] on span "Garlic Chicken" at bounding box center [275, 246] width 30 height 9
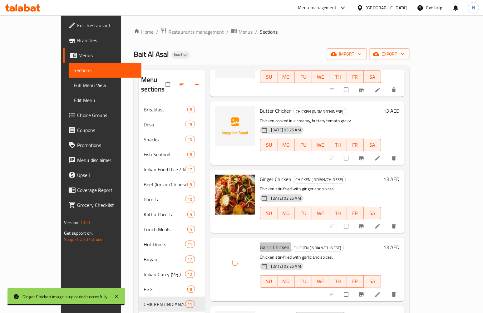
scroll to position [441, 0]
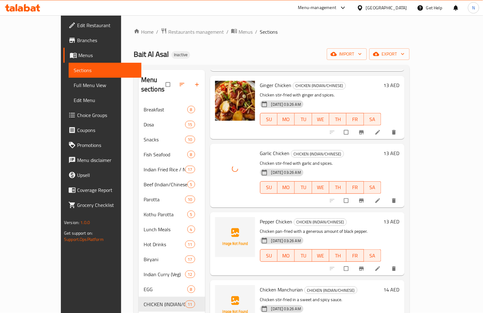
click at [260, 217] on span "Pepper Chicken" at bounding box center [276, 221] width 32 height 9
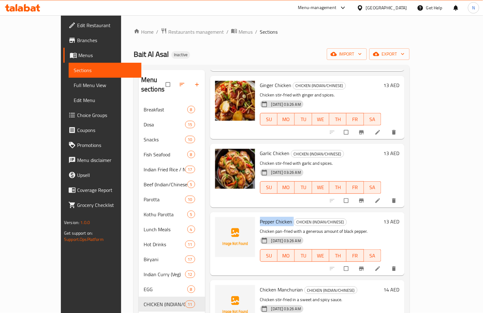
click at [260, 217] on span "Pepper Chicken" at bounding box center [276, 221] width 32 height 9
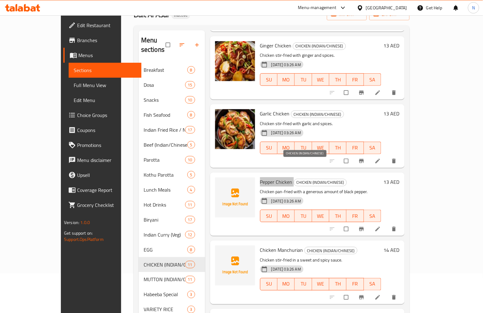
scroll to position [99, 0]
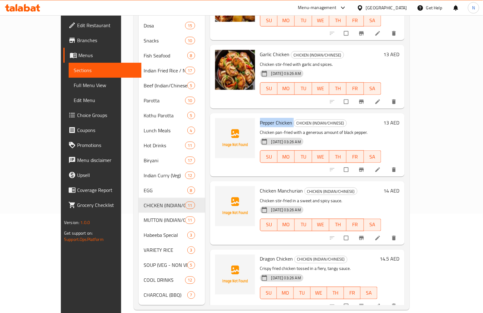
click at [260, 186] on span "Chicken Manchurian" at bounding box center [281, 190] width 43 height 9
click at [275, 186] on span "Chicken Manchurian" at bounding box center [281, 190] width 43 height 9
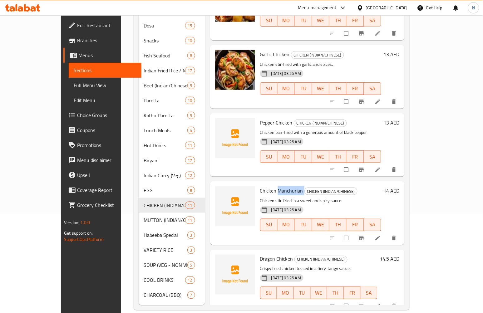
click at [276, 186] on span "Chicken Manchurian" at bounding box center [281, 190] width 43 height 9
click at [260, 254] on span "Dragon Chicken" at bounding box center [276, 258] width 33 height 9
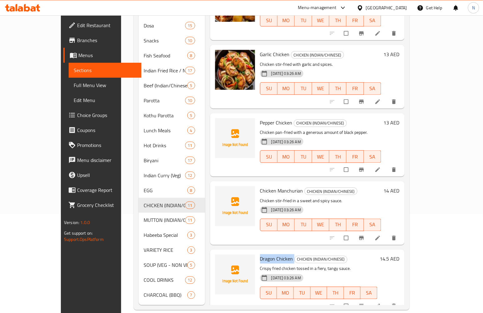
drag, startPoint x: 251, startPoint y: 239, endPoint x: 60, endPoint y: 195, distance: 196.1
click at [260, 254] on span "Dragon Chicken" at bounding box center [276, 258] width 33 height 9
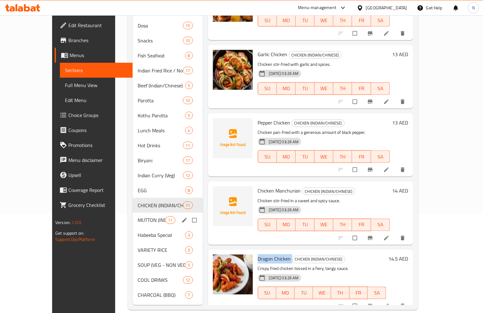
click at [136, 213] on div "MUTTON (INDIAN/CHINESE) 11" at bounding box center [168, 220] width 70 height 15
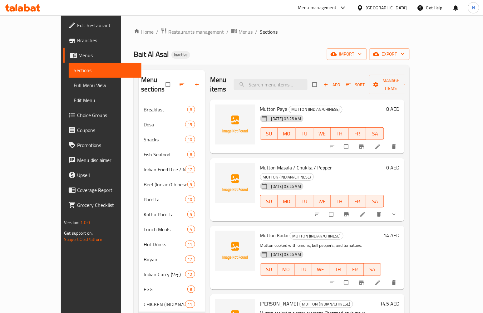
click at [260, 104] on span "Mutton Paya" at bounding box center [273, 108] width 27 height 9
click at [264, 102] on div "Mutton Paya MUTTON (INDIAN/CHINESE) 18-09-2025 03:26 AM SU MO TU WE TH FR SA" at bounding box center [321, 126] width 129 height 49
click at [261, 104] on span "Mutton Paya" at bounding box center [273, 108] width 27 height 9
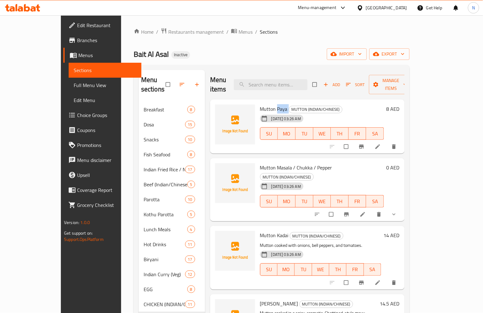
click at [261, 104] on span "Mutton Paya" at bounding box center [273, 108] width 27 height 9
click at [264, 104] on span "Mutton Paya" at bounding box center [273, 108] width 27 height 9
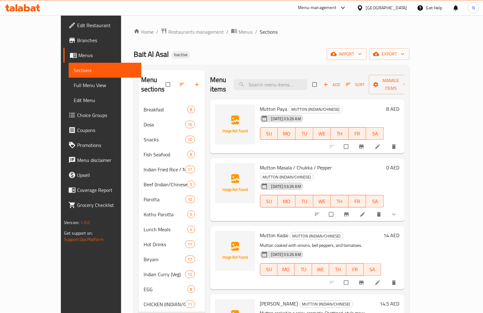
click at [260, 163] on span "Mutton Masala / Chukka / Pepper" at bounding box center [296, 167] width 72 height 9
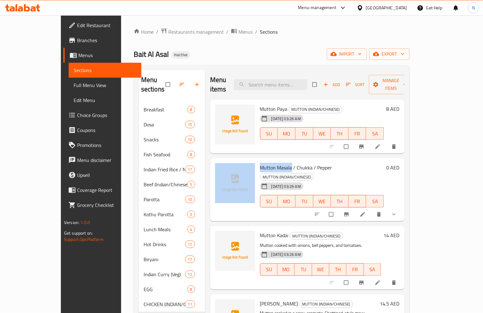
drag, startPoint x: 241, startPoint y: 157, endPoint x: 276, endPoint y: 157, distance: 35.3
click at [276, 161] on div "Mutton Masala / Chukka / Pepper MUTTON (INDIAN/CHINESE) 18-09-2025 03:26 AM SU …" at bounding box center [307, 190] width 189 height 58
click at [260, 163] on span "Mutton Masala / Chukka / Pepper" at bounding box center [296, 167] width 72 height 9
drag, startPoint x: 244, startPoint y: 158, endPoint x: 277, endPoint y: 159, distance: 32.2
click at [277, 163] on span "Mutton Masala / Chukka / Pepper" at bounding box center [296, 167] width 72 height 9
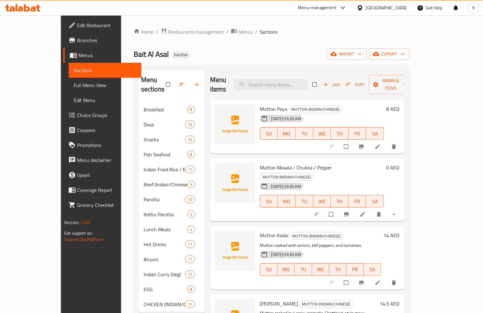
click at [293, 163] on span "Mutton Masala / Chukka / Pepper" at bounding box center [296, 167] width 72 height 9
click at [310, 163] on span "Mutton Masala / Chukka / Pepper" at bounding box center [296, 167] width 72 height 9
click at [263, 163] on span "Mutton Masala / Chukka / Pepper" at bounding box center [296, 167] width 72 height 9
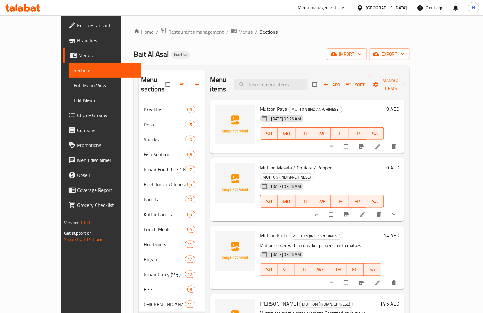
click at [262, 163] on span "Mutton Masala / Chukka / Pepper" at bounding box center [296, 167] width 72 height 9
click at [260, 104] on span "Mutton Paya" at bounding box center [273, 108] width 27 height 9
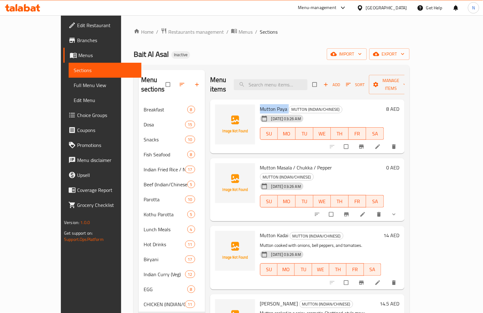
click at [260, 104] on span "Mutton Paya" at bounding box center [273, 108] width 27 height 9
click at [268, 163] on span "Mutton Masala / Chukka / Pepper" at bounding box center [296, 167] width 72 height 9
click at [264, 163] on span "Mutton Masala / Chukka / Pepper" at bounding box center [296, 167] width 72 height 9
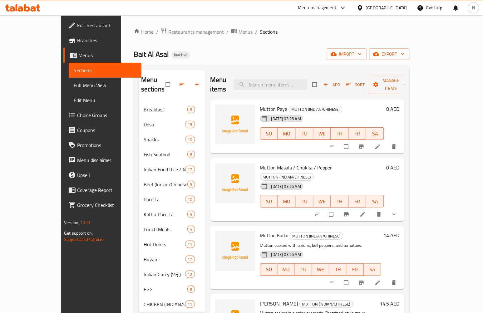
click at [260, 231] on span "Mutton Kadai" at bounding box center [274, 235] width 28 height 9
drag, startPoint x: 252, startPoint y: 217, endPoint x: 230, endPoint y: 214, distance: 21.8
click at [260, 231] on span "Mutton Kadai" at bounding box center [274, 235] width 28 height 9
click at [263, 231] on span "Mutton Kadai" at bounding box center [274, 235] width 28 height 9
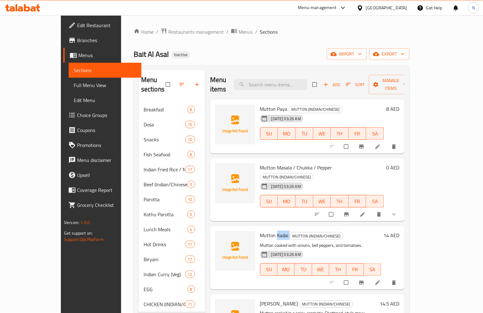
click at [263, 231] on span "Mutton Kadai" at bounding box center [274, 235] width 28 height 9
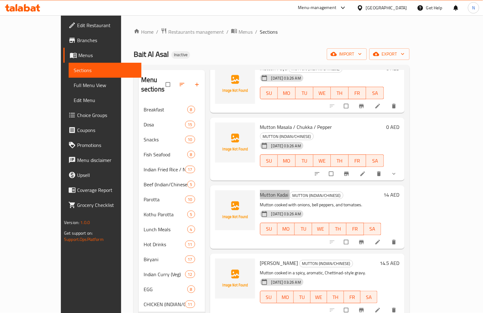
scroll to position [104, 0]
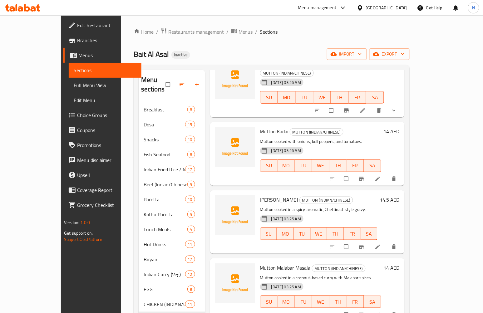
click at [261, 195] on span "Mutton Chettinad Masala" at bounding box center [279, 199] width 38 height 9
click at [260, 263] on span "Mutton Malabar Masala" at bounding box center [285, 267] width 51 height 9
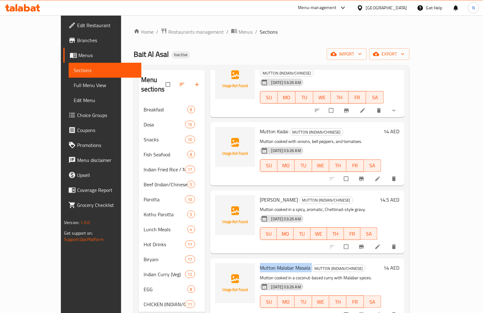
click at [260, 263] on span "Mutton Malabar Masala" at bounding box center [285, 267] width 51 height 9
click at [273, 195] on span "Mutton Chettinad Masala" at bounding box center [279, 199] width 38 height 9
click at [271, 263] on span "Mutton Malabar Masala" at bounding box center [285, 267] width 51 height 9
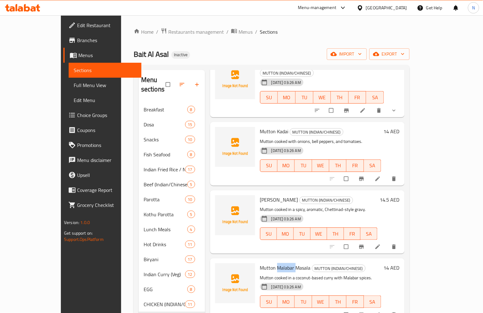
click at [271, 263] on span "Mutton Malabar Masala" at bounding box center [285, 267] width 51 height 9
drag, startPoint x: 271, startPoint y: 247, endPoint x: 126, endPoint y: 254, distance: 144.3
click at [266, 263] on span "Mutton Malabar Masala" at bounding box center [285, 267] width 51 height 9
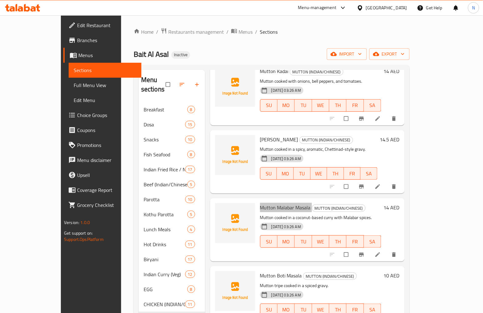
scroll to position [173, 0]
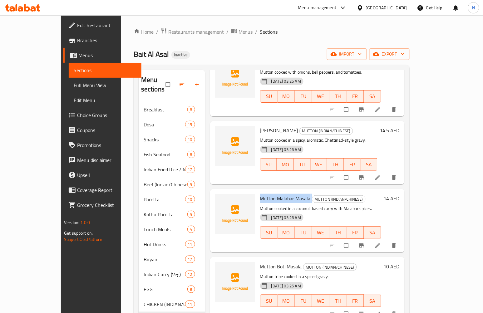
click at [260, 262] on span "Mutton Boti Masala" at bounding box center [281, 266] width 42 height 9
click at [268, 262] on span "Mutton Boti Masala" at bounding box center [281, 266] width 42 height 9
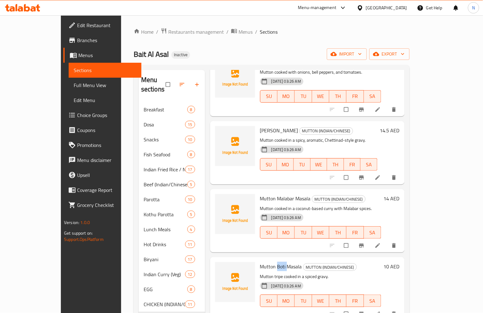
click at [262, 262] on span "Mutton Boti Masala" at bounding box center [281, 266] width 42 height 9
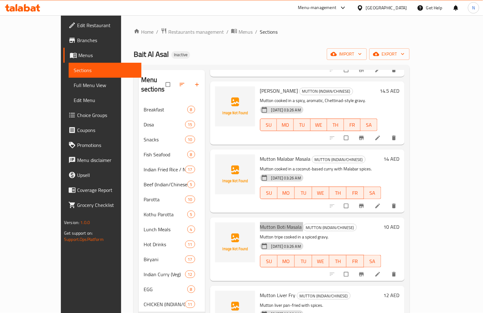
scroll to position [312, 0]
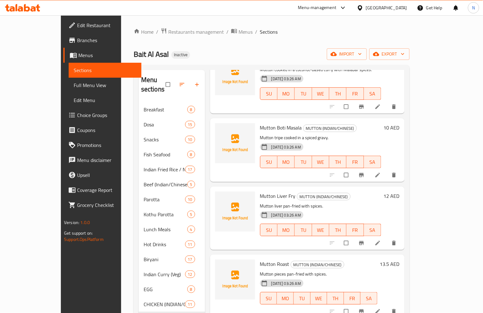
click at [260, 191] on span "Mutton Liver Fry" at bounding box center [278, 195] width 36 height 9
click at [257, 189] on div "Mutton Liver Fry MUTTON (INDIAN/CHINESE) Mutton liver pan-fried with spices. 18…" at bounding box center [320, 218] width 126 height 58
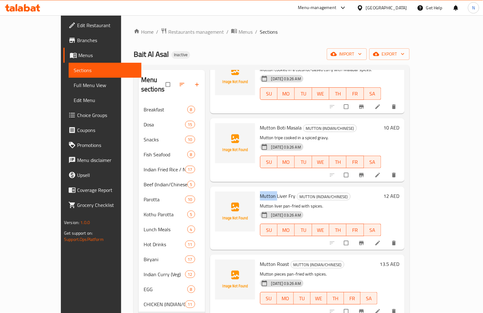
click at [257, 189] on div "Mutton Liver Fry MUTTON (INDIAN/CHINESE) Mutton liver pan-fried with spices. 18…" at bounding box center [320, 218] width 126 height 58
click at [260, 191] on span "Mutton Liver Fry" at bounding box center [278, 195] width 36 height 9
click at [260, 259] on span "Mutton Roast" at bounding box center [274, 263] width 29 height 9
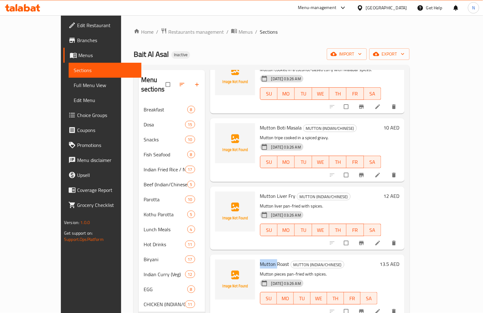
click at [260, 259] on span "Mutton Roast" at bounding box center [274, 263] width 29 height 9
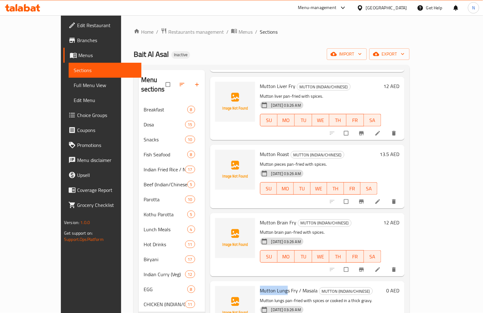
drag, startPoint x: 244, startPoint y: 272, endPoint x: 272, endPoint y: 272, distance: 27.8
click at [272, 284] on div "Mutton Lungs Fry / Masala MUTTON (INDIAN/CHINESE) Mutton lungs pan-fried with s…" at bounding box center [321, 313] width 129 height 58
click at [260, 286] on span "Mutton Lungs Fry / Masala" at bounding box center [289, 290] width 58 height 9
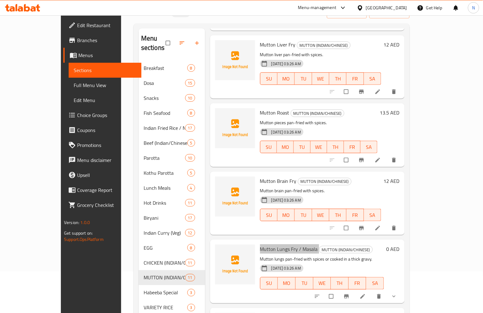
scroll to position [99, 0]
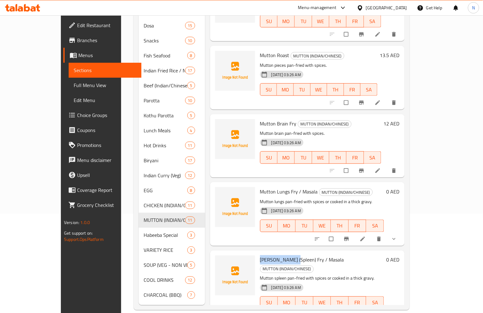
drag, startPoint x: 244, startPoint y: 238, endPoint x: 279, endPoint y: 242, distance: 35.4
click at [279, 253] on div "Mutton Suvarotti (Spleen) Fry / Masala MUTTON (INDIAN/CHINESE) Mutton spleen pa…" at bounding box center [321, 286] width 129 height 67
click at [261, 255] on span "Mutton Suvarotti (Spleen) Fry / Masala" at bounding box center [302, 259] width 84 height 9
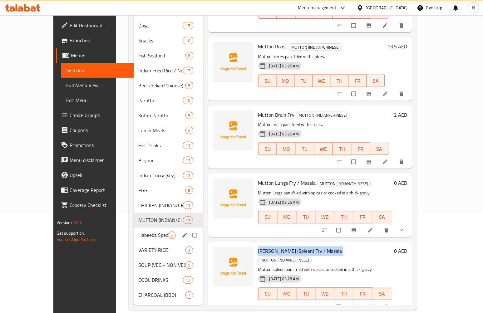
click at [141, 228] on div "Habeeba Special 3" at bounding box center [169, 235] width 70 height 15
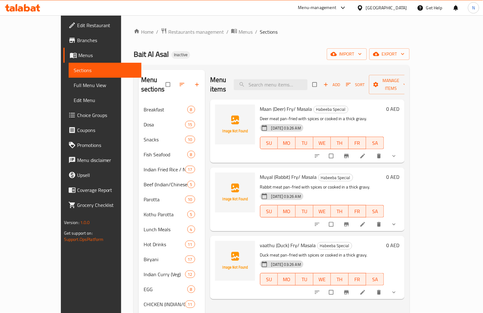
click at [257, 102] on div "Maan (Deer) Fry/ Masala Habeeba Special Deer meat pan-fried with spices or cook…" at bounding box center [321, 131] width 129 height 58
click at [260, 104] on span "Maan (Deer) Fry/ Masala" at bounding box center [286, 108] width 52 height 9
click at [257, 104] on div "Maan (Deer) Fry/ Masala Habeeba Special Deer meat pan-fried with spices or cook…" at bounding box center [321, 131] width 129 height 58
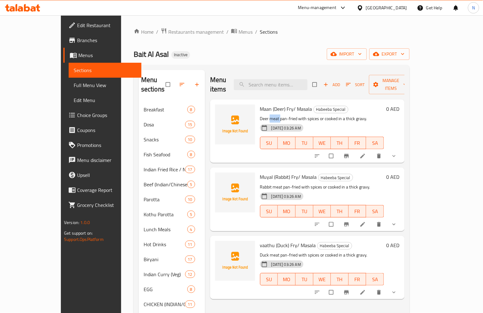
click at [253, 97] on div at bounding box center [253, 97] width 0 height 0
click at [257, 104] on div "Maan (Deer) Fry/ Masala Habeeba Special Deer meat pan-fried with spices or cook…" at bounding box center [321, 131] width 129 height 58
click at [267, 104] on span "Maan (Deer) Fry/ Masala" at bounding box center [286, 108] width 52 height 9
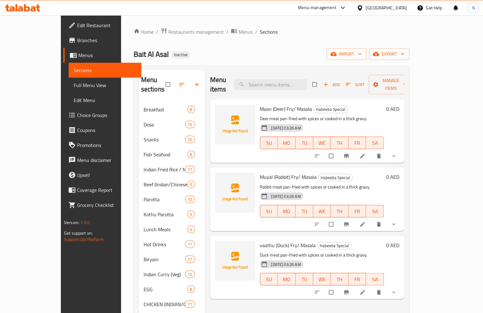
click at [260, 172] on span "Muyal (Rabbit) Fry/ Masala" at bounding box center [288, 176] width 57 height 9
drag, startPoint x: 253, startPoint y: 166, endPoint x: 11, endPoint y: 109, distance: 248.6
click at [237, 170] on div "Muyal (Rabbit) Fry/ Masala Habeeba Special Rabbit meat pan-fried with spices or…" at bounding box center [307, 199] width 189 height 58
click at [260, 172] on span "Muyal (Rabbit) Fry/ Masala" at bounding box center [288, 176] width 57 height 9
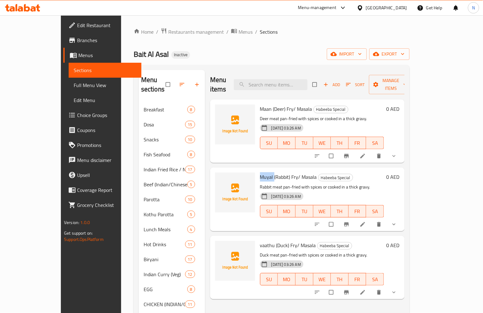
click at [260, 172] on span "Muyal (Rabbit) Fry/ Masala" at bounding box center [288, 176] width 57 height 9
click at [260, 241] on span "vaathu (Duck) Fry/ Masala" at bounding box center [288, 245] width 56 height 9
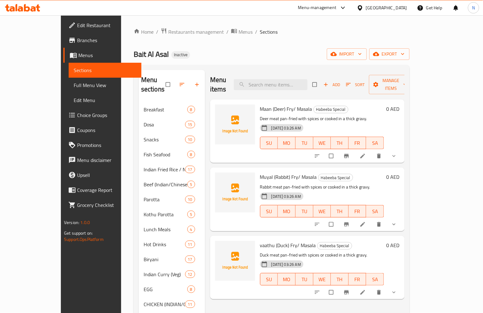
click at [281, 241] on span "vaathu (Duck) Fry/ Masala" at bounding box center [288, 245] width 56 height 9
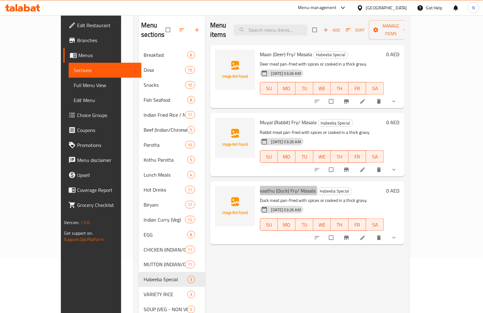
scroll to position [99, 0]
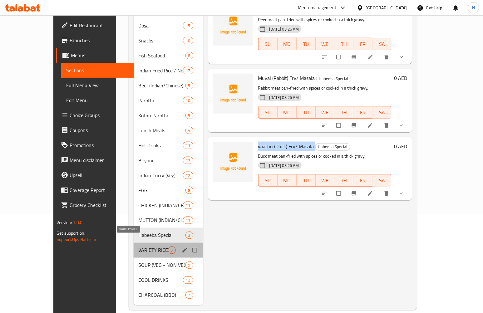
click at [144, 247] on span "VARIETY RICE" at bounding box center [153, 250] width 29 height 7
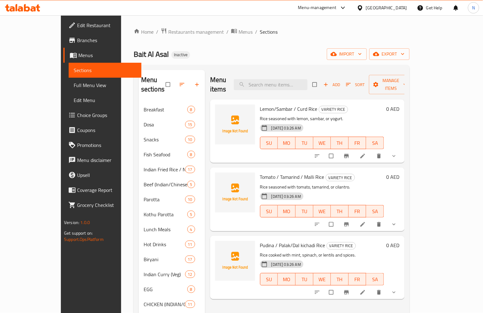
click at [260, 104] on span "Lemon/Sambar / Curd Rice" at bounding box center [288, 108] width 57 height 9
click at [295, 104] on span "Lemon/Sambar / Curd Rice" at bounding box center [288, 108] width 57 height 9
click at [300, 104] on span "Lemon/Sambar / Curd Rice" at bounding box center [288, 108] width 57 height 9
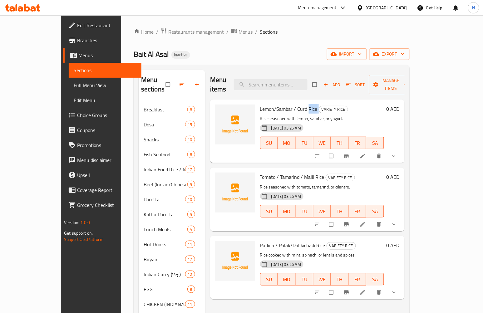
click at [300, 104] on span "Lemon/Sambar / Curd Rice" at bounding box center [288, 108] width 57 height 9
drag, startPoint x: 263, startPoint y: 95, endPoint x: 262, endPoint y: 100, distance: 5.1
click at [263, 104] on span "Lemon/Sambar / Curd Rice" at bounding box center [288, 108] width 57 height 9
click at [262, 104] on span "Lemon/Sambar / Curd Rice" at bounding box center [288, 108] width 57 height 9
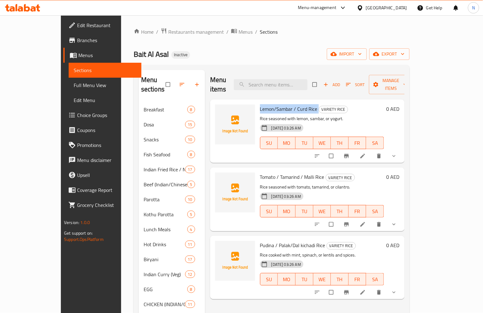
click at [262, 104] on span "Lemon/Sambar / Curd Rice" at bounding box center [288, 108] width 57 height 9
click at [262, 172] on span "Tomato / Tamarind / Malli Rice" at bounding box center [292, 176] width 64 height 9
click at [273, 241] on span "Pudina / Palak/Dal kichadi Rice" at bounding box center [292, 245] width 65 height 9
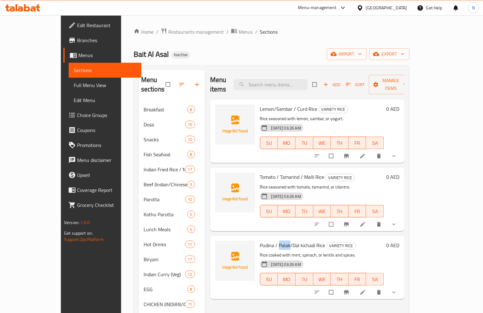
click at [273, 241] on span "Pudina / Palak/Dal kichadi Rice" at bounding box center [292, 245] width 65 height 9
click at [300, 80] on input "search" at bounding box center [271, 84] width 74 height 11
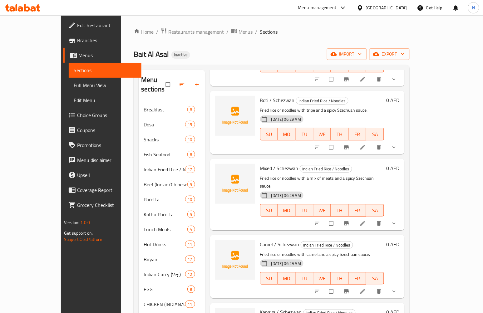
scroll to position [659, 0]
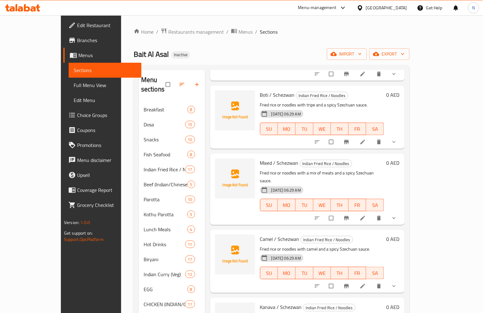
type input "fried r"
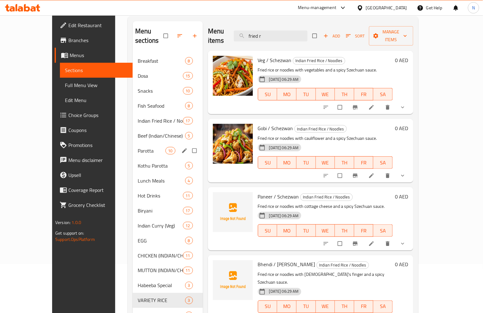
scroll to position [99, 0]
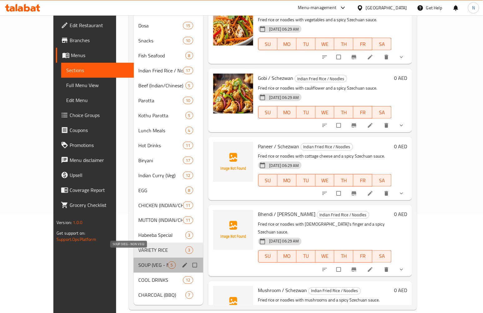
click at [147, 262] on span "SOUP (VEG - NON VEG)" at bounding box center [153, 265] width 29 height 7
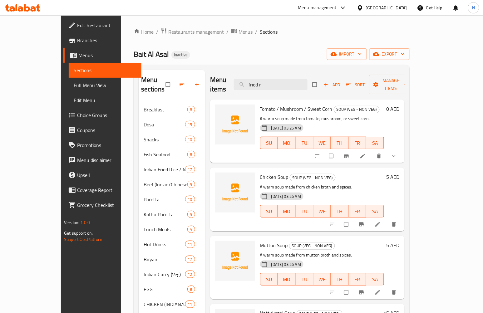
drag, startPoint x: 287, startPoint y: 80, endPoint x: 227, endPoint y: 84, distance: 60.3
click at [227, 84] on div "Menu items fried r Add Sort Manage items" at bounding box center [307, 85] width 194 height 30
click at [260, 104] on span "Tomato / Mushroom / Sweet Corn" at bounding box center [296, 108] width 72 height 9
drag, startPoint x: 292, startPoint y: 99, endPoint x: 312, endPoint y: 102, distance: 19.9
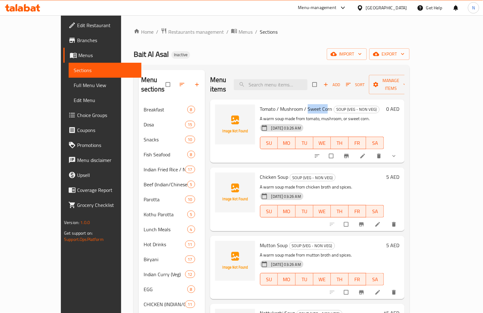
click at [312, 104] on span "Tomato / Mushroom / Sweet Corn" at bounding box center [296, 108] width 72 height 9
click at [269, 104] on span "Tomato / Mushroom / Sweet Corn" at bounding box center [296, 108] width 72 height 9
click at [260, 172] on span "Chicken Soup" at bounding box center [274, 176] width 28 height 9
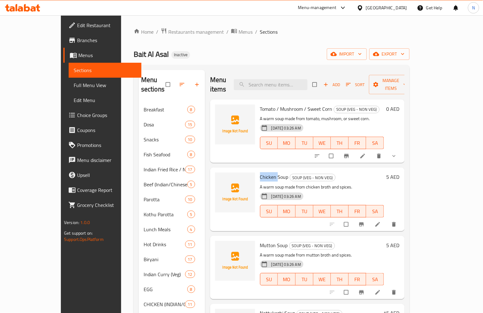
click at [260, 172] on span "Chicken Soup" at bounding box center [274, 176] width 28 height 9
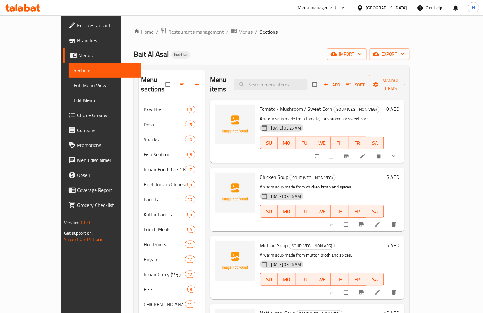
click at [260, 241] on span "Mutton Soup" at bounding box center [274, 245] width 28 height 9
click at [261, 241] on span "Mutton Soup" at bounding box center [274, 245] width 28 height 9
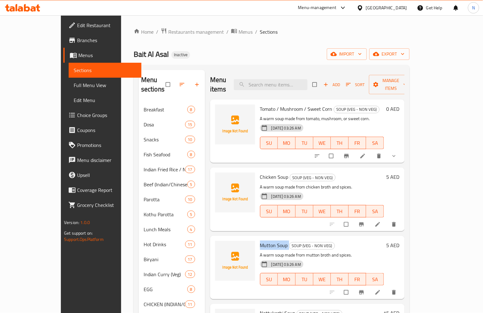
click at [261, 241] on span "Mutton Soup" at bounding box center [274, 245] width 28 height 9
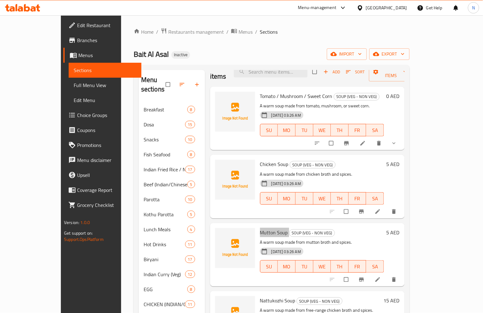
scroll to position [32, 0]
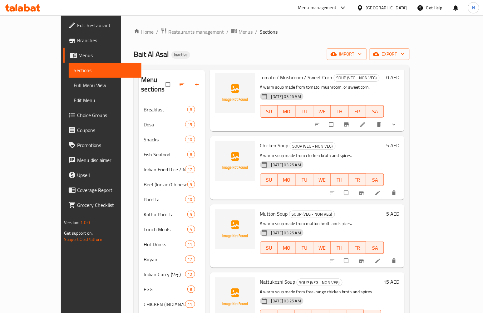
click at [260, 277] on span "Nattukozhi Soup" at bounding box center [277, 281] width 35 height 9
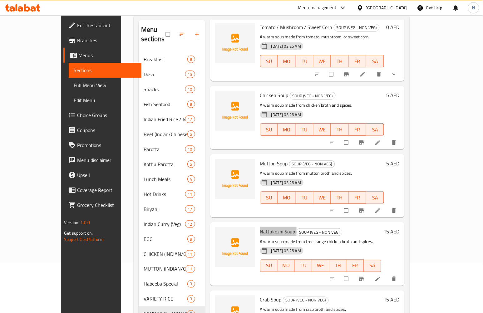
scroll to position [99, 0]
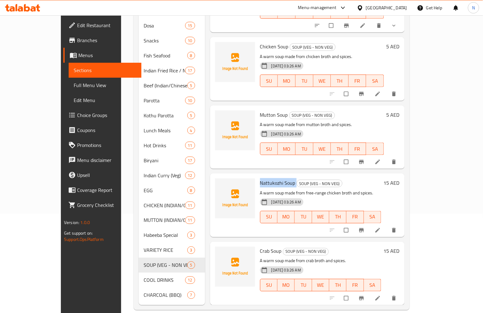
click at [260, 178] on span "Nattukozhi Soup" at bounding box center [277, 182] width 35 height 9
click at [260, 247] on span "Crab Soup" at bounding box center [271, 251] width 22 height 9
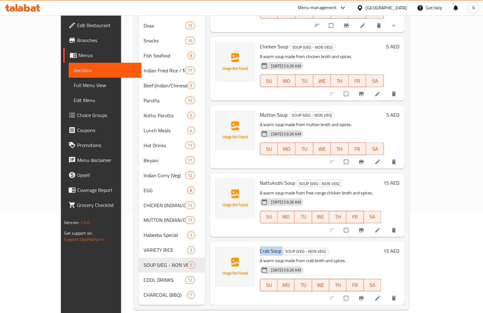
click at [260, 247] on span "Crab Soup" at bounding box center [271, 251] width 22 height 9
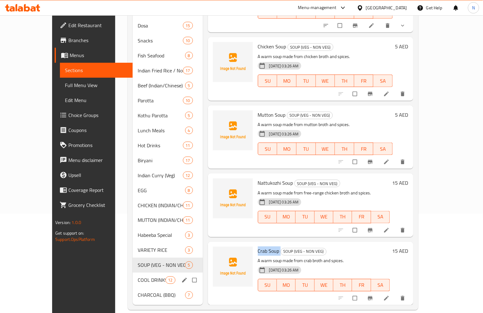
click at [138, 277] on span "COOL DRINKS" at bounding box center [151, 280] width 27 height 7
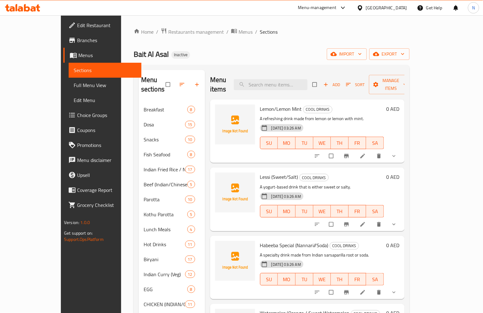
click at [260, 104] on span "Lemon/Lemon Mint" at bounding box center [281, 108] width 42 height 9
click at [274, 104] on span "Lemon/Lemon Mint" at bounding box center [281, 108] width 42 height 9
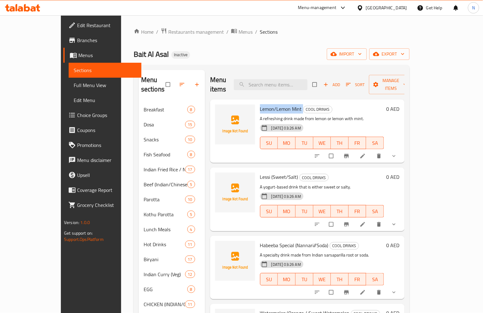
click at [274, 104] on span "Lemon/Lemon Mint" at bounding box center [281, 108] width 42 height 9
click at [260, 172] on span "Lessi (Sweet/Salt)" at bounding box center [279, 176] width 38 height 9
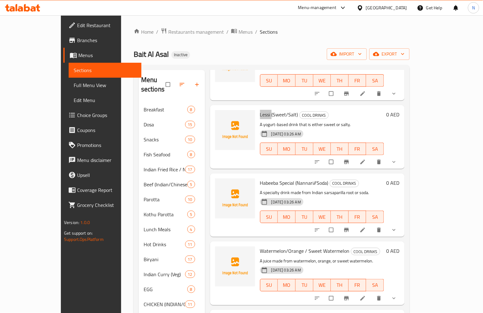
scroll to position [69, 0]
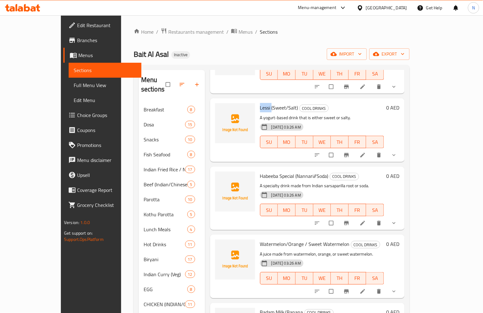
click at [260, 171] on span "Habeeba Special (Nannari//Soda)" at bounding box center [294, 175] width 68 height 9
click at [289, 171] on span "Habeeba Special (Nannari//Soda)" at bounding box center [294, 175] width 68 height 9
click at [260, 171] on span "Habeeba Special (Nannari//Soda)" at bounding box center [294, 175] width 68 height 9
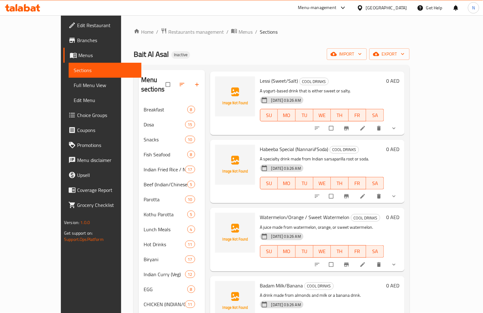
scroll to position [139, 0]
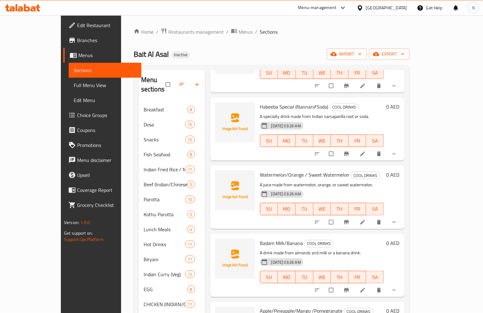
click at [260, 170] on span "Watermelon/Orange / Sweet Watermelon" at bounding box center [305, 174] width 90 height 9
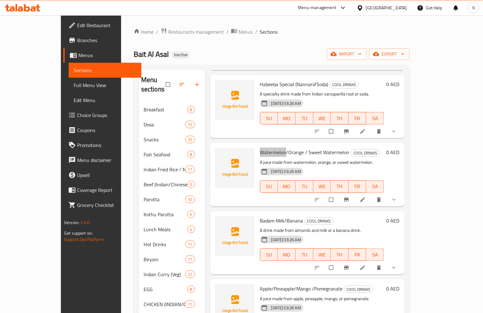
scroll to position [173, 0]
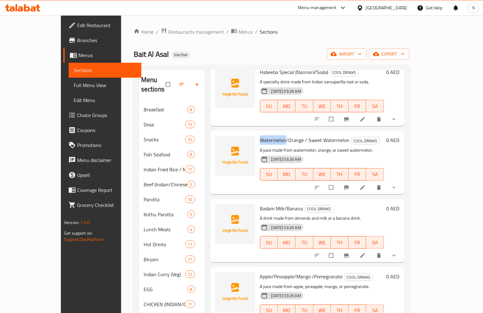
click at [260, 204] on span "Badam Milk/Banana" at bounding box center [281, 208] width 43 height 9
click at [276, 204] on span "Badam Milk/Banana" at bounding box center [281, 208] width 43 height 9
click at [260, 204] on span "Badam Milk/Banana" at bounding box center [281, 208] width 43 height 9
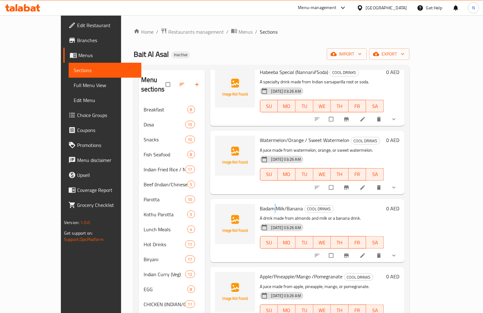
click at [260, 204] on span "Badam Milk/Banana" at bounding box center [281, 208] width 43 height 9
click at [260, 272] on span "Apple/Pineapple/Mango /Pomegranate" at bounding box center [301, 276] width 83 height 9
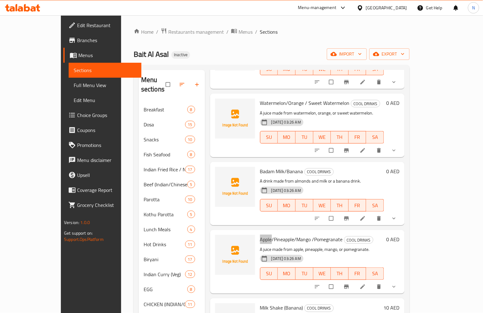
scroll to position [277, 0]
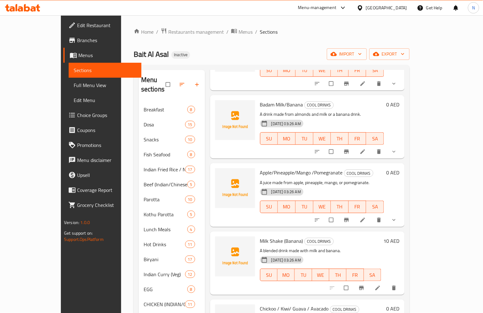
click at [291, 168] on span "Apple/Pineapple/Mango /Pomegranate" at bounding box center [301, 172] width 83 height 9
click at [273, 168] on span "Apple/Pineapple/Mango /Pomegranate" at bounding box center [301, 172] width 83 height 9
click at [314, 168] on span "Apple/Pineapple/Mango /Pomegranate" at bounding box center [301, 172] width 83 height 9
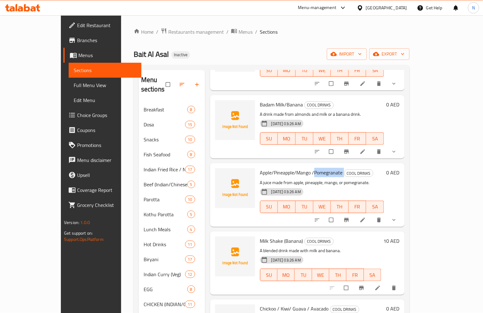
click at [314, 168] on span "Apple/Pineapple/Mango /Pomegranate" at bounding box center [301, 172] width 83 height 9
click at [282, 168] on span "Apple/Pineapple/Mango /Pomegranate" at bounding box center [301, 172] width 83 height 9
click at [260, 168] on span "Apple/Pineapple/Mango /Pomegranate" at bounding box center [301, 172] width 83 height 9
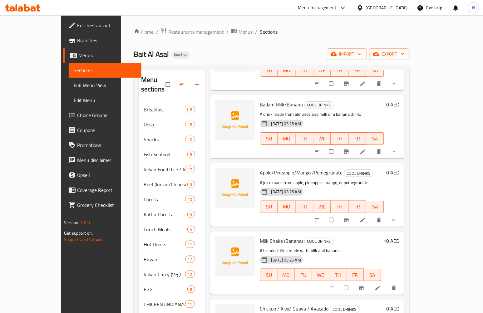
click at [269, 168] on span "Apple/Pineapple/Mango /Pomegranate" at bounding box center [301, 172] width 83 height 9
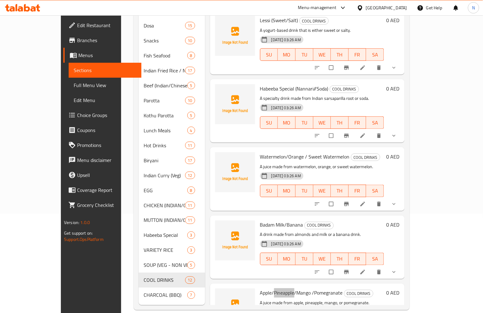
scroll to position [92, 0]
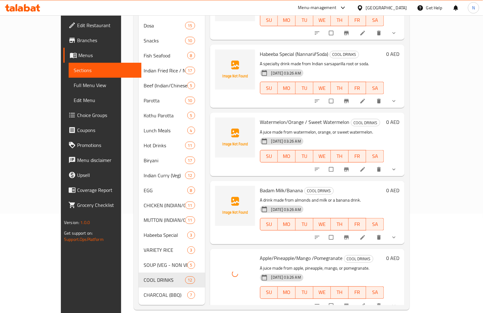
click at [281, 186] on span "Badam Milk/Banana" at bounding box center [281, 190] width 43 height 9
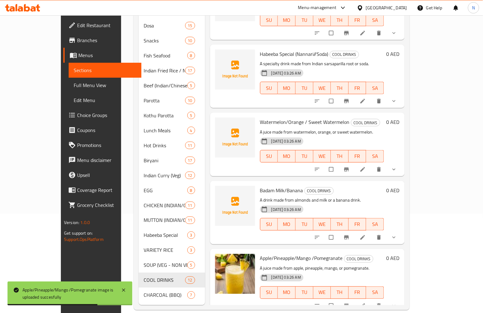
click at [279, 117] on span "Watermelon/Orange / Sweet Watermelon" at bounding box center [305, 121] width 90 height 9
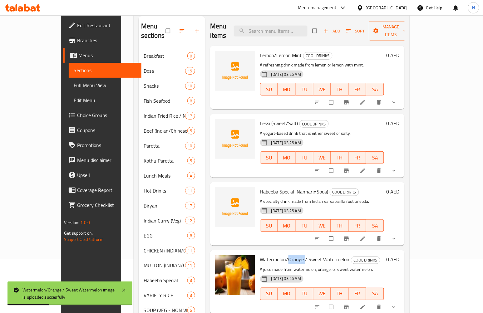
scroll to position [0, 0]
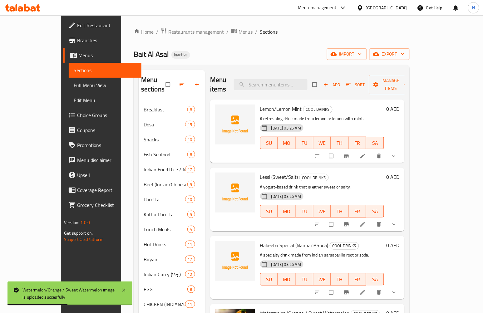
click at [260, 104] on span "Lemon/Lemon Mint" at bounding box center [281, 108] width 42 height 9
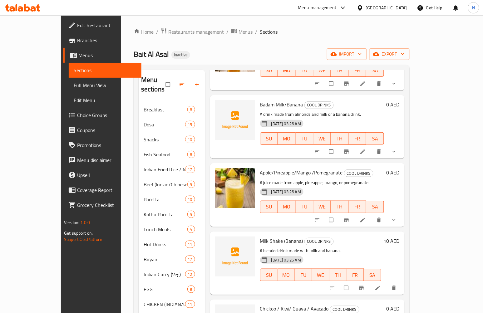
scroll to position [347, 0]
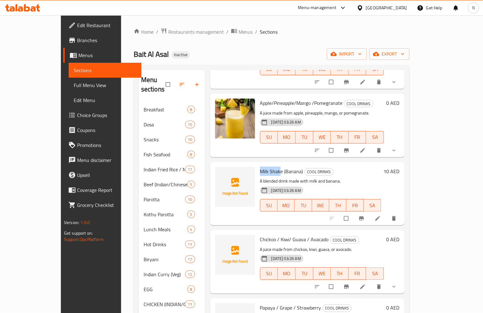
drag, startPoint x: 245, startPoint y: 159, endPoint x: 265, endPoint y: 164, distance: 20.4
click at [265, 167] on span "Milk Shake (Banana)" at bounding box center [281, 171] width 43 height 9
click at [268, 167] on span "Milk Shake (Banana)" at bounding box center [281, 171] width 43 height 9
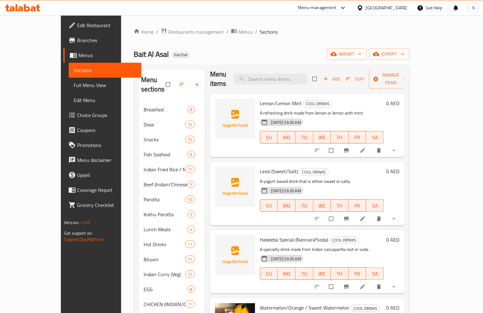
scroll to position [0, 0]
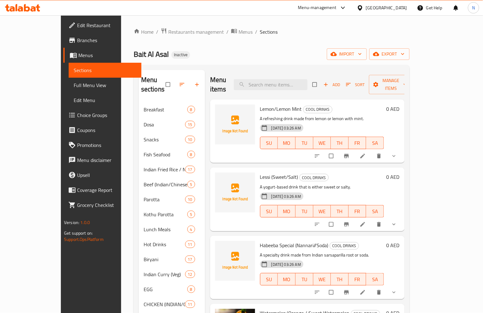
click at [260, 104] on span "Lemon/Lemon Mint" at bounding box center [281, 108] width 42 height 9
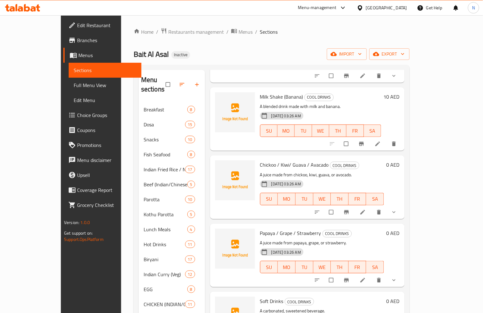
scroll to position [381, 0]
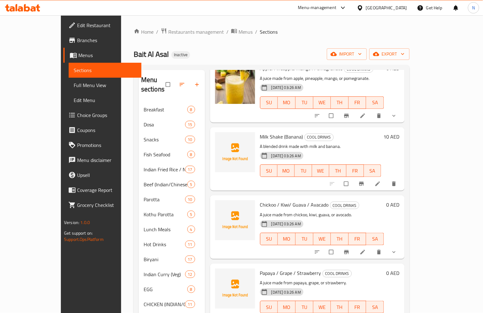
click at [260, 200] on span "Chickoo / Kiwi/ Guava / Avacado" at bounding box center [294, 204] width 69 height 9
click at [269, 200] on span "Chickoo / Kiwi/ Guava / Avacado" at bounding box center [294, 204] width 69 height 9
click at [288, 200] on span "Chickoo / Kiwi/ Guava / Avacado" at bounding box center [294, 204] width 69 height 9
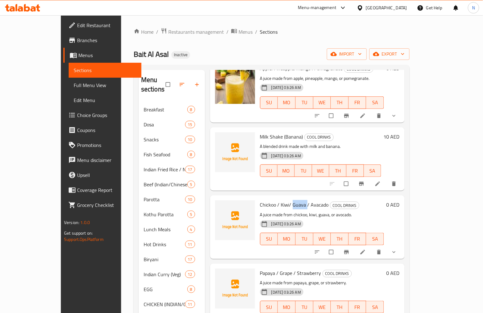
click at [288, 200] on span "Chickoo / Kiwi/ Guava / Avacado" at bounding box center [294, 204] width 69 height 9
click at [306, 200] on span "Chickoo / Kiwi/ Guava / Avacado" at bounding box center [294, 204] width 69 height 9
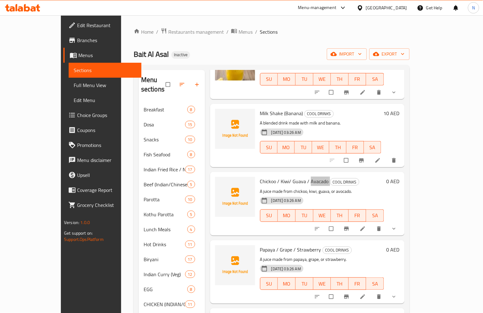
scroll to position [416, 0]
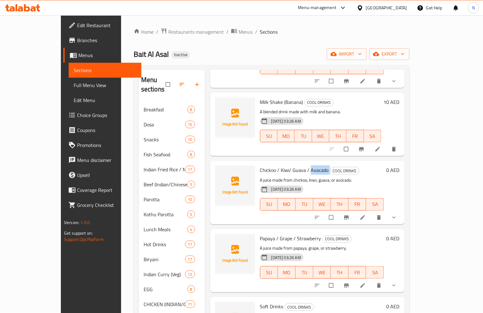
click at [260, 234] on span "Papaya / Grape / Strawberry" at bounding box center [290, 238] width 61 height 9
drag, startPoint x: 254, startPoint y: 228, endPoint x: 241, endPoint y: 227, distance: 13.5
click at [260, 234] on span "Papaya / Grape / Strawberry" at bounding box center [290, 238] width 61 height 9
click at [271, 234] on span "Papaya / Grape / Strawberry" at bounding box center [290, 238] width 61 height 9
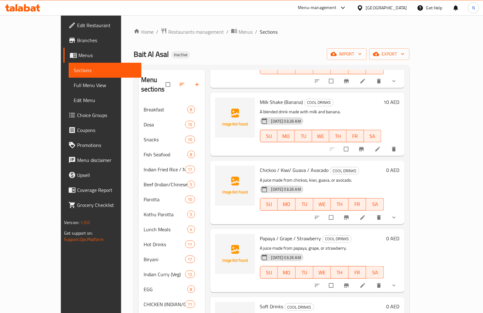
click at [292, 234] on span "Papaya / Grape / Strawberry" at bounding box center [290, 238] width 61 height 9
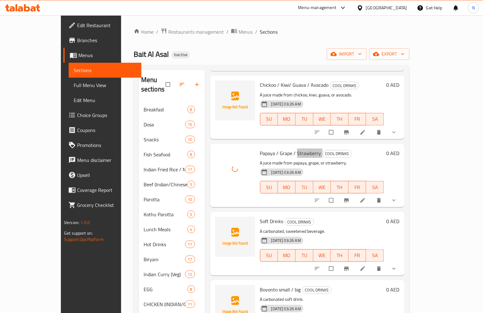
scroll to position [509, 0]
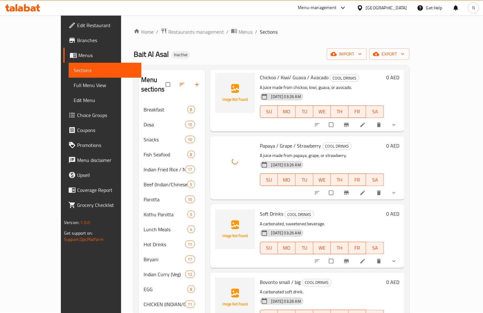
click at [260, 209] on span "Soft Drinks" at bounding box center [271, 213] width 23 height 9
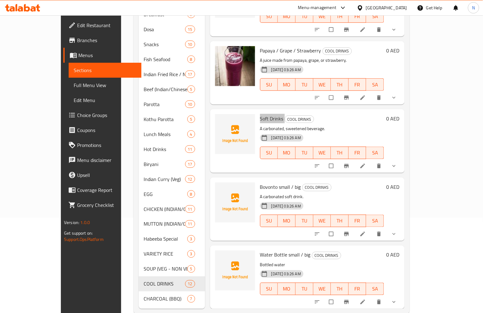
scroll to position [99, 0]
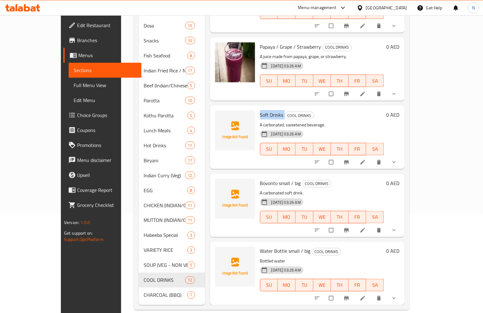
click at [260, 179] on span "Bovonto small / big" at bounding box center [280, 183] width 41 height 9
click at [260, 247] on span "Water Bottle small / big" at bounding box center [285, 251] width 51 height 9
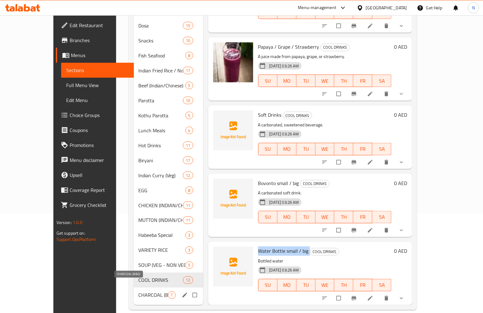
click at [139, 291] on span "CHARCOAL (BBQ)" at bounding box center [153, 294] width 29 height 7
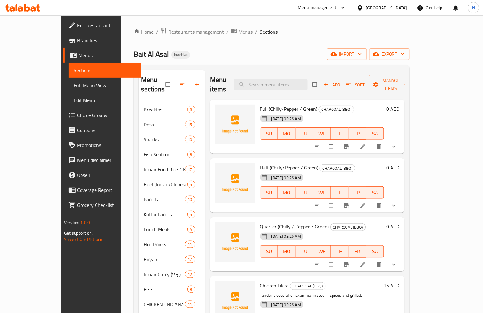
click at [260, 104] on span "Full (Chilly/Pepper / Green)" at bounding box center [288, 108] width 57 height 9
click at [275, 104] on span "Full (Chilly/Pepper / Green)" at bounding box center [288, 108] width 57 height 9
click at [298, 104] on span "Full (Chilly/Pepper / Green)" at bounding box center [288, 108] width 57 height 9
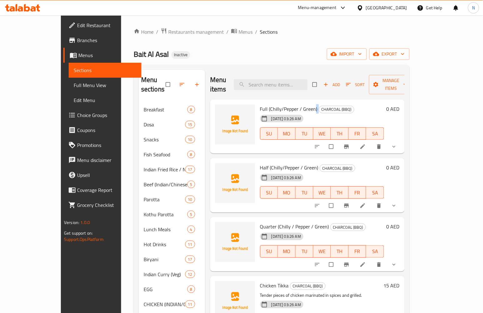
click at [298, 104] on span "Full (Chilly/Pepper / Green)" at bounding box center [288, 108] width 57 height 9
click at [290, 104] on span "Full (Chilly/Pepper / Green)" at bounding box center [288, 108] width 57 height 9
click at [260, 104] on span "Full (Chilly/Pepper / Green)" at bounding box center [288, 108] width 57 height 9
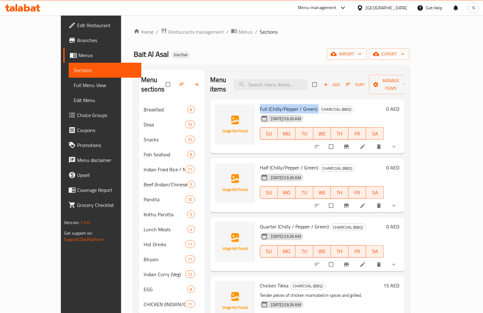
click at [260, 104] on span "Full (Chilly/Pepper / Green)" at bounding box center [288, 108] width 57 height 9
click at [260, 163] on span "Half (Chilly/Pepper / Green)" at bounding box center [289, 167] width 58 height 9
drag, startPoint x: 247, startPoint y: 104, endPoint x: 247, endPoint y: 100, distance: 3.8
click at [257, 112] on div "18-09-2025 03:26 AM" at bounding box center [273, 118] width 32 height 12
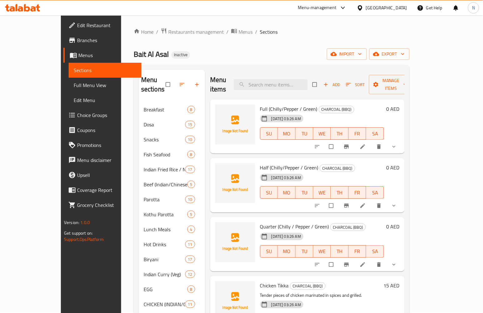
click at [260, 104] on span "Full (Chilly/Pepper / Green)" at bounding box center [288, 108] width 57 height 9
click at [260, 163] on span "Half (Chilly/Pepper / Green)" at bounding box center [289, 167] width 58 height 9
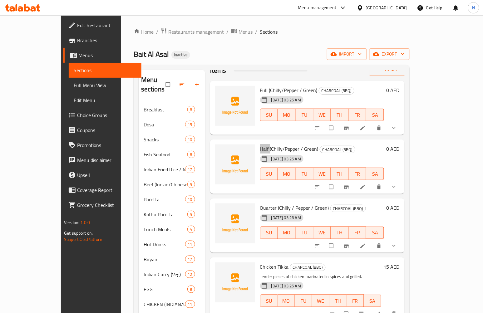
scroll to position [35, 0]
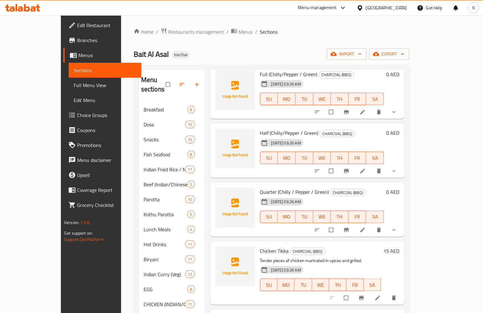
click at [260, 187] on span "Quarter (Chilly / Pepper / Green)" at bounding box center [294, 191] width 69 height 9
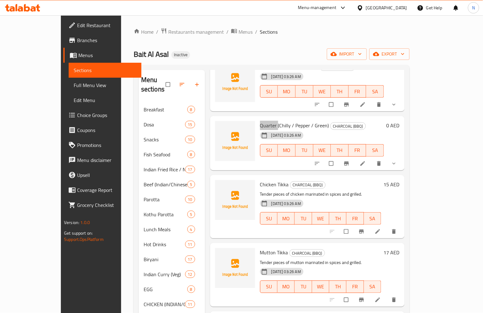
scroll to position [139, 0]
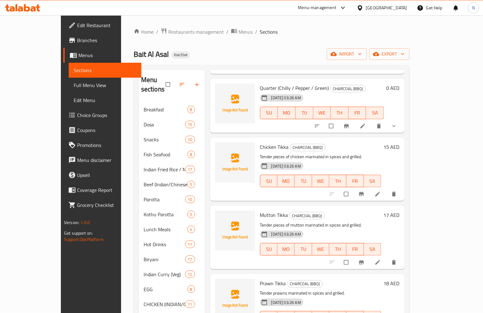
click at [257, 140] on div "Chicken Tikka CHARCOAL (BBQ) Tender pieces of chicken marinated in spices and g…" at bounding box center [320, 169] width 126 height 58
click at [260, 142] on span "Chicken Tikka" at bounding box center [274, 146] width 29 height 9
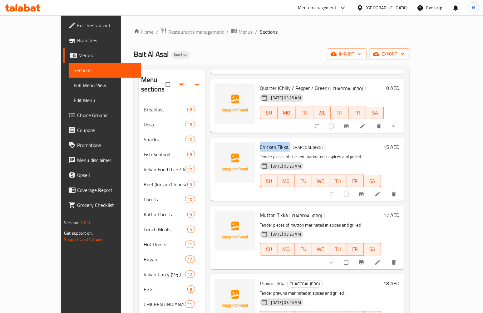
click at [260, 142] on span "Chicken Tikka" at bounding box center [274, 146] width 29 height 9
click at [263, 142] on span "Chicken Tikka" at bounding box center [274, 146] width 29 height 9
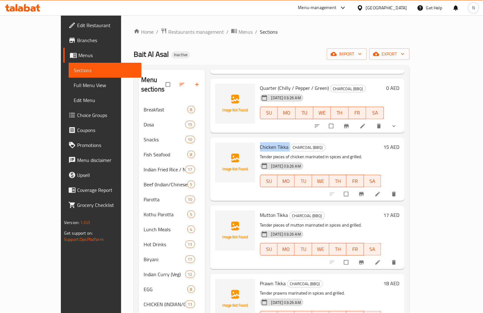
drag, startPoint x: 263, startPoint y: 135, endPoint x: 247, endPoint y: 168, distance: 36.3
click at [262, 142] on span "Chicken Tikka" at bounding box center [274, 146] width 29 height 9
click at [260, 210] on span "Mutton Tikka" at bounding box center [274, 214] width 28 height 9
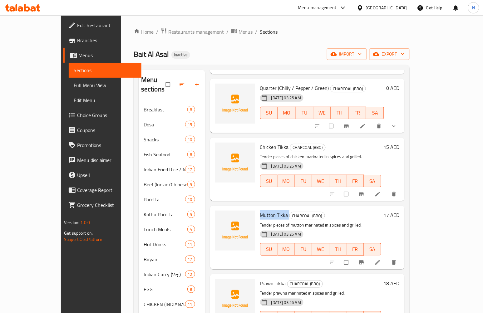
click at [260, 279] on span "Prawn Tikka" at bounding box center [273, 283] width 26 height 9
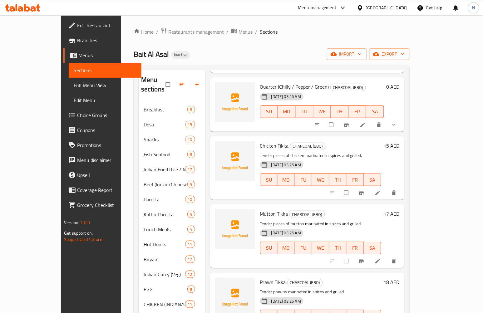
click at [260, 277] on span "Prawn Tikka" at bounding box center [273, 281] width 26 height 9
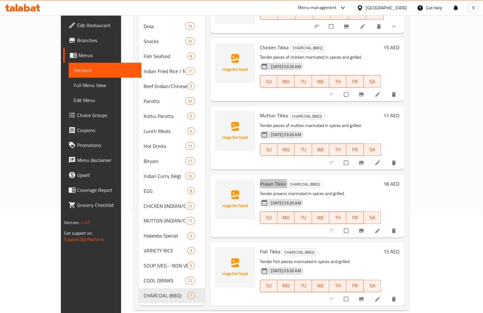
scroll to position [99, 0]
click at [260, 247] on span "Fish Tikka" at bounding box center [270, 251] width 21 height 9
drag, startPoint x: 314, startPoint y: 229, endPoint x: 314, endPoint y: 226, distance: 3.4
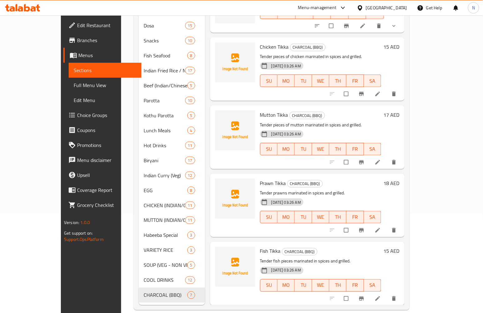
click at [314, 227] on div "Menu items Add Sort Manage items Full (Chilly/Pepper / Green) CHARCOAL (BBQ) 18…" at bounding box center [304, 138] width 199 height 334
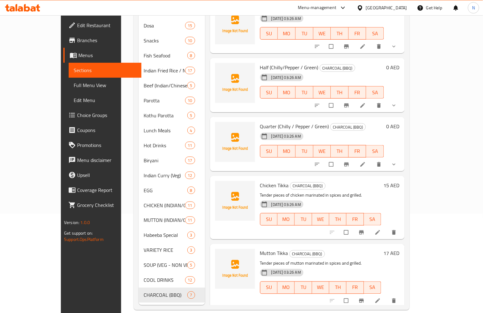
scroll to position [0, 0]
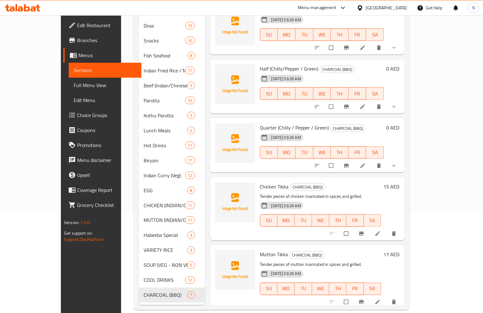
click at [274, 158] on div "Quarter (Chilly / Pepper / Green) CHARCOAL (BBQ) 18-09-2025 03:26 AM SU MO TU W…" at bounding box center [321, 145] width 129 height 49
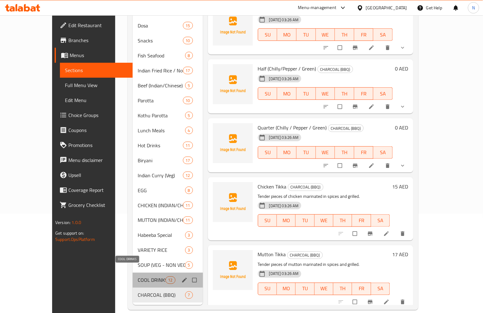
click at [138, 277] on span "COOL DRINKS" at bounding box center [151, 280] width 27 height 7
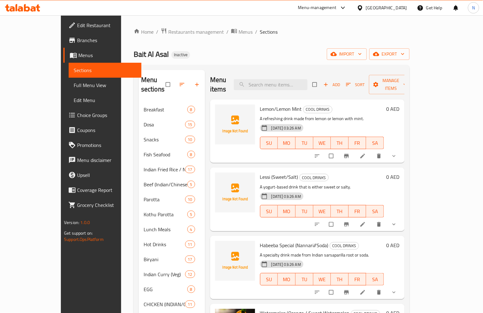
click at [260, 104] on span "Lemon/Lemon Mint" at bounding box center [281, 108] width 42 height 9
click at [260, 172] on span "Lessi (Sweet/Salt)" at bounding box center [279, 176] width 38 height 9
click at [264, 172] on span "Lessi (Sweet/Salt)" at bounding box center [279, 176] width 38 height 9
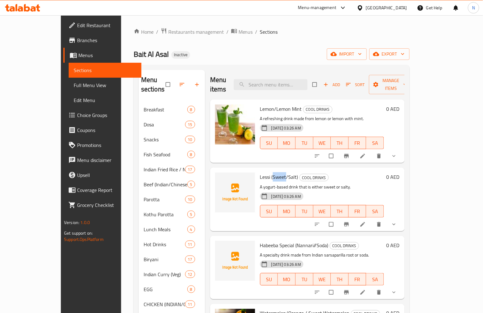
click at [264, 172] on span "Lessi (Sweet/Salt)" at bounding box center [279, 176] width 38 height 9
click at [260, 241] on span "Habeeba Special (Nannari//Soda)" at bounding box center [294, 245] width 68 height 9
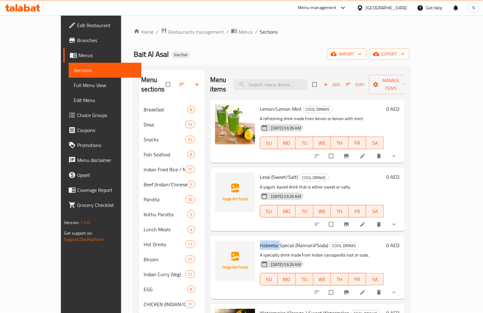
click at [260, 241] on span "Habeeba Special (Nannari//Soda)" at bounding box center [294, 245] width 68 height 9
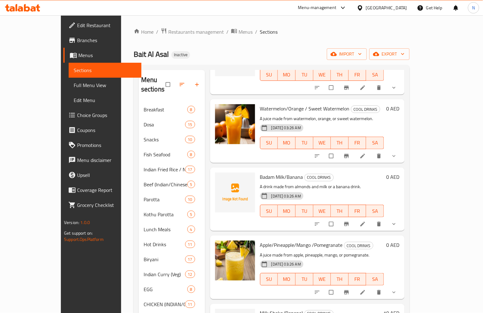
scroll to position [208, 0]
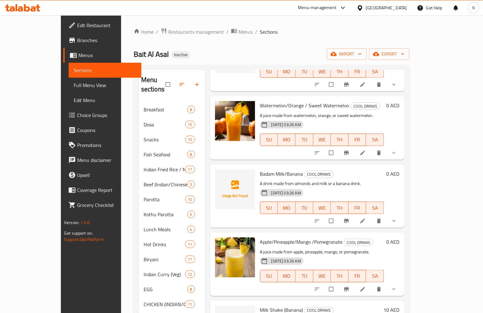
click at [260, 169] on span "Badam Milk/Banana" at bounding box center [281, 173] width 43 height 9
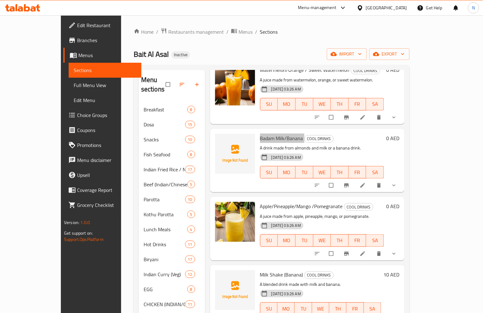
scroll to position [277, 0]
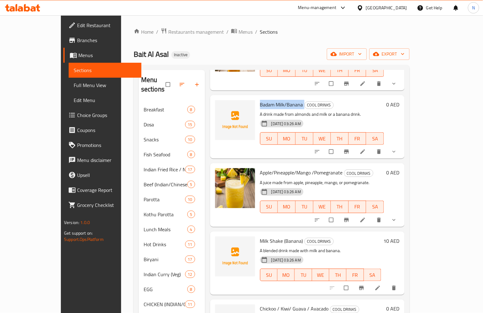
click at [260, 236] on span "Milk Shake (Banana)" at bounding box center [281, 240] width 43 height 9
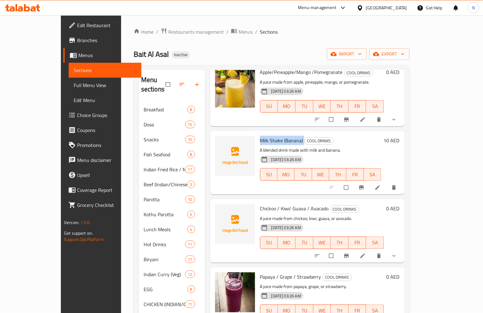
scroll to position [381, 0]
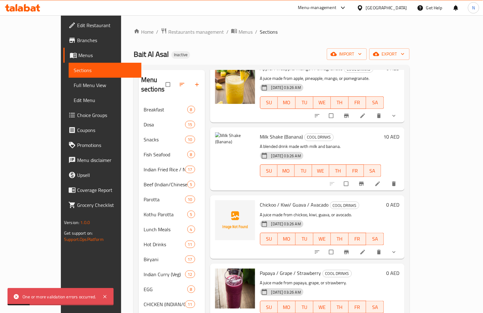
click at [266, 184] on div "Menu items Add Sort Manage items Lemon/Lemon Mint COOL DRINKS A refreshing drin…" at bounding box center [304, 237] width 199 height 334
click at [263, 132] on span "Milk Shake (Banana)" at bounding box center [281, 136] width 43 height 9
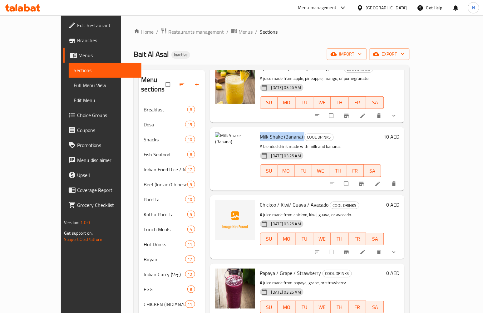
click at [267, 200] on span "Chickoo / Kiwi/ Guava / Avacado" at bounding box center [294, 204] width 69 height 9
click at [279, 200] on span "Chickoo / Kiwi/ Guava / Avacado" at bounding box center [294, 204] width 69 height 9
click at [307, 200] on span "Chickoo / Kiwi/ Guava / Avacado" at bounding box center [294, 204] width 69 height 9
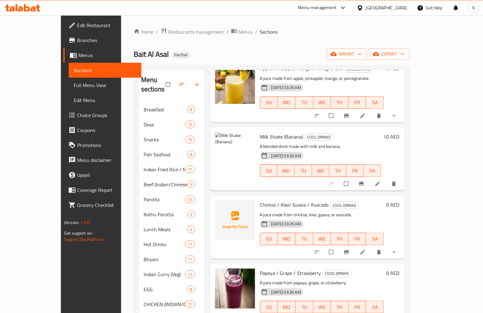
click at [307, 200] on span "Chickoo / Kiwi/ Guava / Avacado" at bounding box center [294, 204] width 69 height 9
click at [306, 245] on div "Chickoo / Kiwi/ Guava / Avacado COOL DRINKS A juice made from chickoo, kiwi, gu…" at bounding box center [321, 227] width 129 height 58
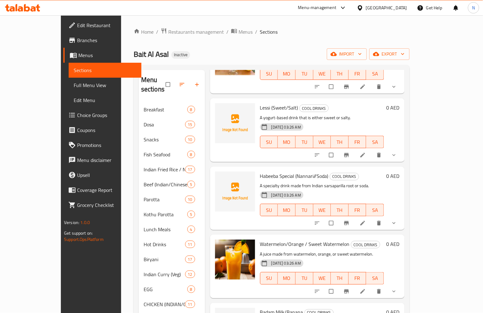
scroll to position [0, 0]
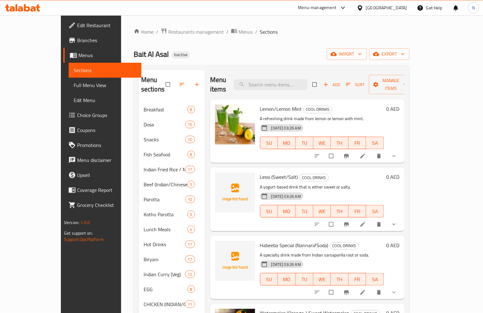
click at [260, 104] on span "Lemon/Lemon Mint" at bounding box center [281, 108] width 42 height 9
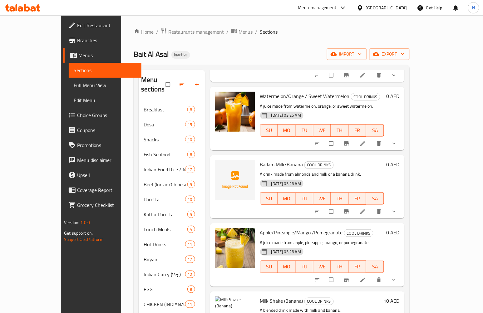
scroll to position [312, 0]
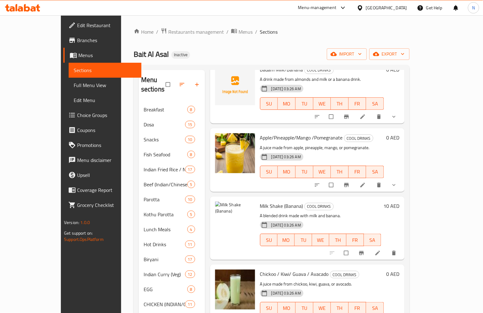
click at [260, 201] on span "Milk Shake (Banana)" at bounding box center [281, 205] width 43 height 9
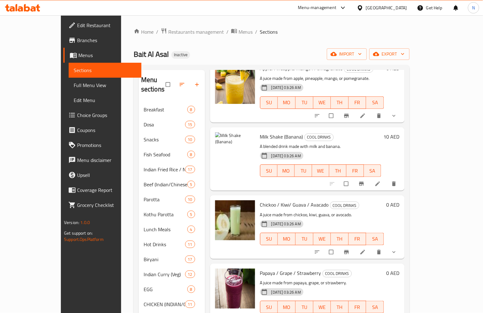
click at [260, 200] on span "Chickoo / Kiwi/ Guava / Avacado" at bounding box center [294, 204] width 69 height 9
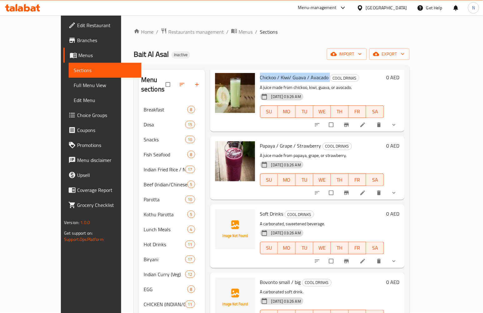
click at [260, 209] on span "Soft Drinks" at bounding box center [271, 213] width 23 height 9
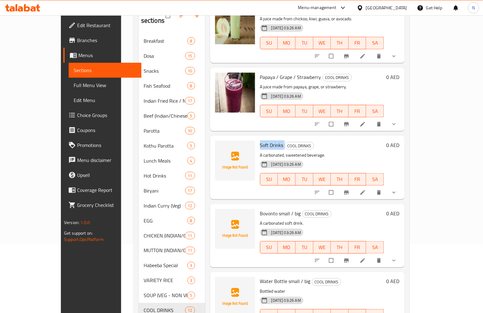
scroll to position [69, 0]
drag, startPoint x: 245, startPoint y: 201, endPoint x: 262, endPoint y: 207, distance: 18.7
click at [262, 208] on span "Bovonto small / big" at bounding box center [280, 212] width 41 height 9
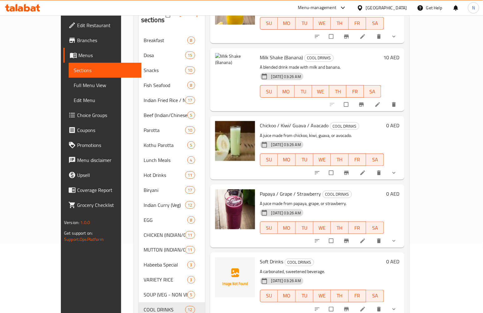
scroll to position [301, 0]
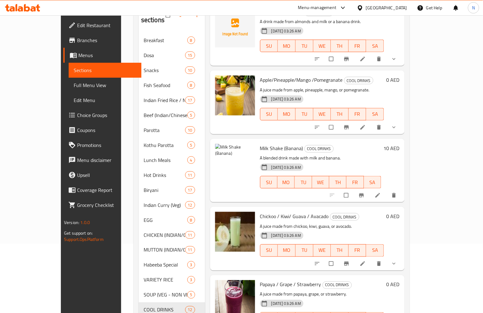
click at [262, 144] on span "Milk Shake (Banana)" at bounding box center [281, 148] width 43 height 9
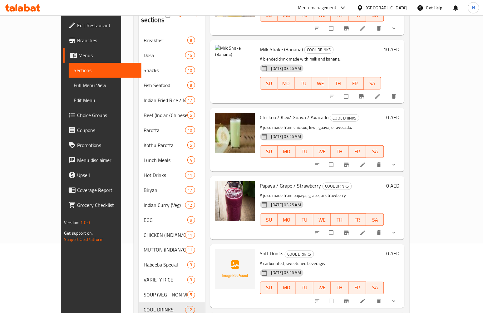
scroll to position [439, 0]
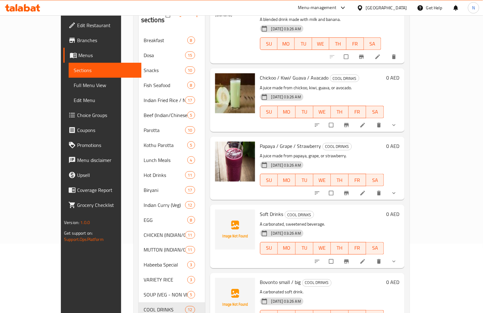
click at [260, 209] on span "Soft Drinks" at bounding box center [271, 213] width 23 height 9
drag, startPoint x: 257, startPoint y: 204, endPoint x: 161, endPoint y: 220, distance: 96.8
click at [260, 209] on span "Soft Drinks" at bounding box center [271, 213] width 23 height 9
click at [263, 278] on span "Bovonto small / big" at bounding box center [280, 282] width 41 height 9
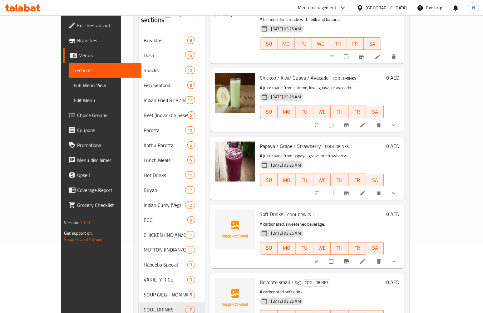
click at [263, 278] on span "Bovonto small / big" at bounding box center [280, 282] width 41 height 9
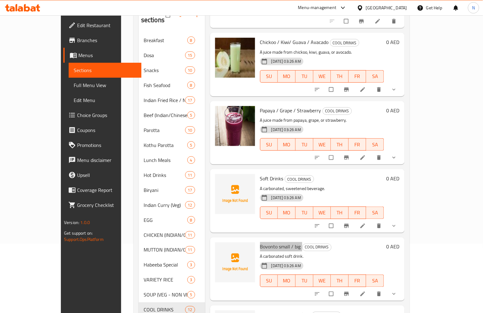
scroll to position [509, 0]
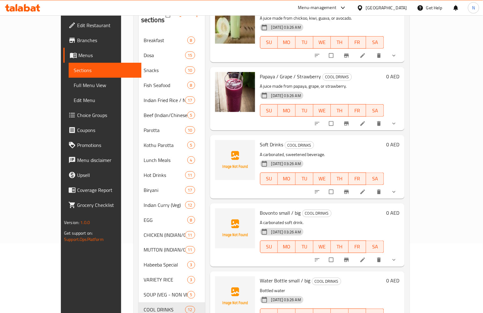
click at [260, 276] on span "Water Bottle small / big" at bounding box center [285, 280] width 51 height 9
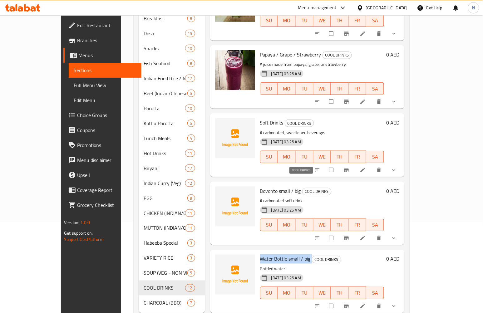
scroll to position [99, 0]
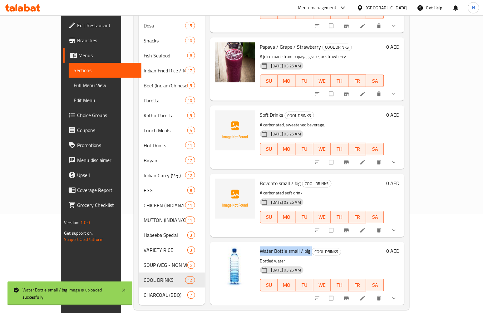
click at [277, 247] on span "Water Bottle small / big" at bounding box center [285, 251] width 51 height 9
click at [276, 247] on span "Water Bottle small / big" at bounding box center [285, 251] width 51 height 9
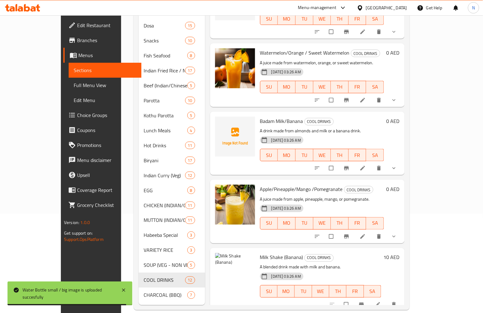
scroll to position [127, 0]
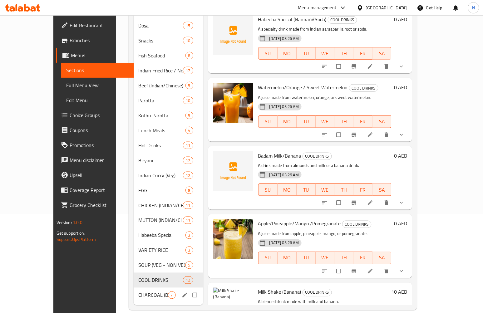
click at [139, 291] on span "CHARCOAL (BBQ)" at bounding box center [153, 294] width 29 height 7
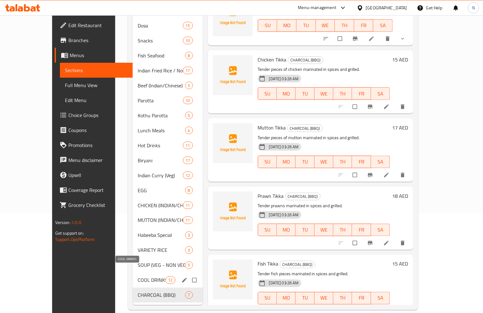
click at [138, 277] on span "COOL DRINKS" at bounding box center [151, 280] width 27 height 7
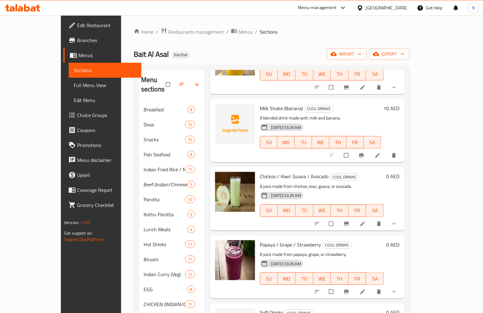
scroll to position [509, 0]
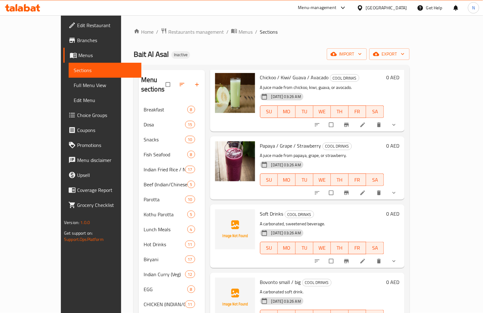
click at [366, 242] on button "FR" at bounding box center [358, 248] width 18 height 12
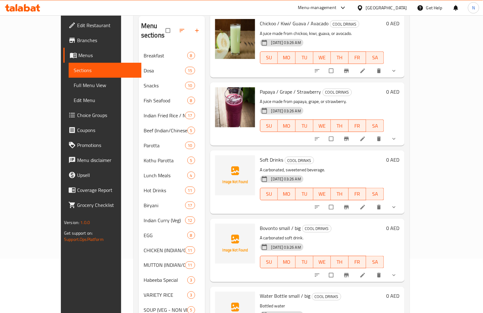
scroll to position [99, 0]
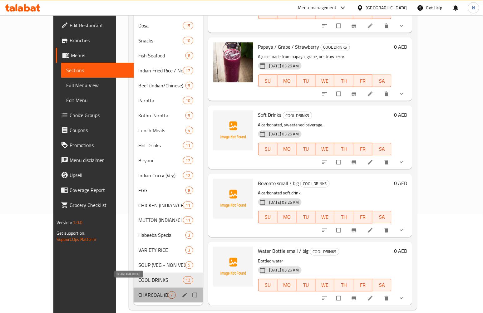
click at [148, 291] on span "CHARCOAL (BBQ)" at bounding box center [153, 294] width 29 height 7
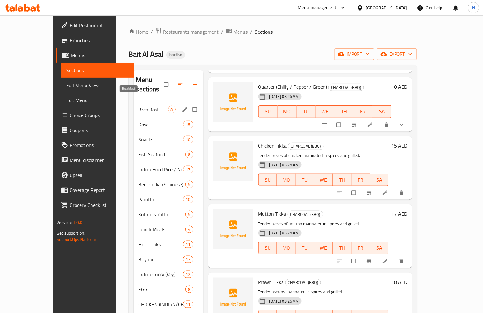
click at [139, 106] on span "Breakfast" at bounding box center [153, 109] width 29 height 7
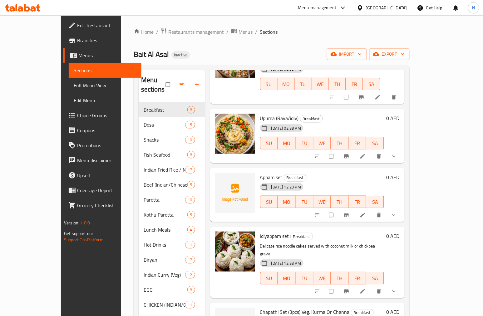
scroll to position [217, 0]
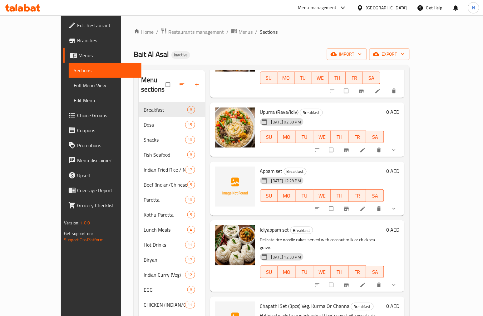
click at [260, 166] on span "Appam set" at bounding box center [271, 170] width 22 height 9
click at [267, 183] on div "18-09-2025 12:29 PM SU MO TU WE TH FR SA" at bounding box center [321, 191] width 129 height 34
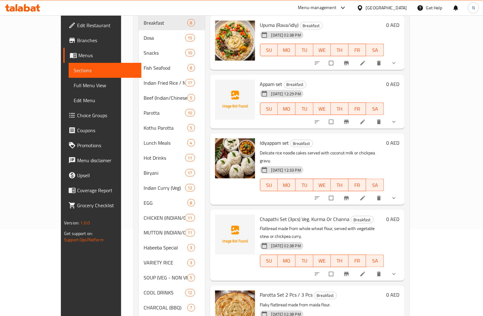
scroll to position [97, 0]
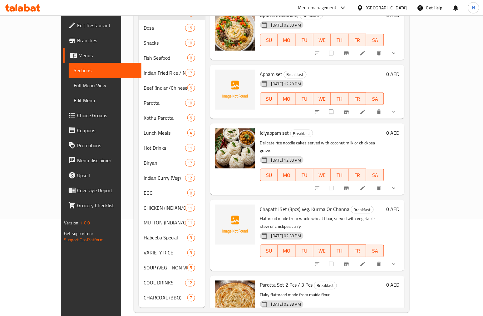
click at [260, 204] on span "Chapathi Set (3pcs) Veg. Kurma Or Channa" at bounding box center [305, 208] width 90 height 9
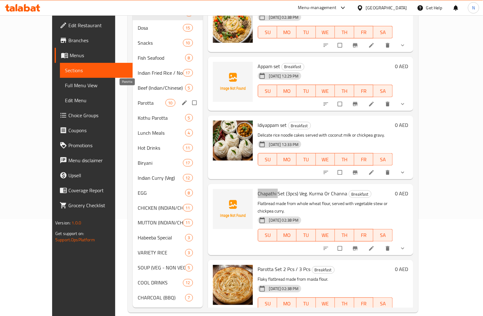
scroll to position [0, 0]
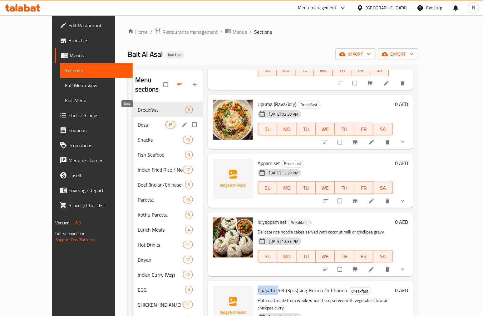
click at [138, 121] on span "Dosa" at bounding box center [151, 124] width 27 height 7
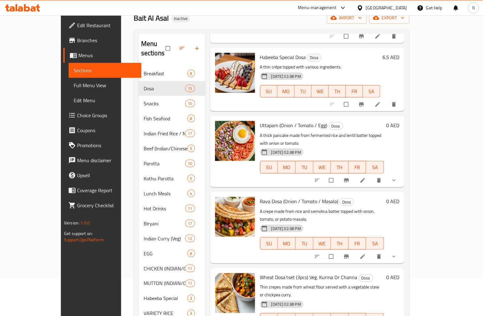
scroll to position [97, 0]
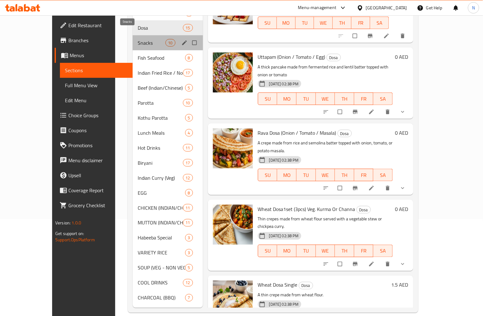
click at [138, 39] on span "Snacks" at bounding box center [151, 42] width 27 height 7
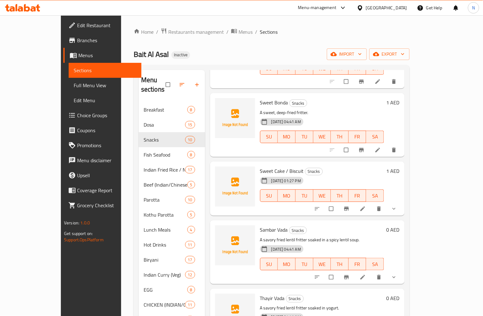
scroll to position [97, 0]
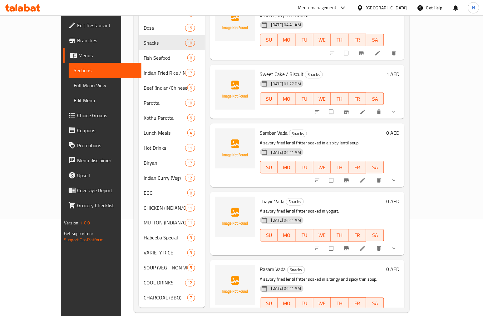
click at [264, 196] on span "Thayir Vada" at bounding box center [272, 200] width 25 height 9
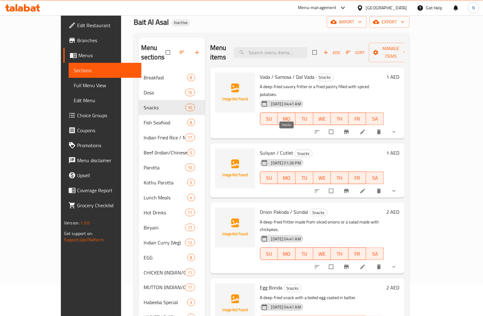
scroll to position [0, 0]
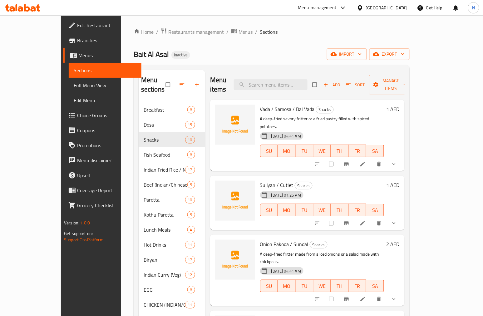
click at [372, 180] on h6 "Suliyan / Cutlet Snacks" at bounding box center [322, 184] width 124 height 9
click at [366, 161] on icon at bounding box center [363, 164] width 6 height 6
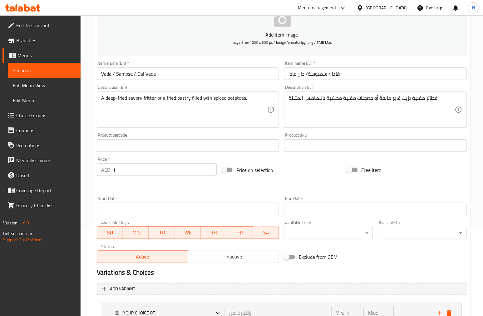
scroll to position [135, 0]
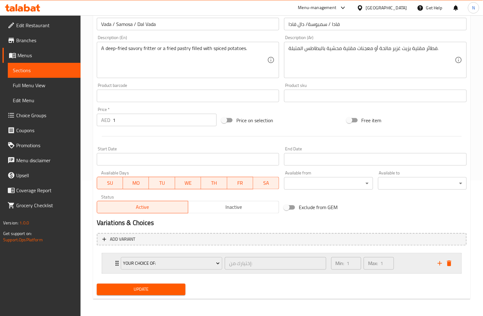
click at [118, 261] on div "Your Choice Of: إختيارك من: ​" at bounding box center [223, 263] width 213 height 20
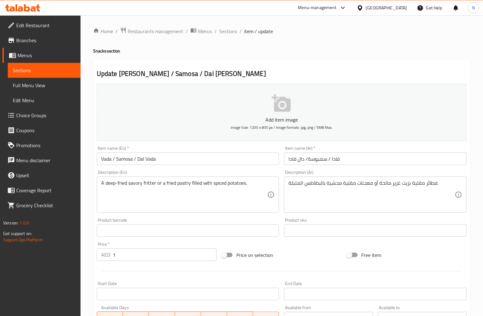
scroll to position [0, 0]
click at [230, 33] on span "Sections" at bounding box center [228, 31] width 18 height 7
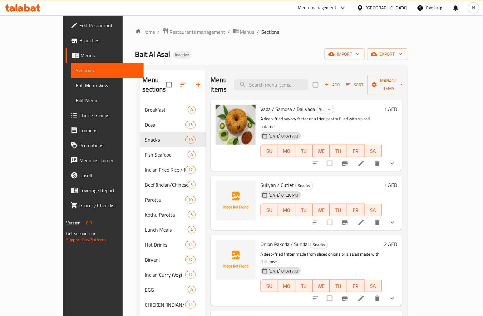
click at [321, 180] on h6 "Suliyan / Cutlet Snacks" at bounding box center [321, 184] width 121 height 9
click at [261, 180] on span "Suliyan / Cutlet" at bounding box center [277, 184] width 33 height 9
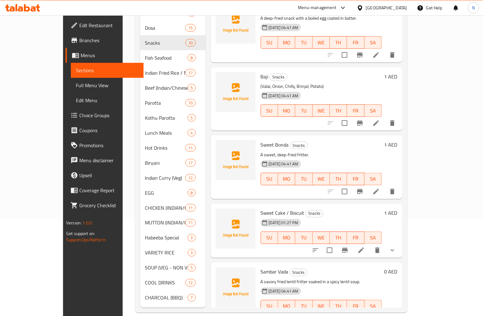
scroll to position [180, 0]
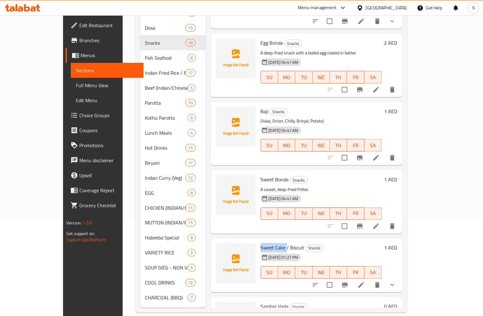
drag, startPoint x: 270, startPoint y: 222, endPoint x: 242, endPoint y: 222, distance: 28.1
click at [258, 241] on div "Sweet Cake / Biscuit Snacks 18-09-2025 01:27 PM SU MO TU WE TH FR SA" at bounding box center [321, 265] width 126 height 49
click at [279, 243] on span "Sweet Cake / Biscuit" at bounding box center [283, 247] width 44 height 9
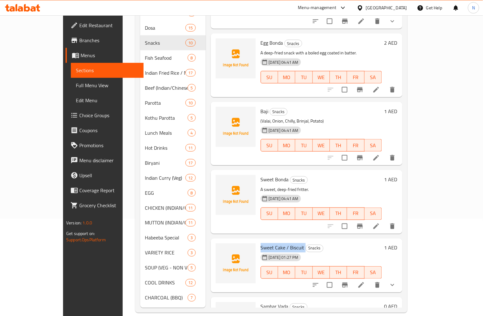
click at [281, 243] on span "Sweet Cake / Biscuit" at bounding box center [283, 247] width 44 height 9
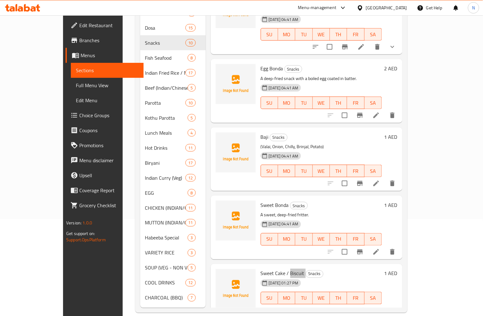
scroll to position [111, 0]
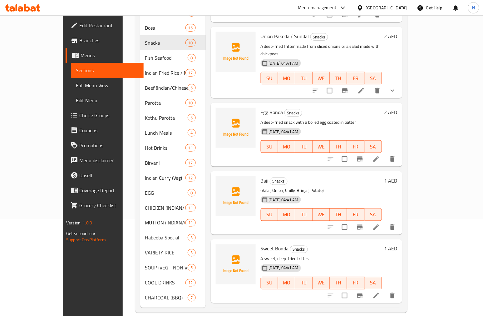
click at [261, 176] on span "Baji" at bounding box center [265, 180] width 8 height 9
click at [258, 105] on div "Egg Bonda Snacks A deep-fried snack with a boiled egg coated in batter. 18-09-2…" at bounding box center [321, 134] width 126 height 58
click at [261, 107] on span "Egg Bonda" at bounding box center [272, 111] width 22 height 9
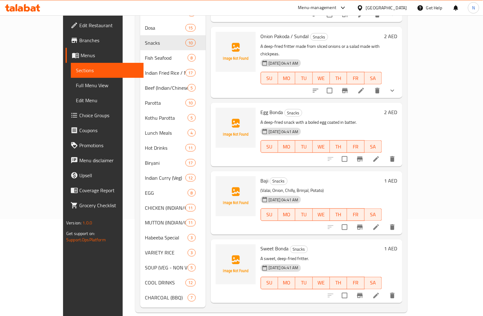
click at [261, 107] on span "Egg Bonda" at bounding box center [272, 111] width 22 height 9
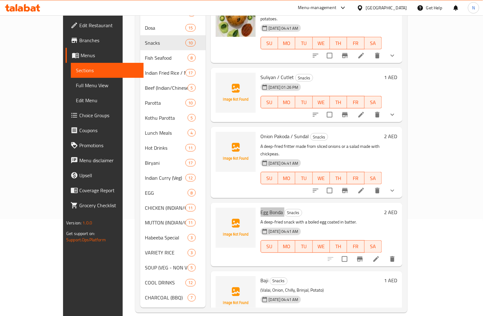
scroll to position [7, 0]
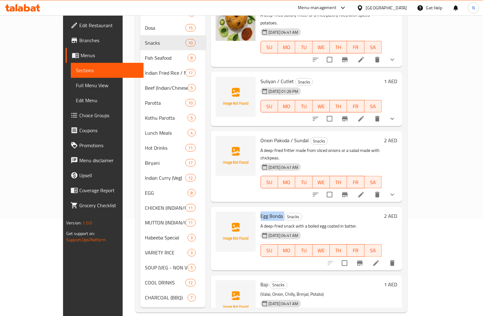
click at [284, 135] on span "Onion Pakoda / Sundal" at bounding box center [285, 139] width 48 height 9
click at [266, 135] on span "Onion Pakoda / Sundal" at bounding box center [285, 139] width 48 height 9
click at [272, 76] on span "Suliyan / Cutlet" at bounding box center [277, 80] width 33 height 9
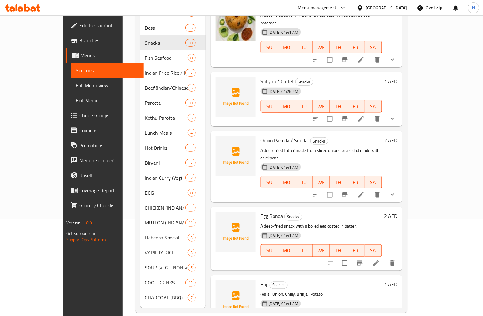
click at [272, 76] on span "Suliyan / Cutlet" at bounding box center [277, 80] width 33 height 9
click at [261, 76] on span "Suliyan / Cutlet" at bounding box center [277, 80] width 33 height 9
click at [321, 99] on div "18-09-2025 01:26 PM SU MO TU WE TH FR SA" at bounding box center [321, 102] width 126 height 34
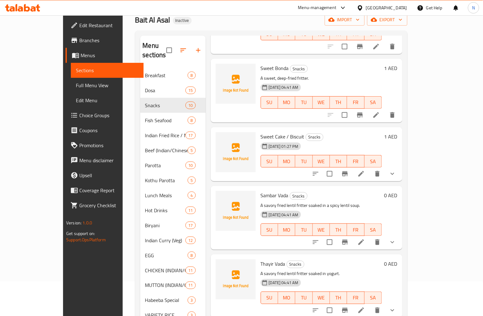
scroll to position [97, 0]
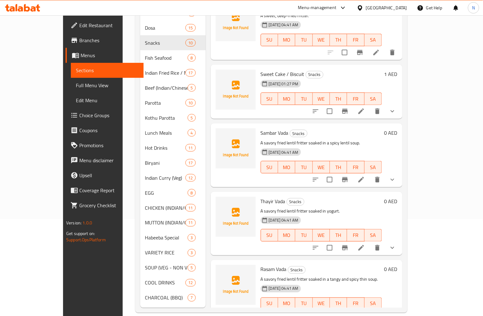
click at [261, 128] on span "Sambar Vada" at bounding box center [275, 132] width 28 height 9
click at [261, 264] on span "Rasam Vada" at bounding box center [274, 268] width 26 height 9
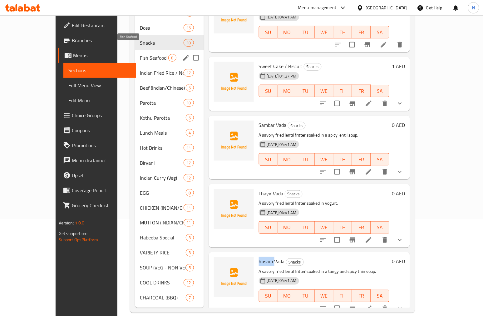
click at [140, 54] on span "Fish Seafood" at bounding box center [154, 57] width 28 height 7
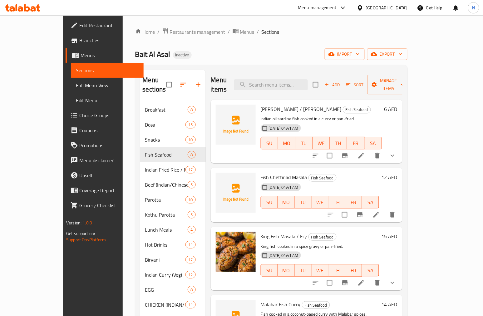
click at [261, 104] on span "Mathi Curry / Fry" at bounding box center [301, 108] width 81 height 9
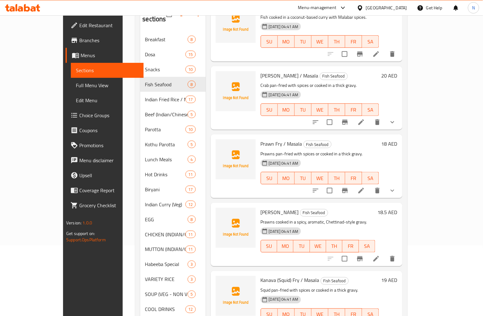
scroll to position [97, 0]
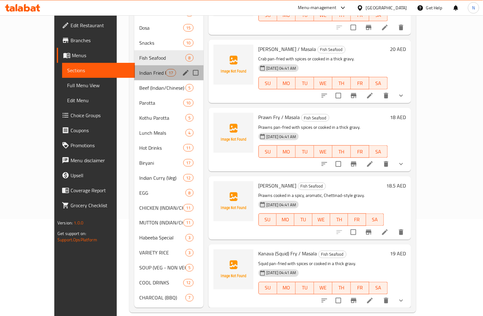
click at [143, 67] on div "Indian Fried Rice / Noodles 17" at bounding box center [168, 72] width 69 height 15
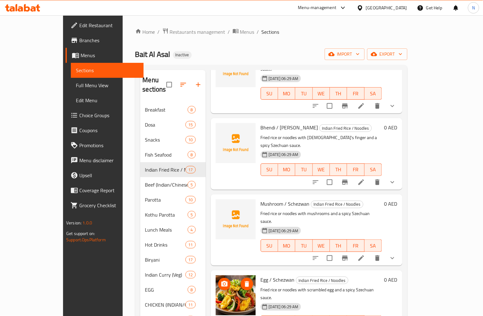
scroll to position [139, 0]
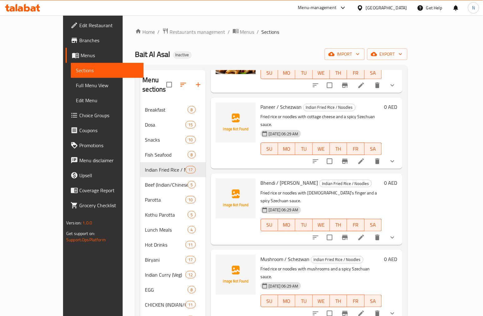
click at [261, 254] on span "Mushroom / Schezwan" at bounding box center [285, 258] width 49 height 9
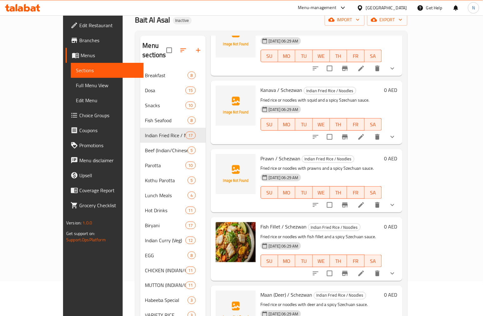
scroll to position [97, 0]
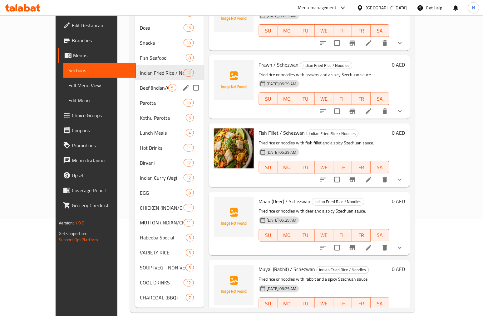
click at [135, 80] on div "Beef (Indian/Chinese) 5" at bounding box center [169, 87] width 69 height 15
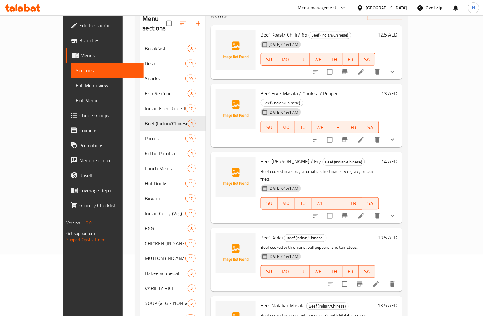
scroll to position [97, 0]
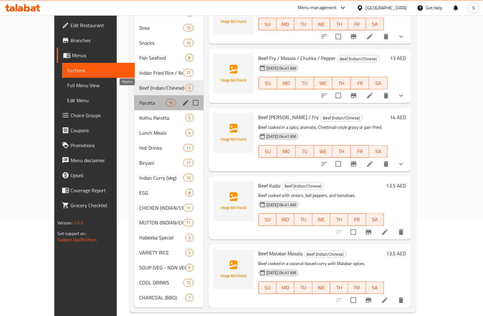
click at [139, 99] on span "Parotta" at bounding box center [152, 102] width 27 height 7
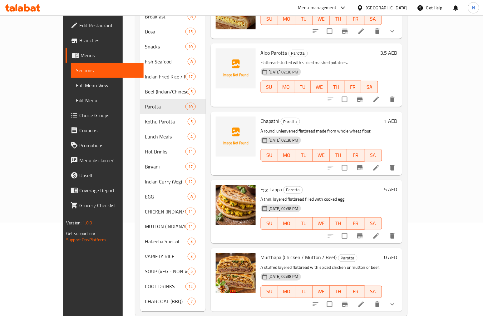
scroll to position [97, 0]
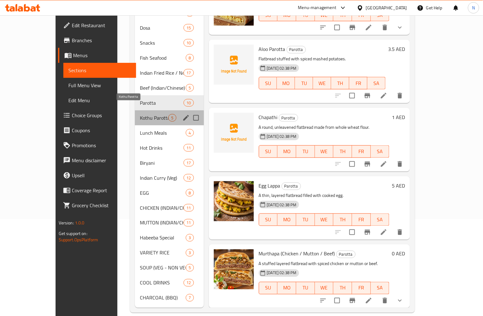
click at [140, 114] on span "Kothu Parotta" at bounding box center [154, 117] width 28 height 7
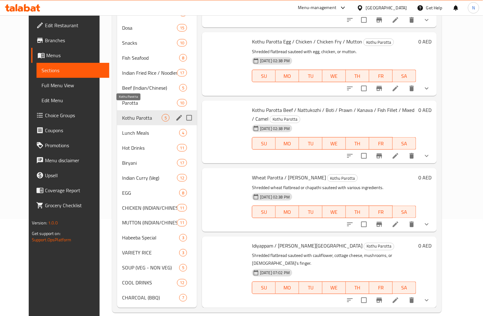
scroll to position [31, 0]
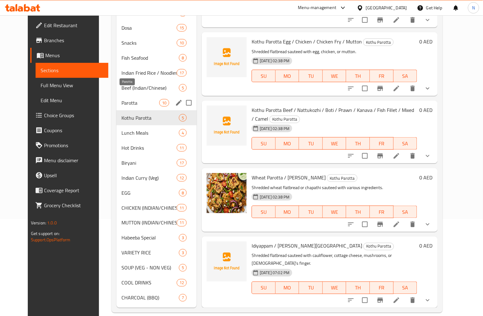
click at [126, 99] on span "Parotta" at bounding box center [140, 102] width 38 height 7
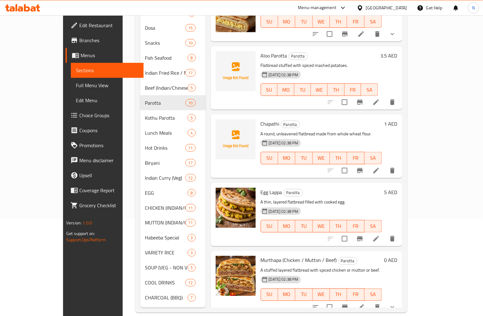
scroll to position [363, 0]
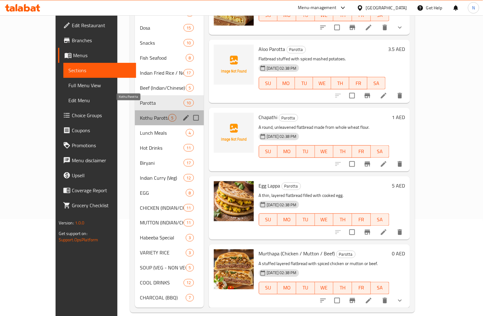
click at [140, 114] on span "Kothu Parotta" at bounding box center [154, 117] width 28 height 7
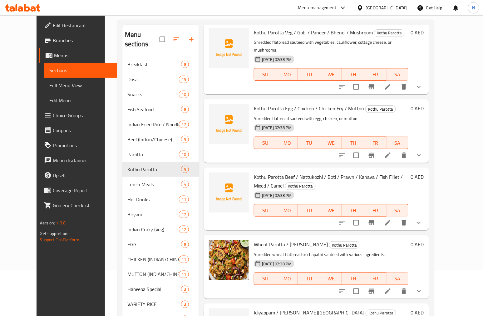
scroll to position [97, 0]
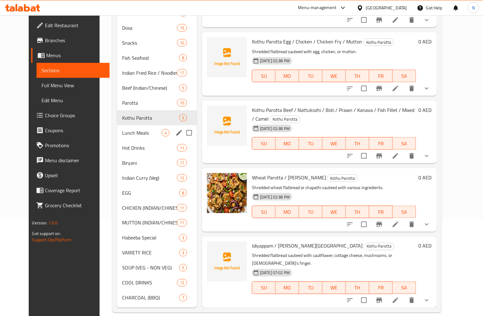
click at [122, 129] on span "Lunch Meals" at bounding box center [142, 132] width 40 height 7
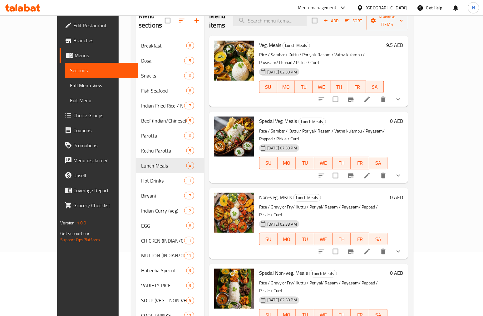
scroll to position [69, 0]
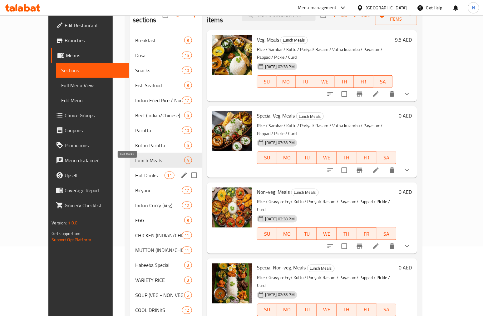
click at [135, 171] on span "Hot Drinks" at bounding box center [149, 174] width 29 height 7
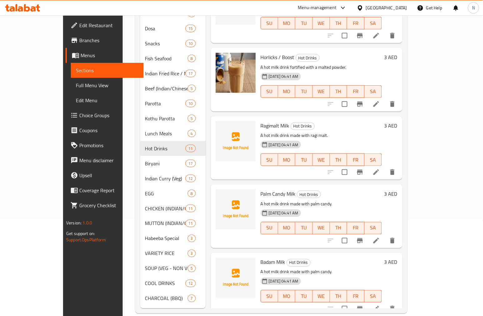
scroll to position [97, 0]
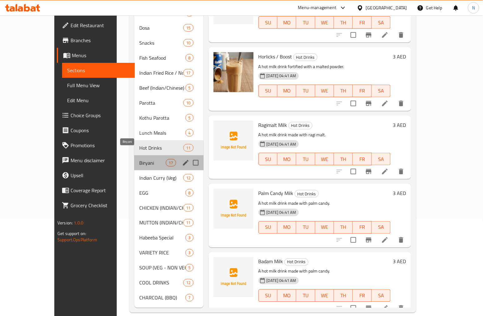
click at [139, 159] on span "Biryani" at bounding box center [152, 162] width 27 height 7
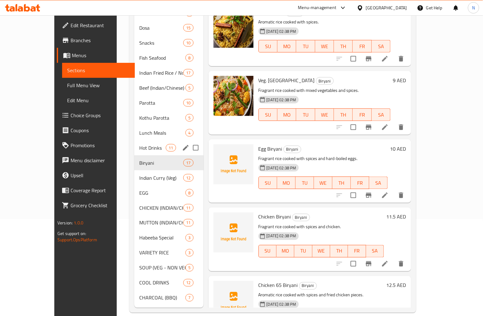
click at [142, 144] on span "Hot Drinks" at bounding box center [152, 147] width 27 height 7
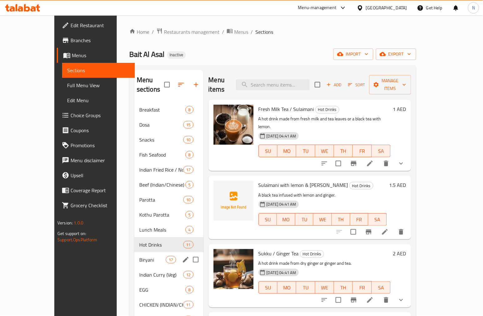
click at [134, 255] on div "Biryani 17" at bounding box center [168, 259] width 69 height 15
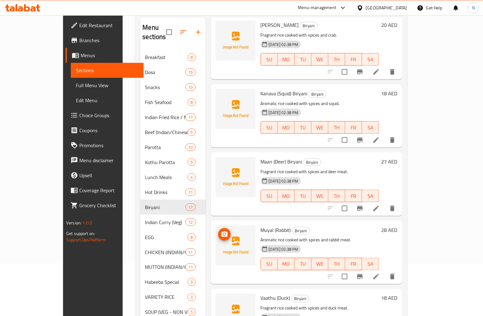
scroll to position [97, 0]
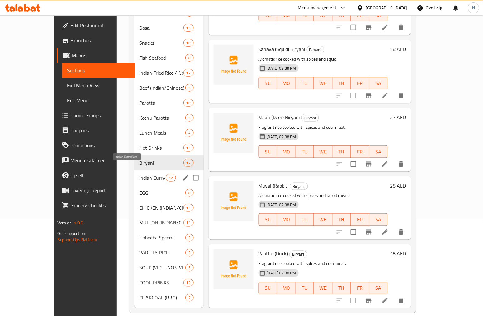
click at [139, 174] on span "Indian Curry (Veg)" at bounding box center [152, 177] width 27 height 7
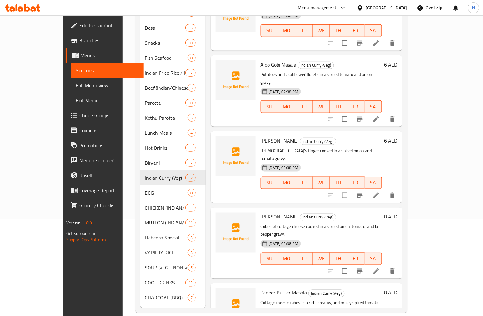
scroll to position [509, 0]
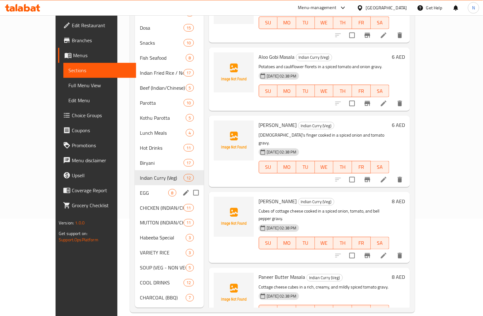
click at [136, 188] on div "EGG 8" at bounding box center [169, 192] width 69 height 15
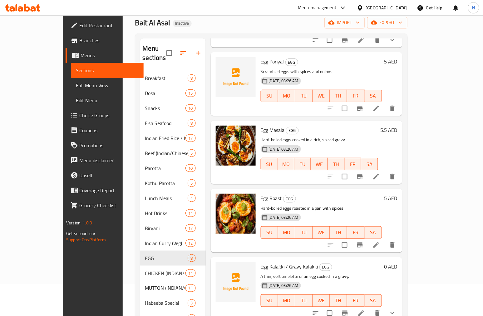
scroll to position [97, 0]
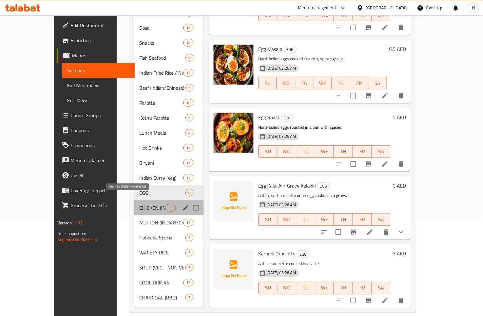
click at [139, 204] on span "CHICKEN (INDIAN/CHINESE)" at bounding box center [152, 207] width 27 height 7
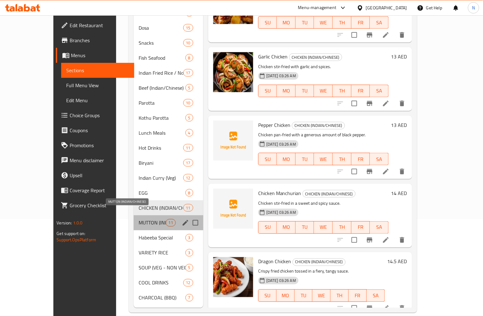
click at [150, 215] on div "MUTTON (INDIAN/CHINESE) 11" at bounding box center [169, 222] width 70 height 15
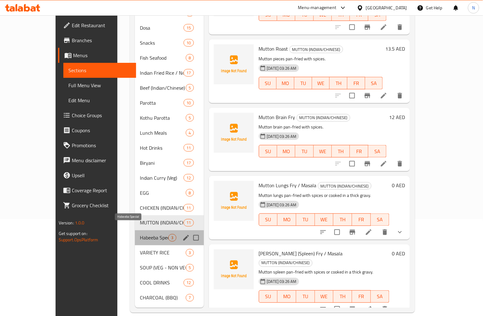
click at [140, 234] on span "Habeeba Special" at bounding box center [154, 237] width 28 height 7
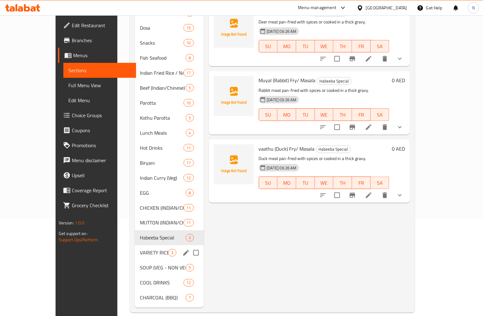
click at [135, 245] on div "VARIETY RICE 3" at bounding box center [169, 252] width 69 height 15
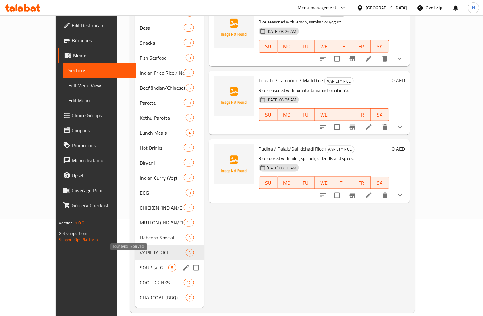
click at [145, 264] on span "SOUP (VEG - NON VEG)" at bounding box center [154, 267] width 28 height 7
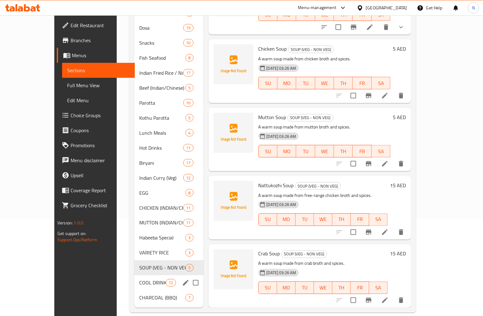
click at [139, 279] on span "COOL DRINKS" at bounding box center [152, 282] width 27 height 7
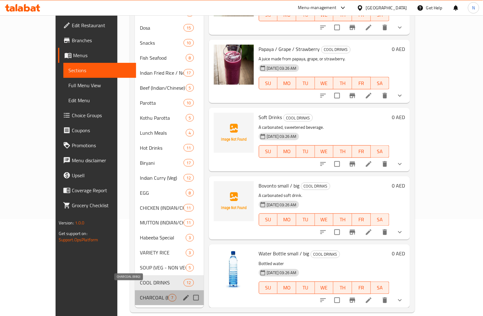
click at [140, 294] on span "CHARCOAL (BBQ)" at bounding box center [154, 297] width 28 height 7
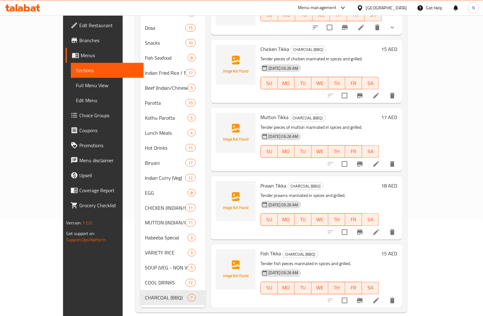
click at [76, 88] on span "Full Menu View" at bounding box center [107, 84] width 63 height 7
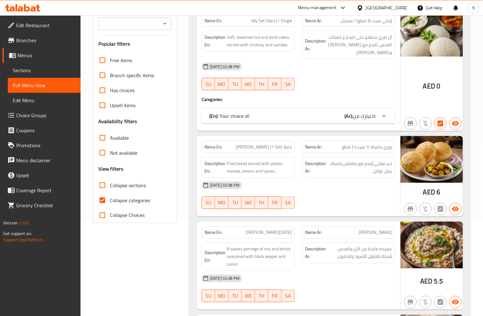
click at [102, 200] on input "Collapse categories" at bounding box center [102, 200] width 15 height 15
checkbox input "false"
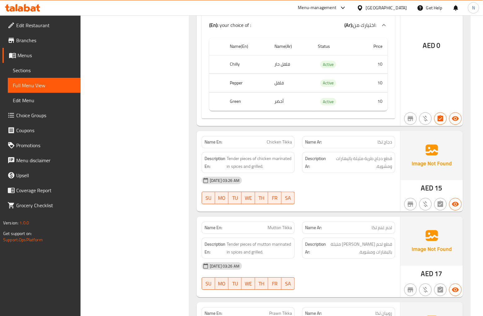
scroll to position [30822, 0]
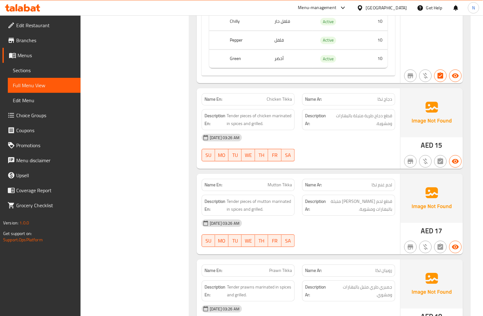
click at [382, 8] on div "United Arab Emirates" at bounding box center [386, 7] width 41 height 7
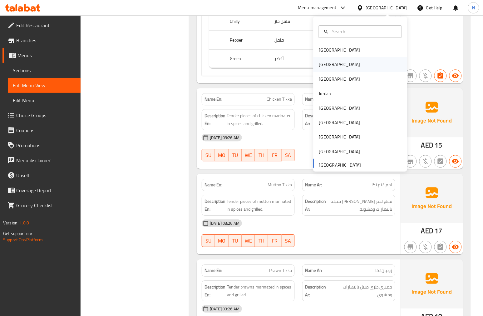
click at [322, 63] on div "[GEOGRAPHIC_DATA]" at bounding box center [339, 64] width 41 height 7
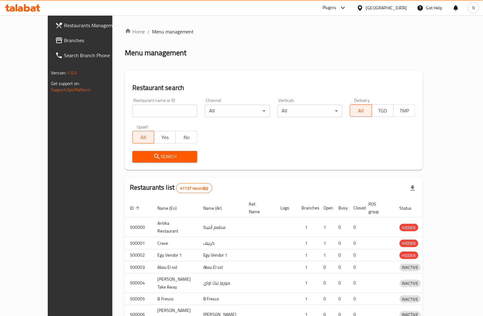
click at [39, 39] on div at bounding box center [241, 158] width 483 height 316
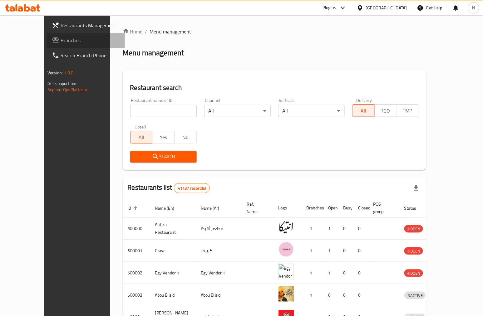
click at [61, 41] on span "Branches" at bounding box center [90, 40] width 59 height 7
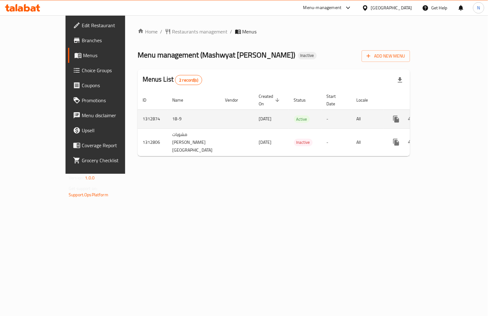
click at [445, 115] on icon "enhanced table" at bounding box center [441, 118] width 7 height 7
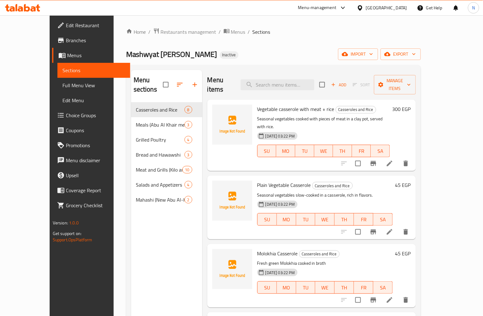
click at [257, 104] on span "Vegetable casserole with meat + rice" at bounding box center [295, 108] width 77 height 9
copy h6 "Vegetable casserole with meat + rice"
click at [290, 104] on span "Vegetable casserole with meat + rice" at bounding box center [295, 108] width 77 height 9
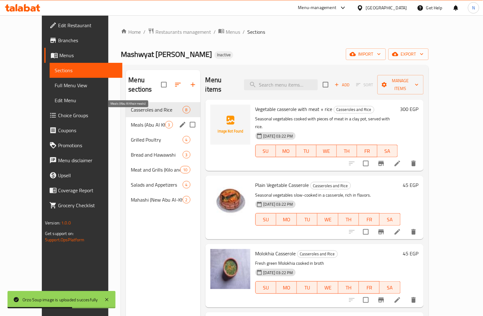
click at [142, 120] on div "Meals ([PERSON_NAME] meals) 3" at bounding box center [163, 124] width 74 height 15
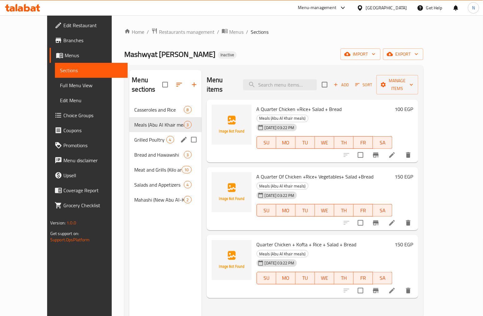
click at [134, 134] on div "Grilled Poultry 4" at bounding box center [165, 139] width 72 height 15
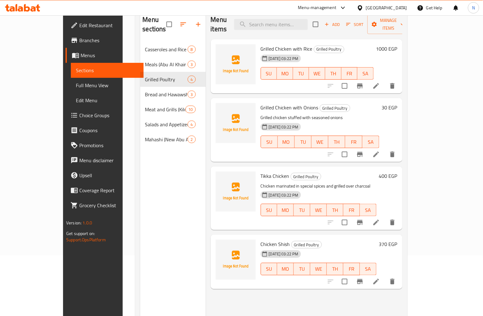
scroll to position [18, 0]
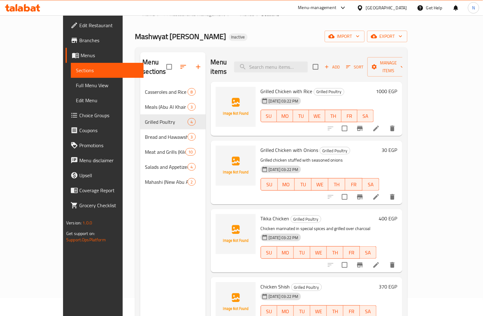
click at [385, 123] on li at bounding box center [375, 128] width 17 height 11
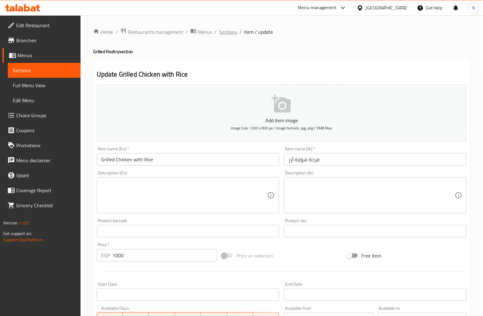
click at [228, 34] on span "Sections" at bounding box center [228, 31] width 18 height 7
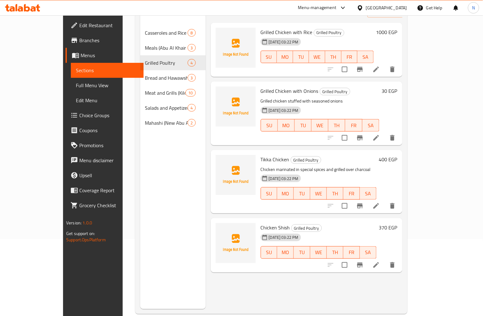
scroll to position [87, 0]
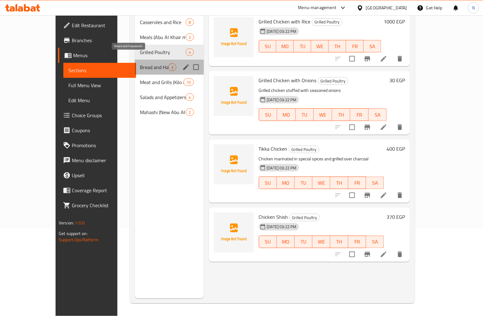
click at [140, 63] on span "Bread and Hawawshi" at bounding box center [154, 66] width 28 height 7
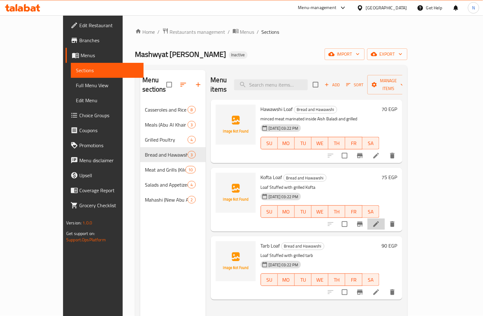
click at [385, 218] on li at bounding box center [375, 223] width 17 height 11
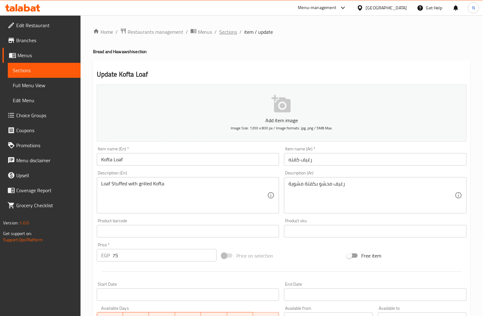
click at [228, 33] on span "Sections" at bounding box center [228, 31] width 18 height 7
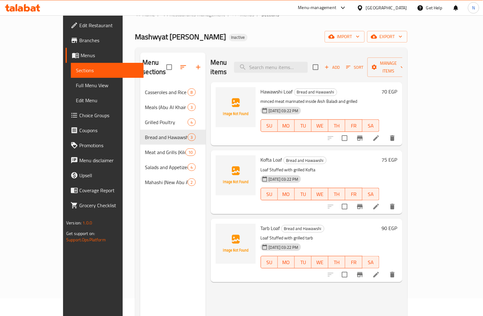
scroll to position [35, 0]
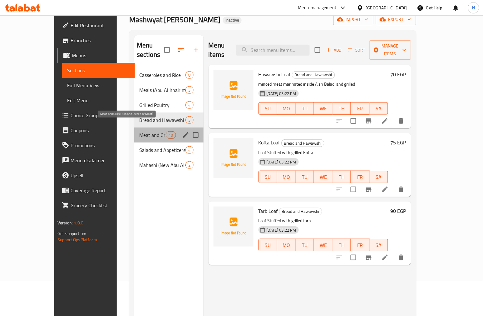
click at [139, 131] on span "Meat and Grills (Kilo and Pieces of Meat)" at bounding box center [152, 134] width 27 height 7
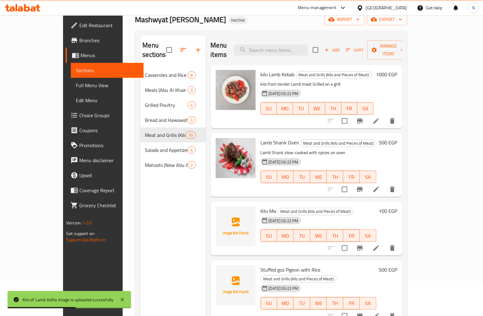
drag, startPoint x: 306, startPoint y: 154, endPoint x: 275, endPoint y: 186, distance: 44.6
click at [275, 186] on div "Lamb Shank Oven Meat and Grills (Kilo and Pieces of Meat) Lamb Shank slow-cooke…" at bounding box center [307, 164] width 192 height 63
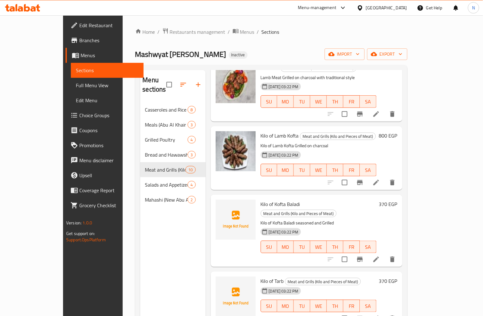
scroll to position [347, 0]
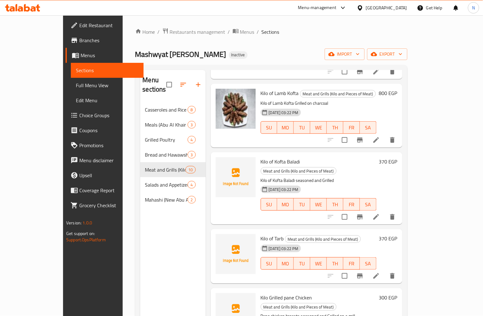
click at [275, 195] on div "Kilo of Kofta Baladi Meat and Grills (Kilo and Pieces of Meat) Kilo of Kofta Ba…" at bounding box center [307, 188] width 192 height 72
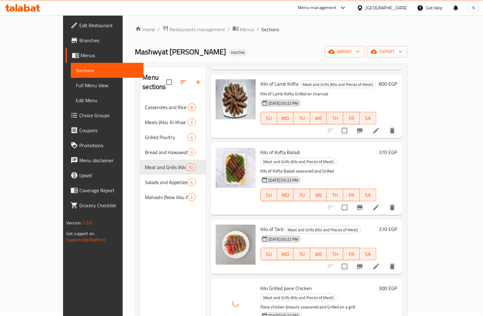
scroll to position [87, 0]
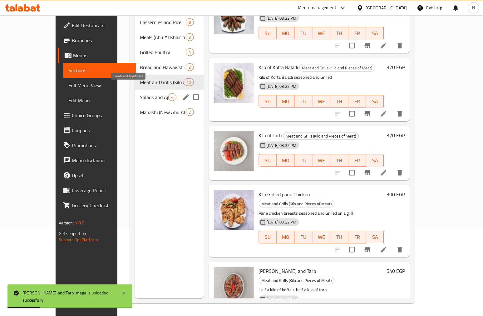
click at [140, 93] on span "Salads and Appetizers" at bounding box center [154, 96] width 28 height 7
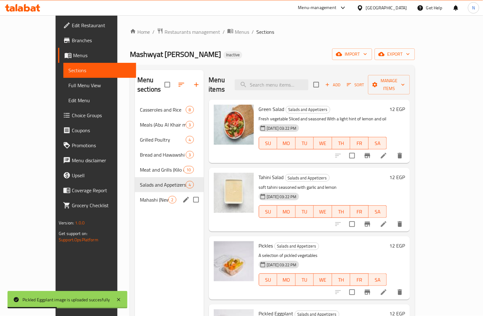
click at [140, 196] on span "Mahashi (New Abu Al-Khair)" at bounding box center [154, 199] width 28 height 7
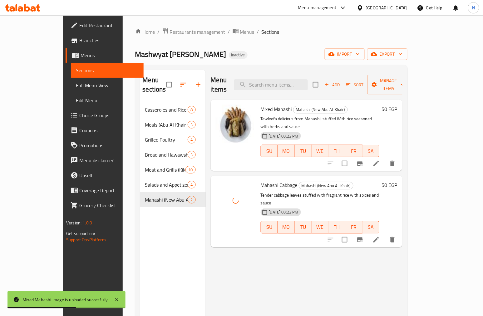
click at [247, 243] on div "Menu items Add Sort Manage items Mixed Mahashi Mahashi (New [PERSON_NAME]) Tawl…" at bounding box center [304, 228] width 197 height 316
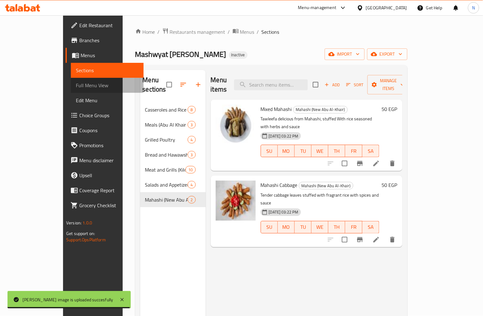
click at [76, 86] on span "Full Menu View" at bounding box center [107, 84] width 63 height 7
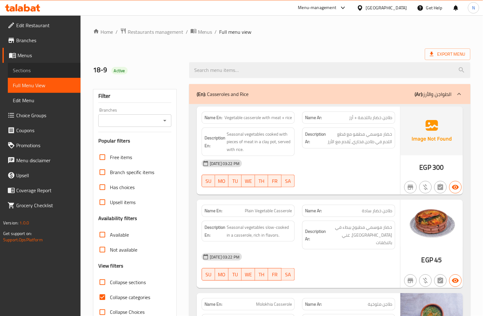
click at [28, 69] on span "Sections" at bounding box center [44, 69] width 63 height 7
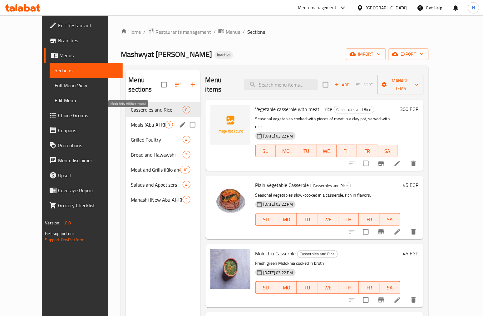
click at [132, 117] on div "Meals ([PERSON_NAME] meals) 3" at bounding box center [163, 124] width 74 height 15
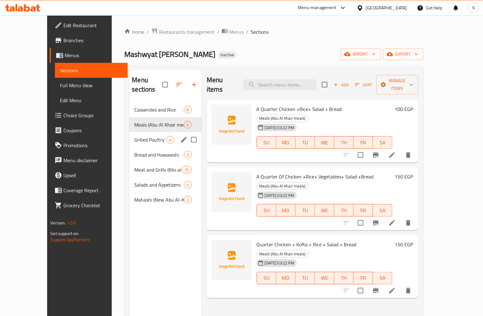
click at [129, 132] on div "Grilled Poultry 4" at bounding box center [165, 139] width 72 height 15
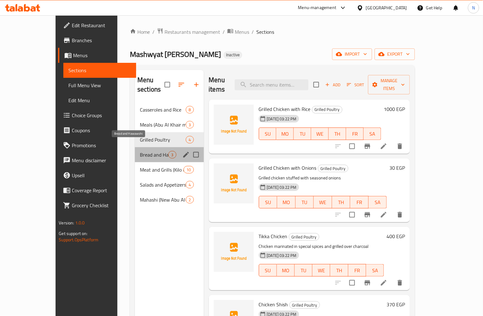
click at [140, 151] on span "Bread and Hawawshi" at bounding box center [154, 154] width 28 height 7
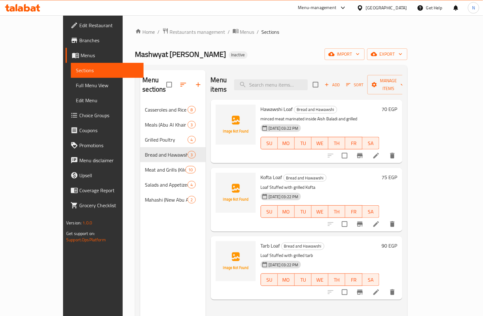
click at [261, 104] on span "Hawawshi Loaf" at bounding box center [277, 108] width 32 height 9
copy span "Hawawshi"
click at [296, 82] on input "search" at bounding box center [271, 84] width 74 height 11
paste input "Hawawshi"
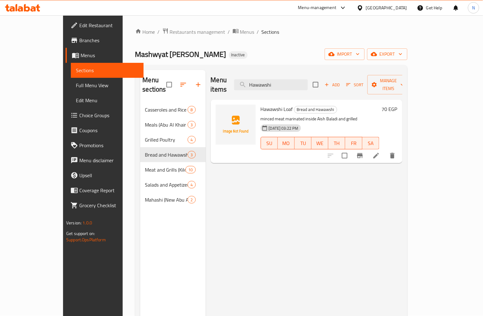
type input "Hawawshi"
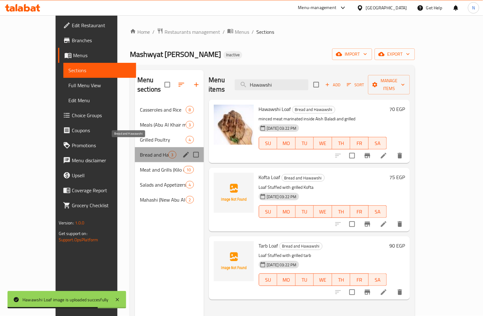
click at [140, 151] on span "Bread and Hawawshi" at bounding box center [154, 154] width 28 height 7
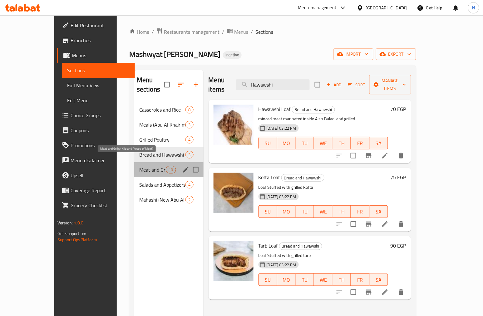
click at [139, 166] on span "Meat and Grills (Kilo and Pieces of Meat)" at bounding box center [152, 169] width 27 height 7
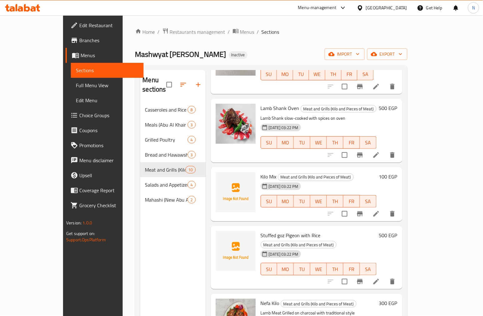
scroll to position [69, 0]
click at [380, 277] on icon at bounding box center [375, 280] width 7 height 7
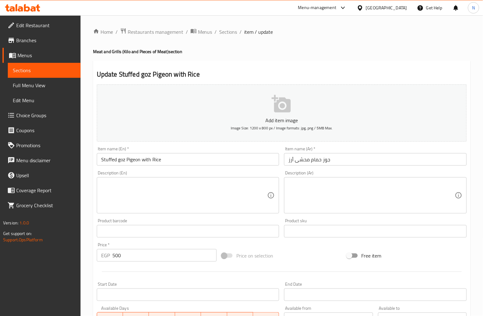
click at [361, 187] on textarea at bounding box center [371, 195] width 166 height 30
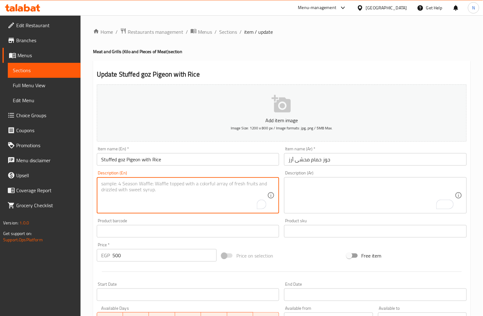
click at [255, 189] on textarea "To enrich screen reader interactions, please activate Accessibility in Grammarl…" at bounding box center [184, 195] width 166 height 30
click at [232, 32] on span "Sections" at bounding box center [228, 31] width 18 height 7
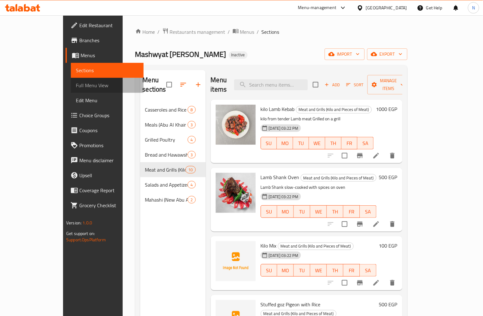
click at [76, 87] on span "Full Menu View" at bounding box center [107, 84] width 63 height 7
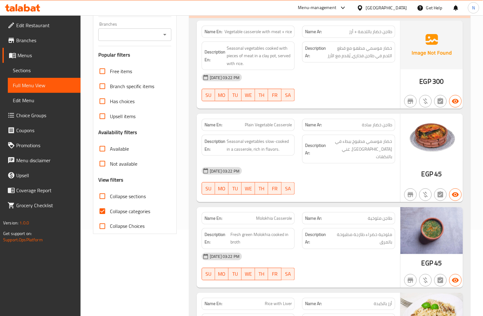
scroll to position [69, 0]
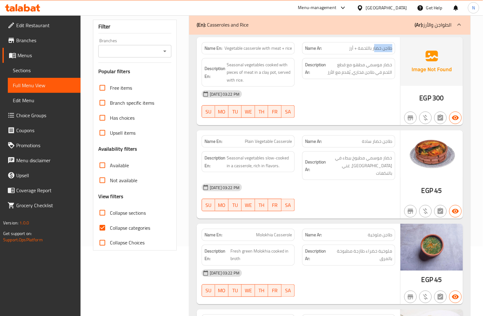
drag, startPoint x: 374, startPoint y: 49, endPoint x: 397, endPoint y: 51, distance: 23.5
click at [397, 51] on div "Name Ar: طاجن خضار باللحمة + أرز" at bounding box center [348, 48] width 100 height 20
copy span "طاجن خضا"
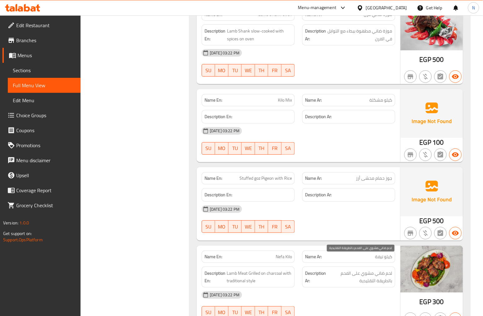
scroll to position [1838, 0]
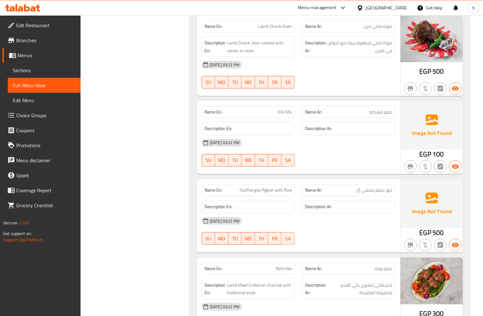
click at [379, 109] on span "كيلو مشكلة" at bounding box center [381, 112] width 23 height 7
copy span "مشكلة"
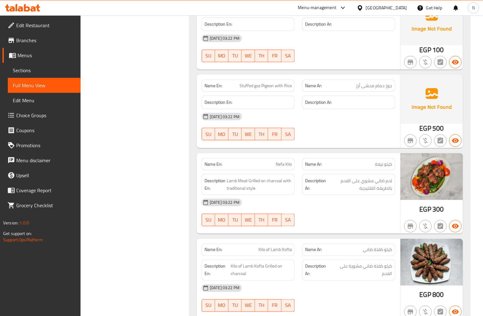
click at [269, 82] on span "Stuffed goz Pigeon with Rice" at bounding box center [265, 85] width 52 height 7
copy span "Stuffed goz Pigeon with Rice"
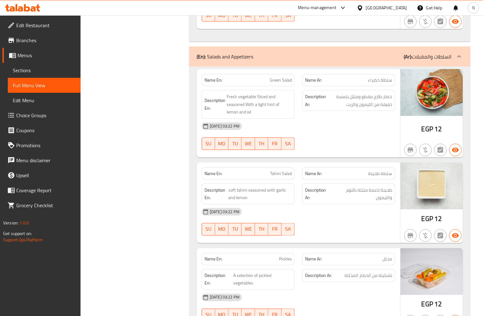
scroll to position [2882, 0]
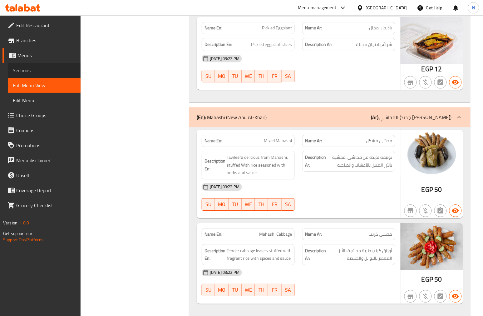
click at [13, 68] on span "Sections" at bounding box center [44, 69] width 63 height 7
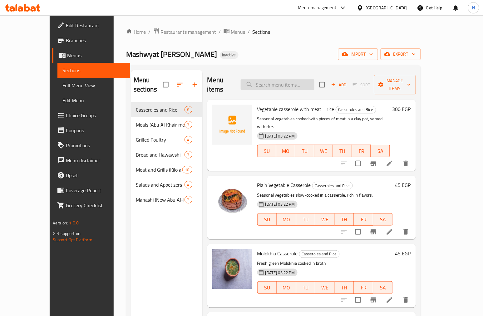
paste input "Stuffed goz Pigeon with Rice"
click at [288, 79] on input "Stuffed goz Pigeon with Rice" at bounding box center [278, 84] width 74 height 11
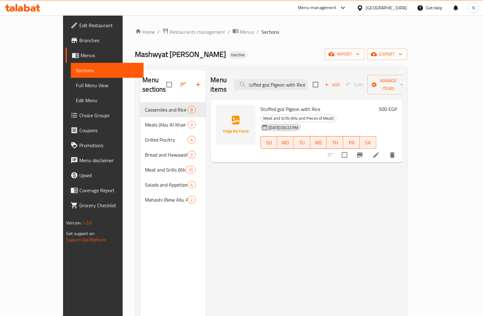
type input "Stuffed goz Pigeon with Rice"
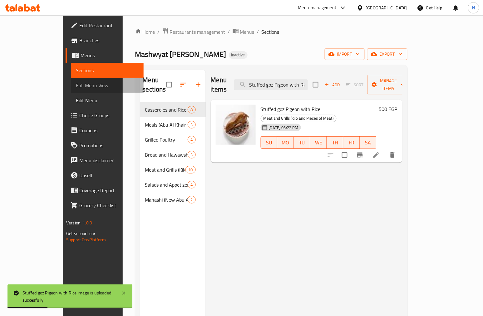
click at [76, 84] on span "Full Menu View" at bounding box center [107, 84] width 63 height 7
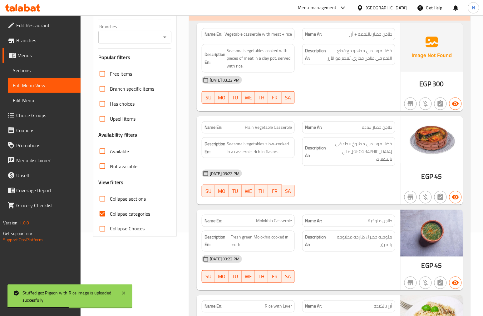
scroll to position [104, 0]
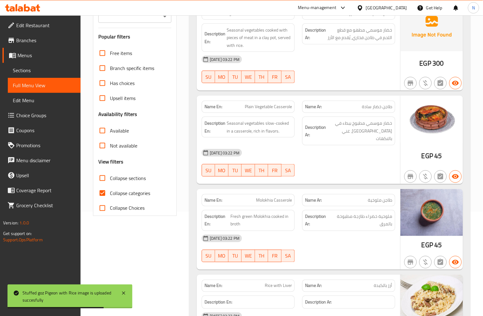
click at [100, 195] on input "Collapse categories" at bounding box center [102, 192] width 15 height 15
checkbox input "false"
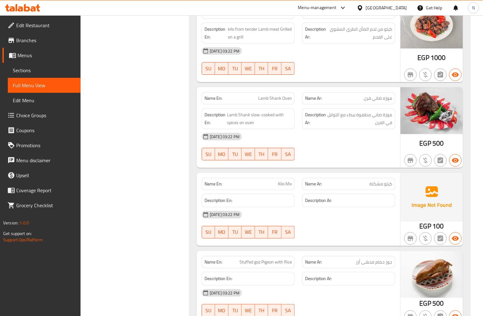
scroll to position [1765, 0]
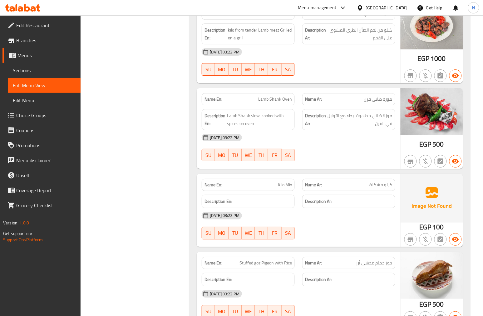
click at [252, 259] on span "Stuffed goz Pigeon with Rice" at bounding box center [265, 262] width 52 height 7
copy span "Stuffed goz Pigeon with Rice"
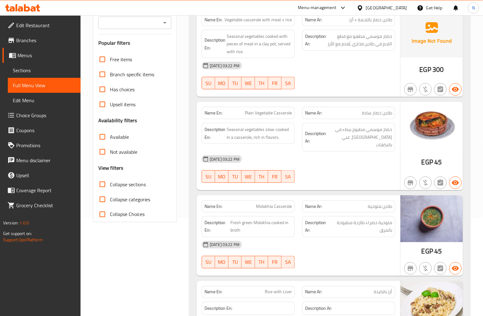
scroll to position [0, 0]
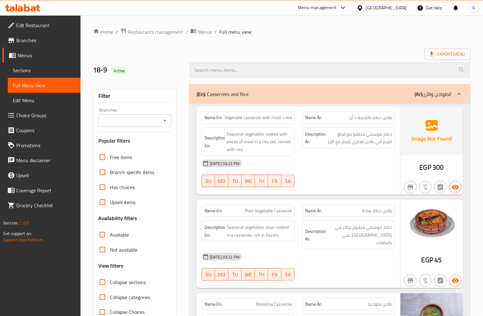
click at [247, 114] on span "Vegetable casserole with meat + rice" at bounding box center [257, 117] width 67 height 7
copy span "Vegetable casserole with meat + rice"
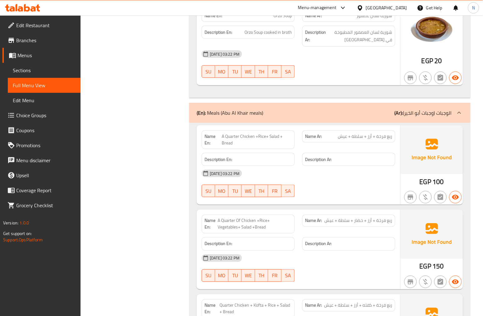
scroll to position [728, 0]
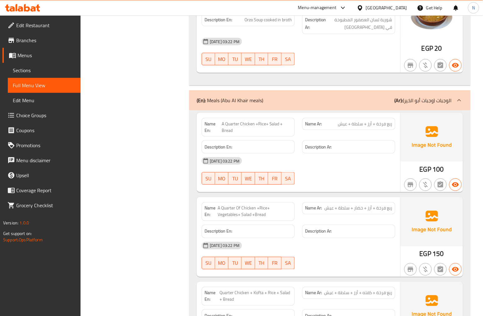
click at [260, 120] on span "A Quarter Chicken +Rice+ Salad + Bread" at bounding box center [257, 126] width 70 height 13
copy span "A Quarter Chicken +Rice+ Salad + Bread"
click at [250, 205] on span "A Quarter Of Chicken +Rice+ Vegetables+ Salad +Bread" at bounding box center [255, 211] width 74 height 13
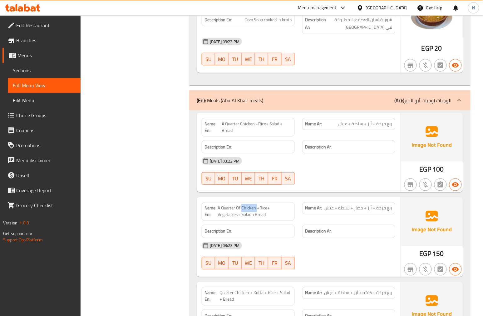
click at [250, 205] on span "A Quarter Of Chicken +Rice+ Vegetables+ Salad +Bread" at bounding box center [255, 211] width 74 height 13
drag, startPoint x: 250, startPoint y: 193, endPoint x: 226, endPoint y: 65, distance: 130.6
copy span "A Quarter Of Chicken +Rice+ Vegetables+ Salad +Bread"
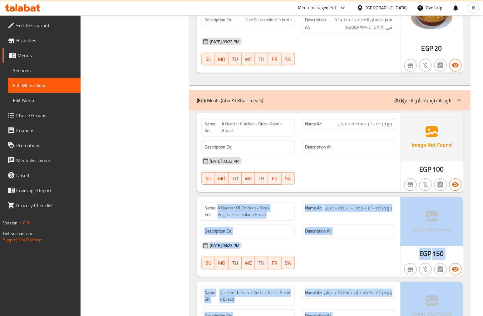
click at [287, 238] on div "[DATE] 03:22 PM" at bounding box center [298, 245] width 201 height 15
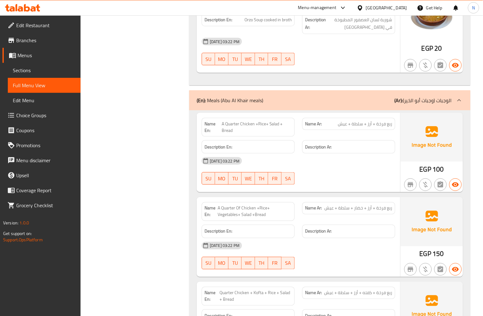
click at [236, 205] on span "A Quarter Of Chicken +Rice+ Vegetables+ Salad +Bread" at bounding box center [255, 211] width 74 height 13
copy span "A Quarter Of Chicken +Rice+ Vegetables+ Salad +Bread"
click at [245, 286] on div "Name En: Quarter Chicken + Kofta + Rice + Salad + Bread" at bounding box center [248, 295] width 93 height 19
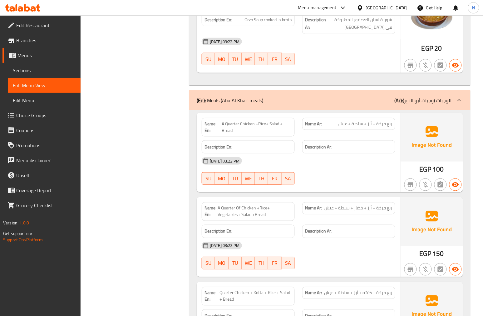
click at [244, 289] on span "Quarter Chicken + Kofta + Rice + Salad + Bread" at bounding box center [255, 295] width 72 height 13
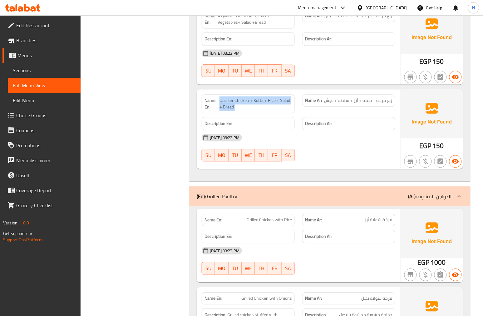
scroll to position [1006, 0]
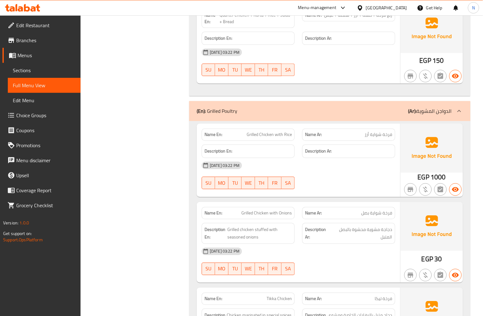
click at [263, 125] on div "Name En: Grilled Chicken with Rice" at bounding box center [248, 135] width 100 height 20
click at [263, 131] on span "Grilled Chicken with Rice" at bounding box center [269, 134] width 45 height 7
click at [264, 209] on span "Grilled Chicken with Onions" at bounding box center [266, 212] width 51 height 7
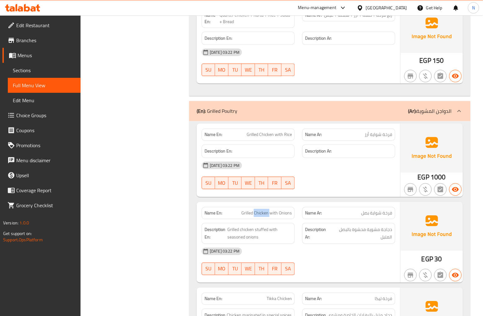
click at [264, 209] on span "Grilled Chicken with Onions" at bounding box center [266, 212] width 51 height 7
click at [282, 295] on span "Tikka Chicken" at bounding box center [279, 298] width 25 height 7
drag, startPoint x: 282, startPoint y: 285, endPoint x: 275, endPoint y: 258, distance: 27.8
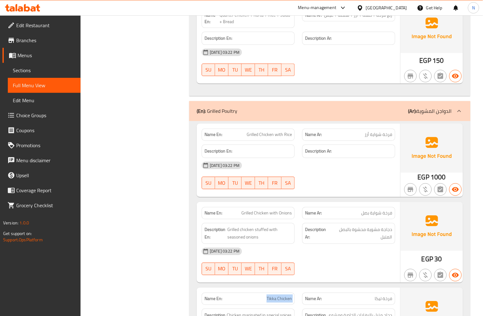
click at [280, 295] on span "Tikka Chicken" at bounding box center [279, 298] width 25 height 7
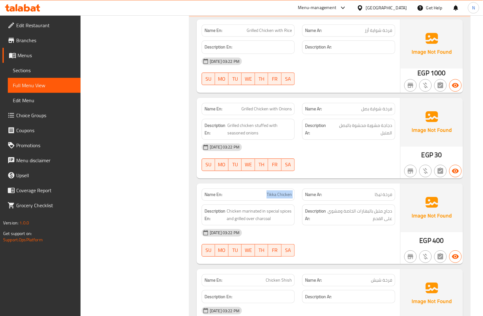
scroll to position [1248, 0]
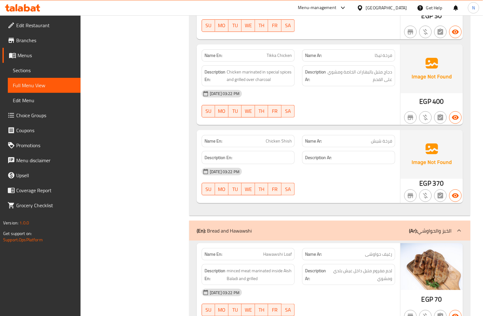
click at [282, 138] on span "Chicken Shish" at bounding box center [279, 141] width 26 height 7
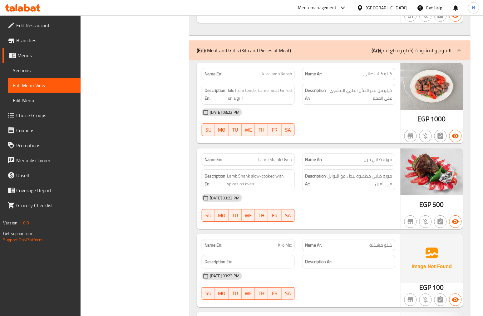
scroll to position [1803, 0]
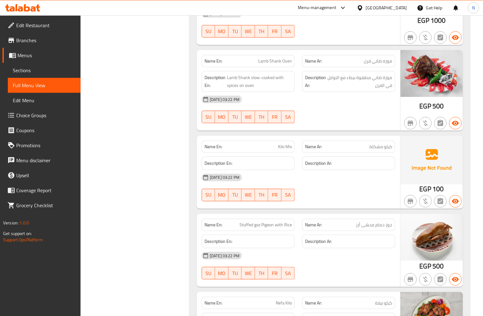
click at [280, 143] on span "Kilo Mix" at bounding box center [285, 146] width 14 height 7
click at [269, 221] on span "Stuffed goz Pigeon with Rice" at bounding box center [265, 224] width 52 height 7
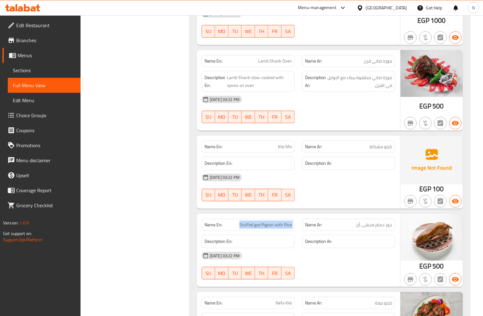
click at [269, 221] on span "Stuffed goz Pigeon with Rice" at bounding box center [265, 224] width 52 height 7
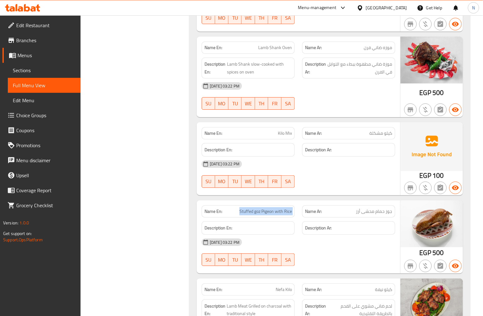
scroll to position [1807, 0]
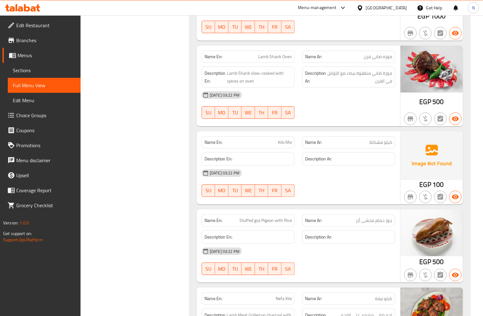
click at [353, 243] on div "[DATE] 03:22 PM" at bounding box center [298, 250] width 201 height 15
drag, startPoint x: 389, startPoint y: 248, endPoint x: 382, endPoint y: 186, distance: 62.8
click at [388, 249] on div "[DATE] 03:22 PM SU MO TU WE TH FR SA" at bounding box center [298, 260] width 201 height 35
